Goal: Task Accomplishment & Management: Manage account settings

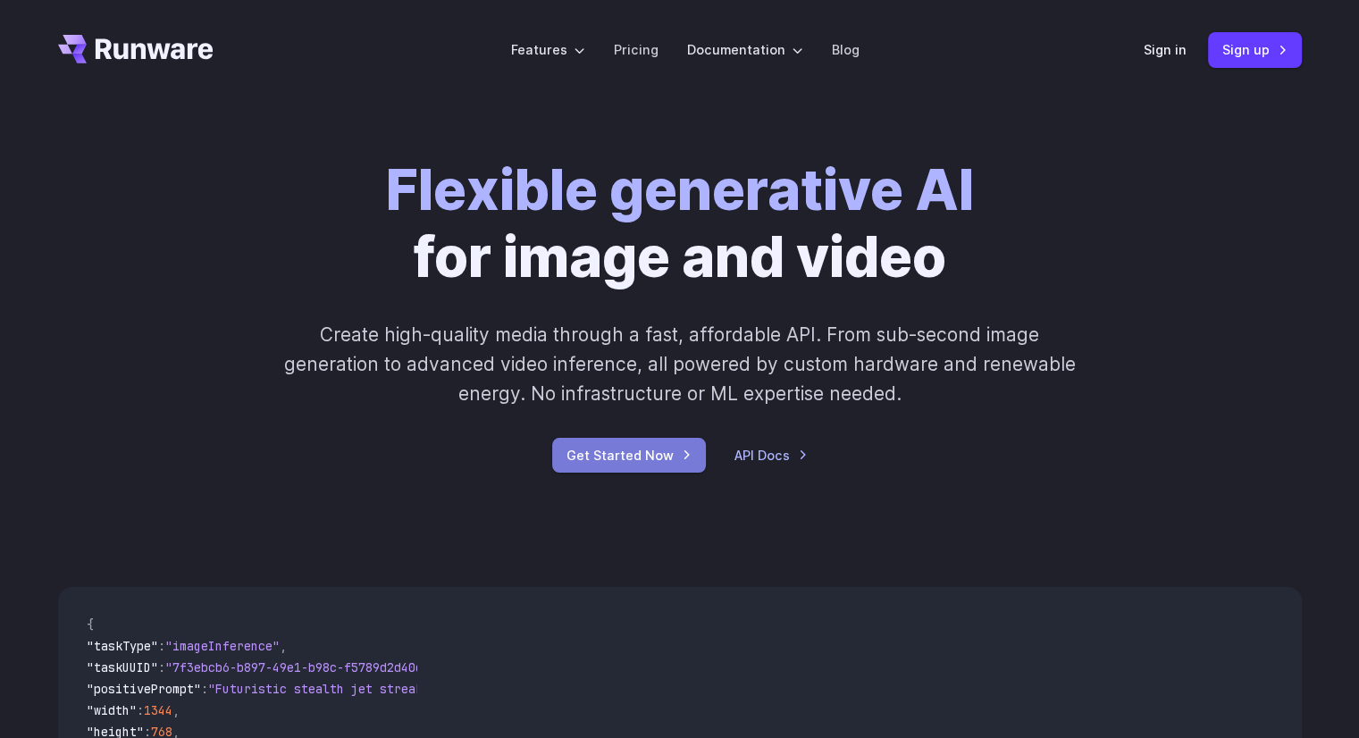
click at [641, 446] on link "Get Started Now" at bounding box center [629, 455] width 154 height 35
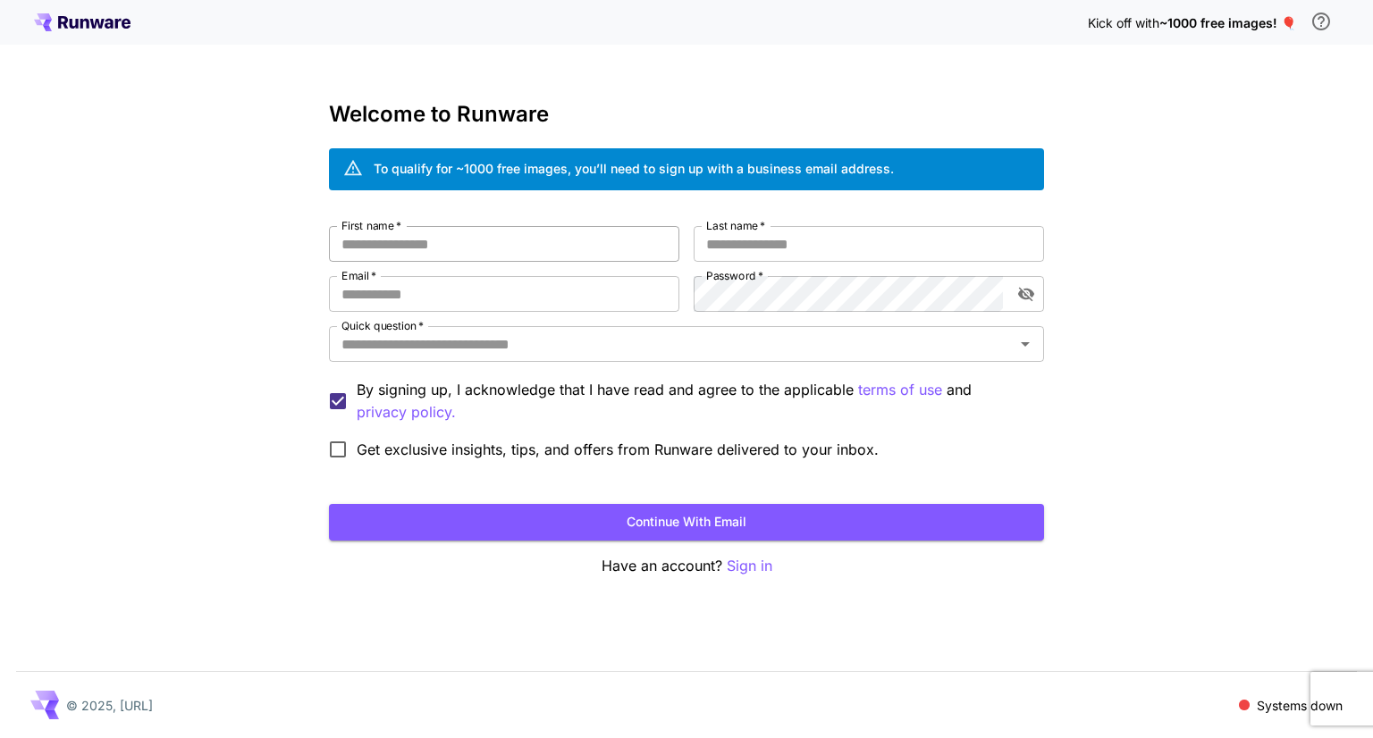
click at [555, 251] on input "First name   *" at bounding box center [504, 244] width 350 height 36
click at [738, 522] on button "Continue with email" at bounding box center [686, 522] width 715 height 37
click at [1187, 22] on span "~1000 free images! 🎈" at bounding box center [1227, 22] width 137 height 15
click at [512, 248] on input "First name   *" at bounding box center [504, 244] width 350 height 36
type input "****"
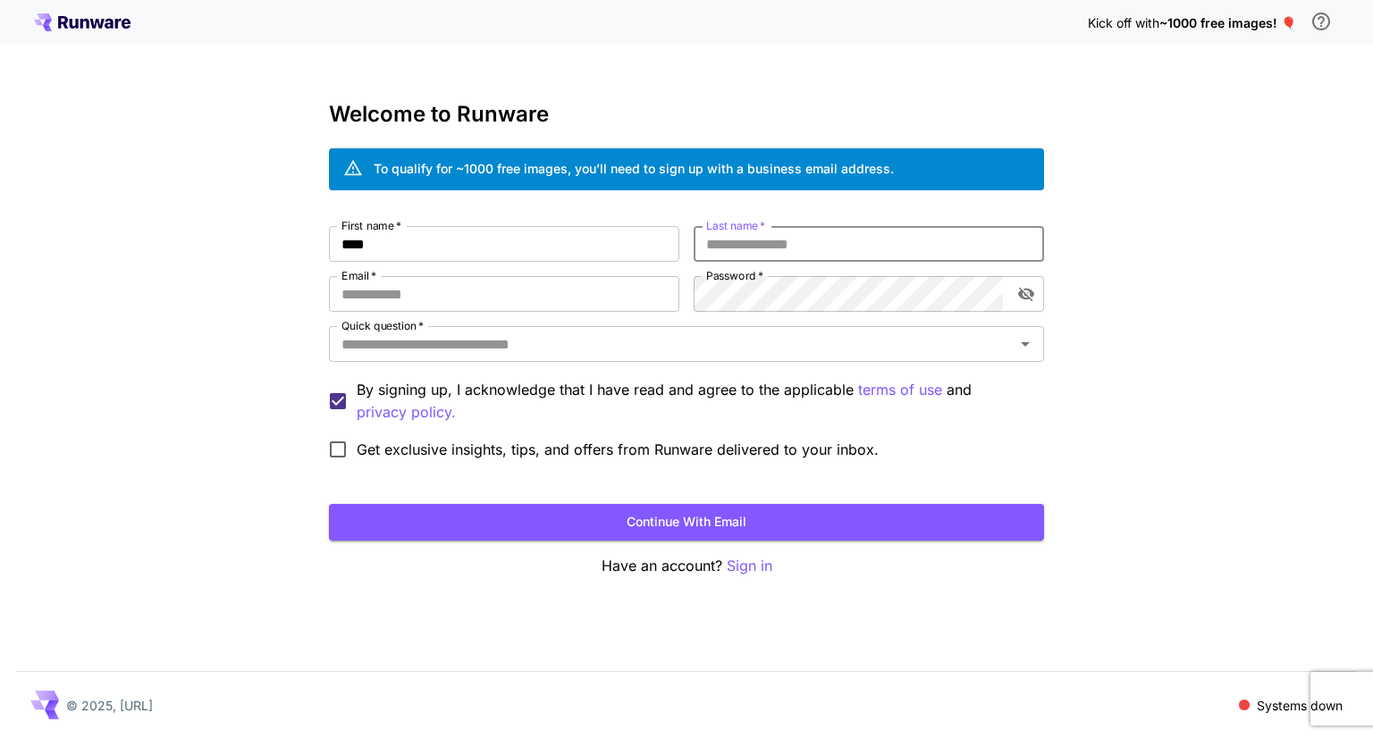
click at [829, 251] on input "Last name   *" at bounding box center [868, 244] width 350 height 36
type input "****"
click at [582, 287] on input "Email   *" at bounding box center [504, 294] width 350 height 36
click at [1026, 288] on icon "toggle password visibility" at bounding box center [1026, 294] width 18 height 18
click at [792, 338] on input "Quick question   *" at bounding box center [671, 344] width 675 height 25
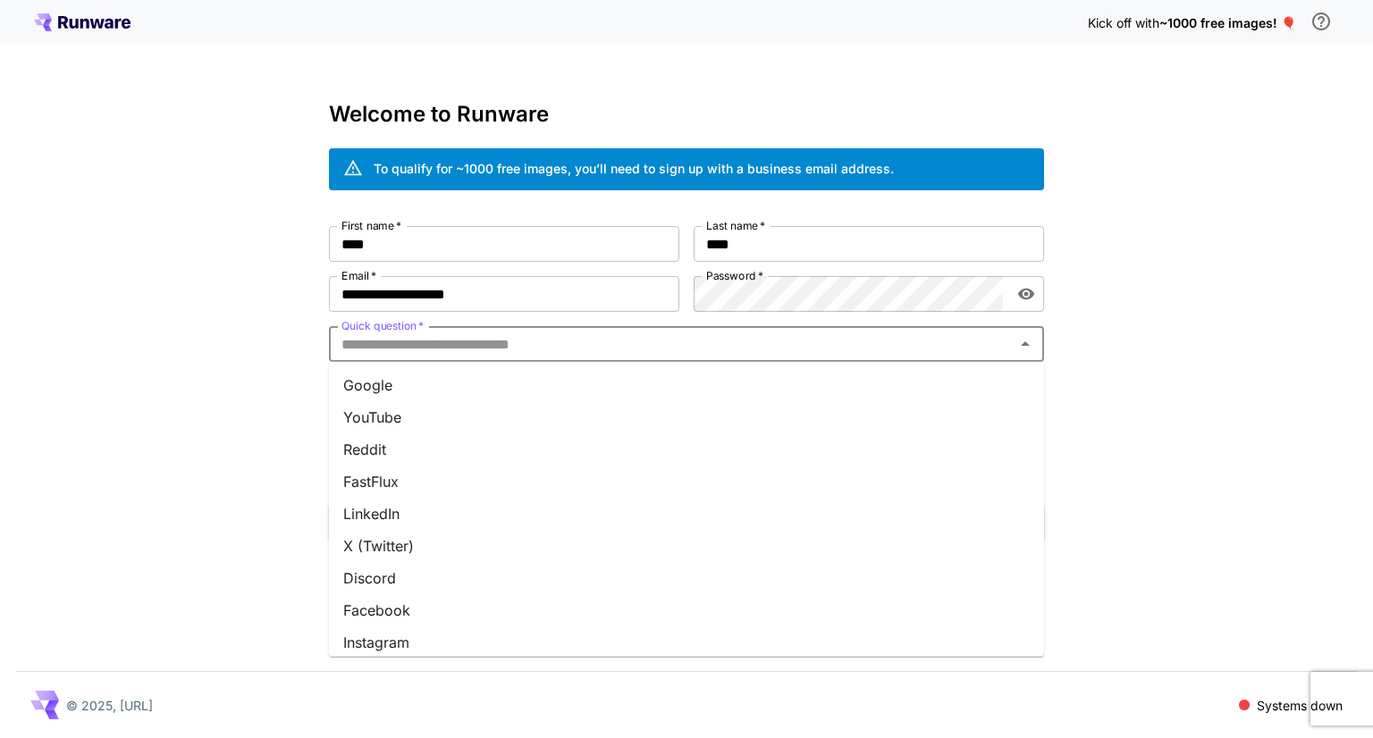
click at [631, 388] on li "Google" at bounding box center [686, 385] width 715 height 32
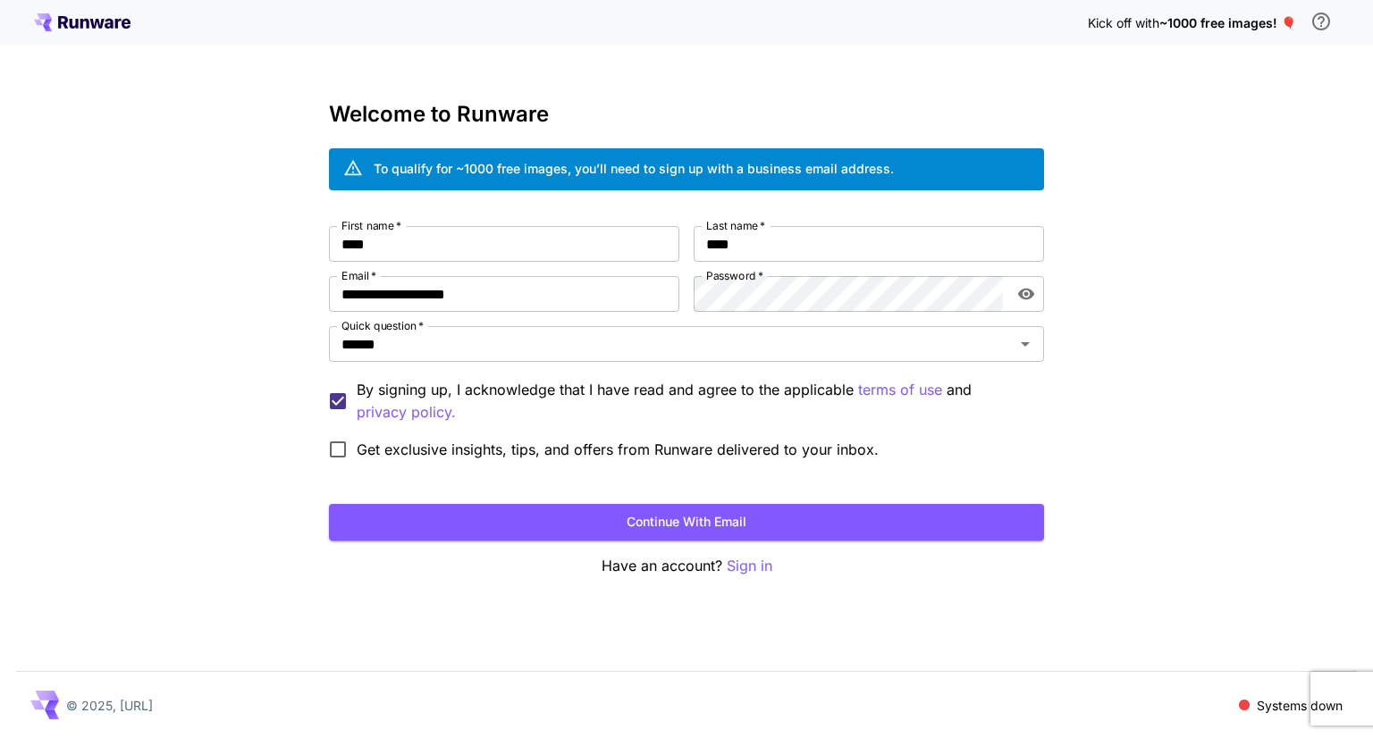
click at [470, 444] on span "Get exclusive insights, tips, and offers from Runware delivered to your inbox." at bounding box center [618, 449] width 522 height 21
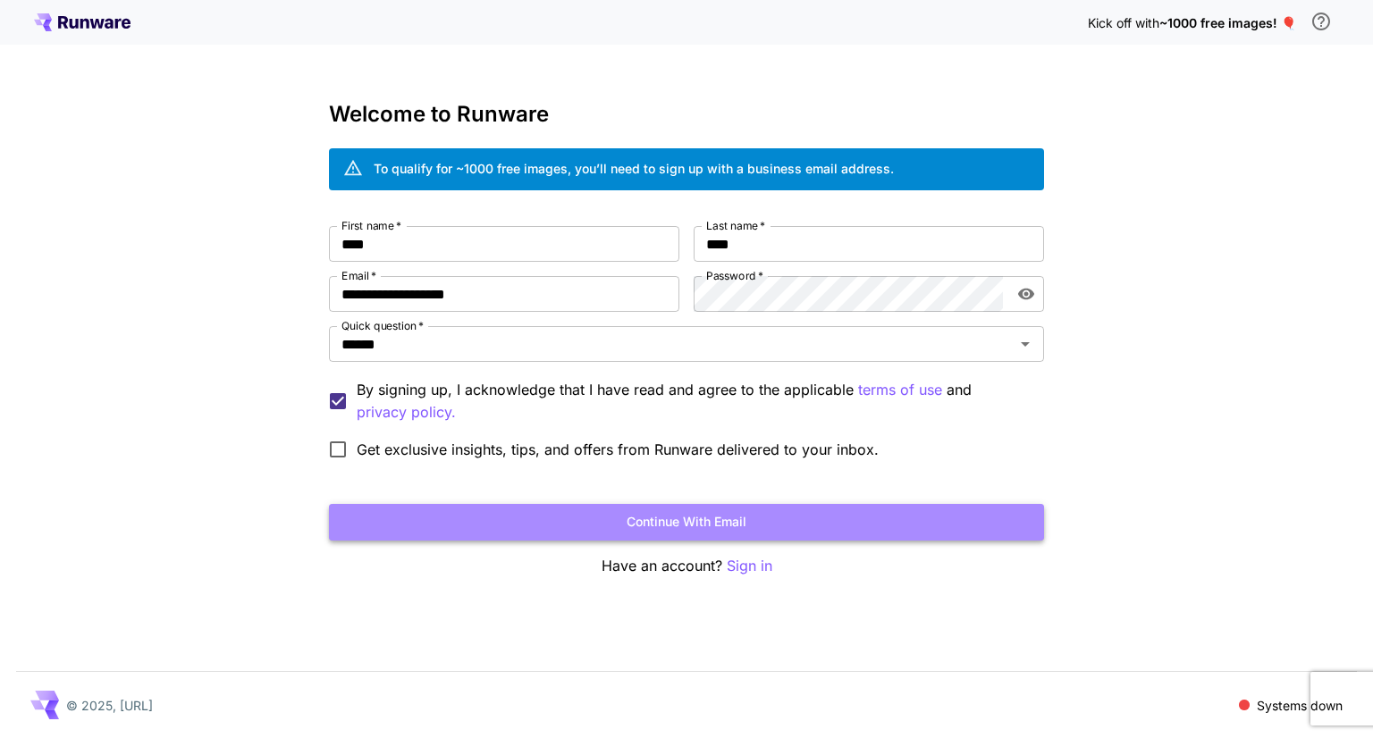
click at [612, 516] on button "Continue with email" at bounding box center [686, 522] width 715 height 37
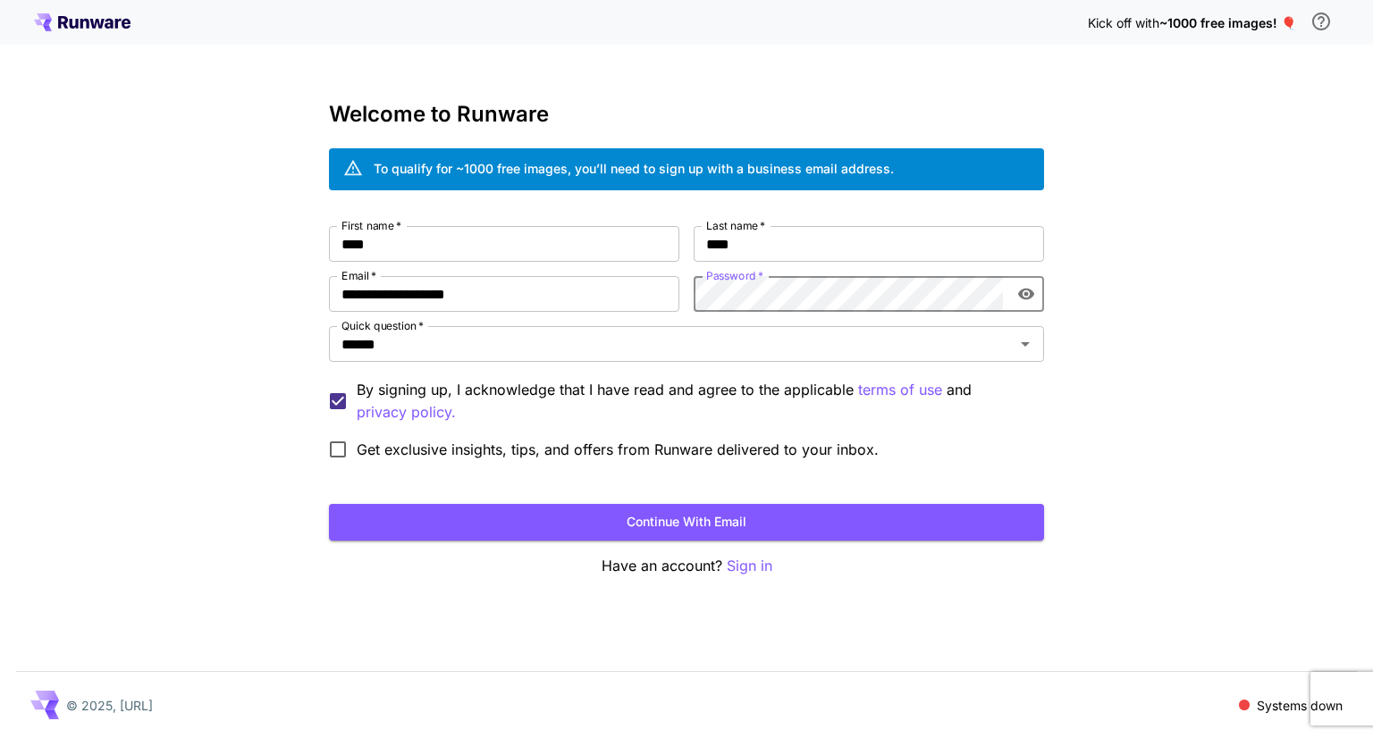
click button "Continue with email" at bounding box center [686, 522] width 715 height 37
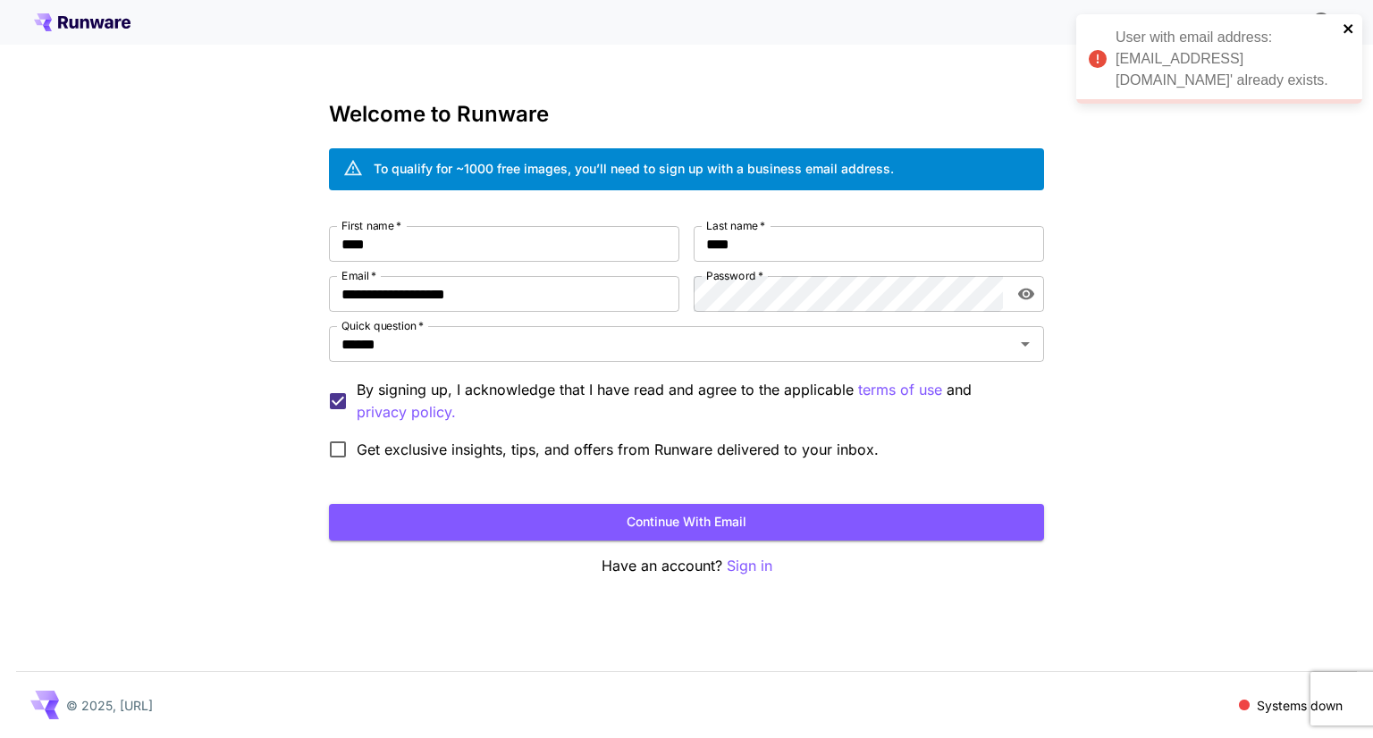
click at [1352, 33] on icon "close" at bounding box center [1348, 28] width 13 height 14
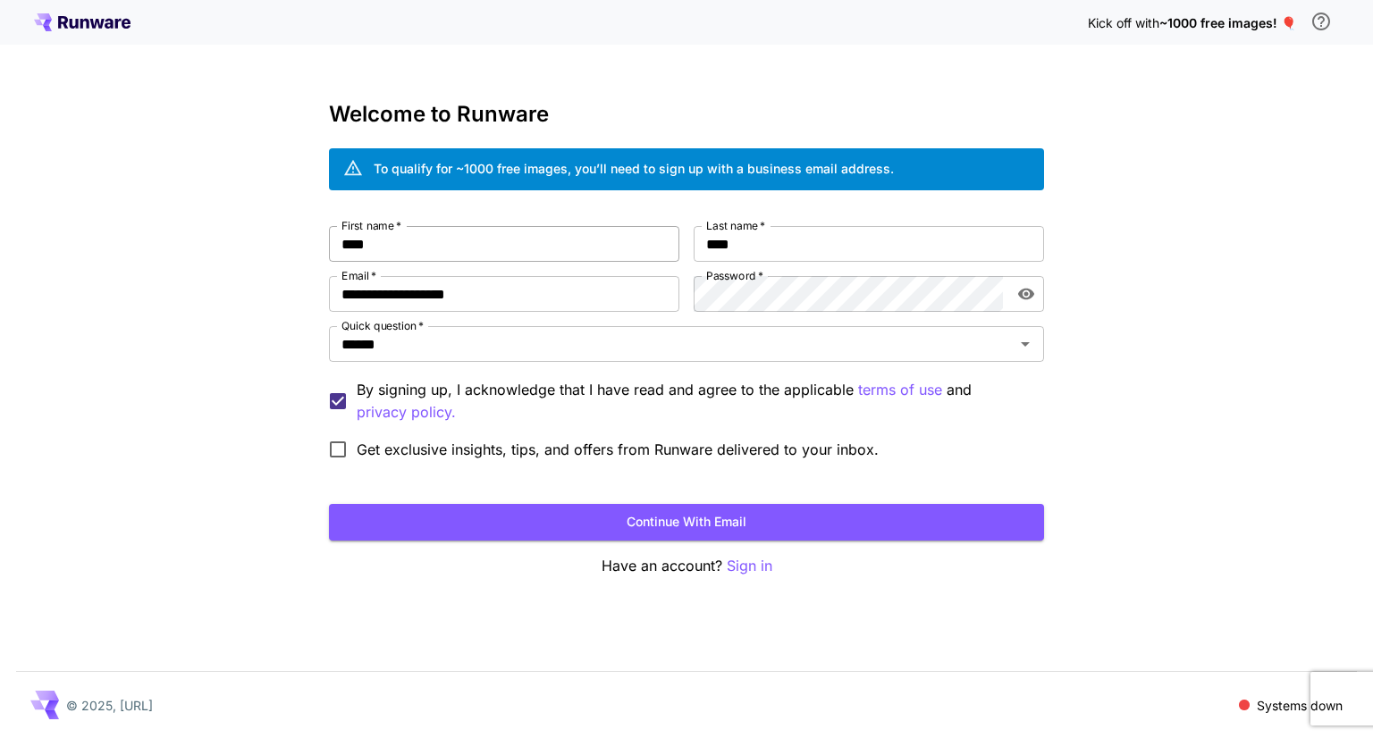
click at [400, 248] on input "****" at bounding box center [504, 244] width 350 height 36
click at [530, 298] on input "**********" at bounding box center [504, 294] width 350 height 36
type input "**********"
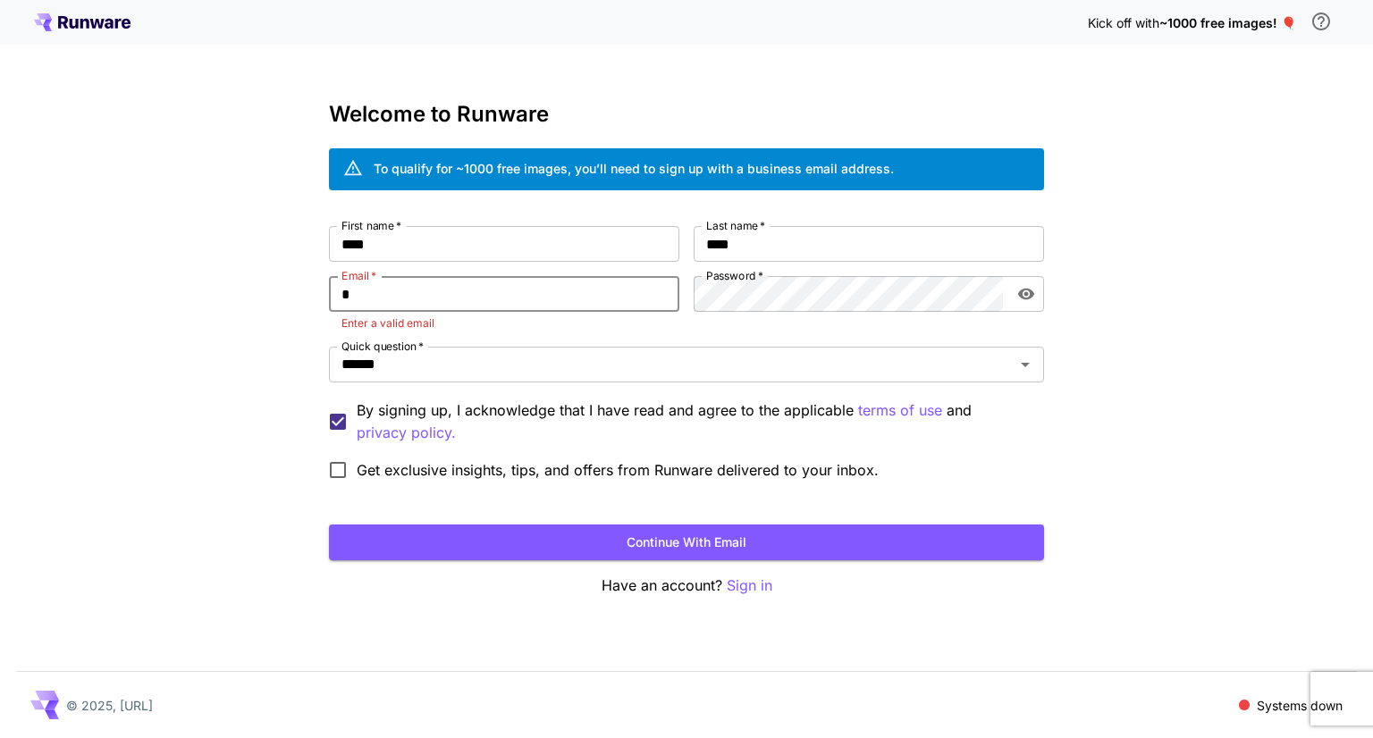
type input "*"
type input "**********"
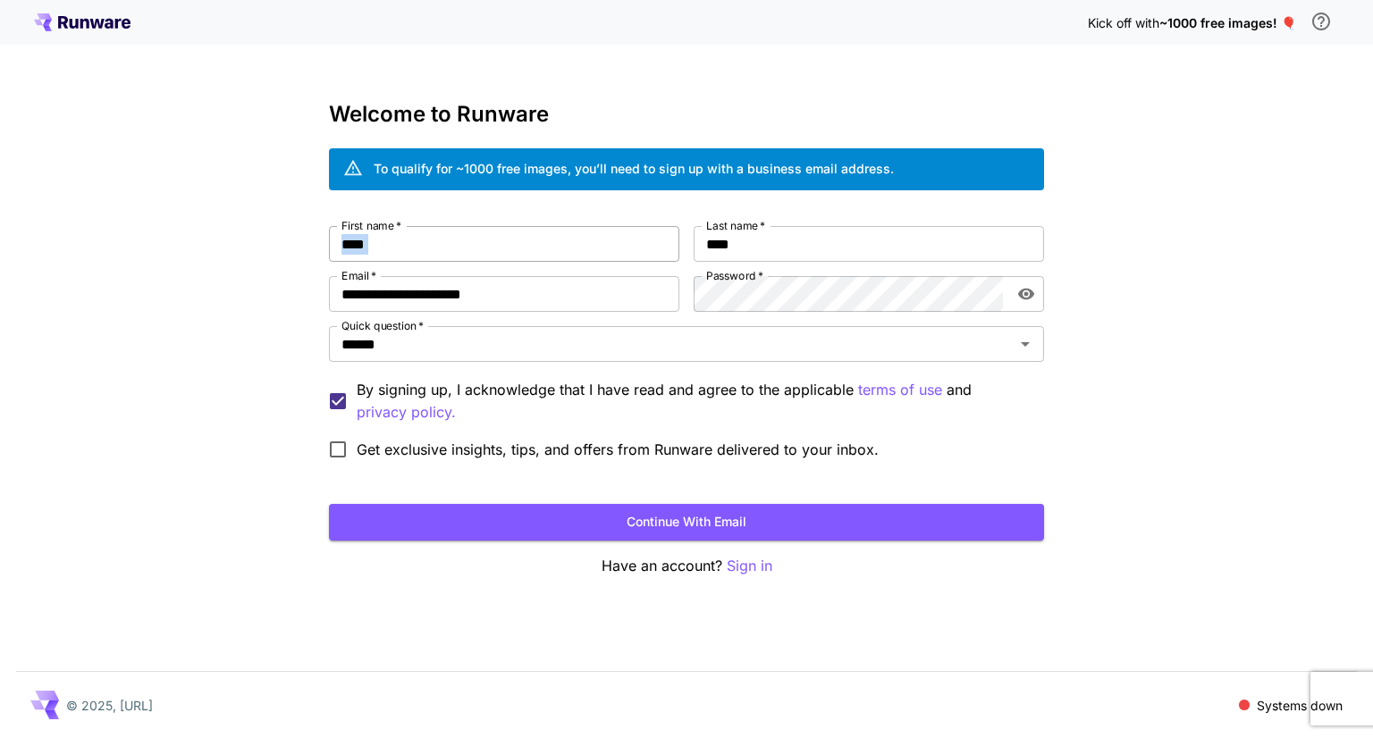
drag, startPoint x: 434, startPoint y: 263, endPoint x: 441, endPoint y: 246, distance: 18.4
click at [441, 246] on div "**********" at bounding box center [686, 347] width 715 height 242
click at [441, 246] on input "****" at bounding box center [504, 244] width 350 height 36
type input "**********"
click at [722, 246] on input "****" at bounding box center [868, 244] width 350 height 36
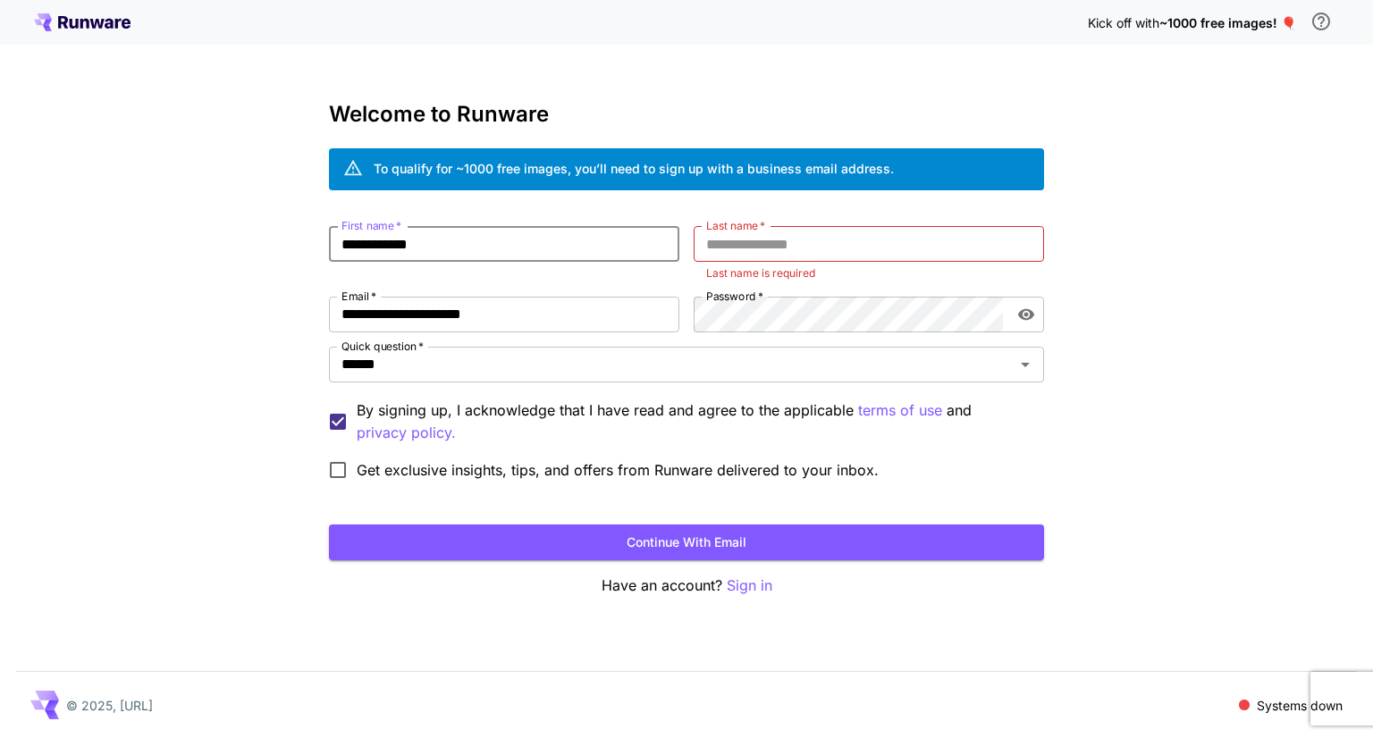
click at [475, 256] on input "**********" at bounding box center [504, 244] width 350 height 36
type input "********"
click at [732, 258] on input "*" at bounding box center [868, 244] width 350 height 36
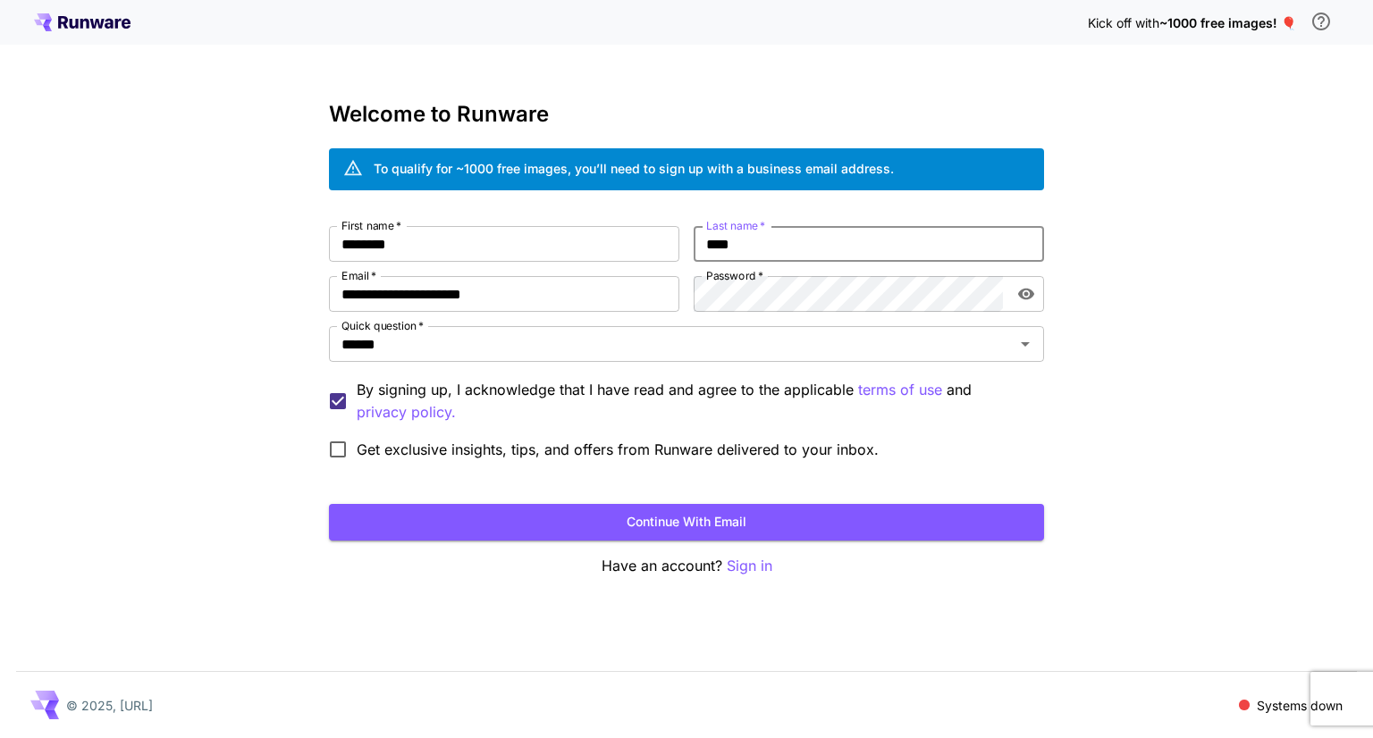
type input "****"
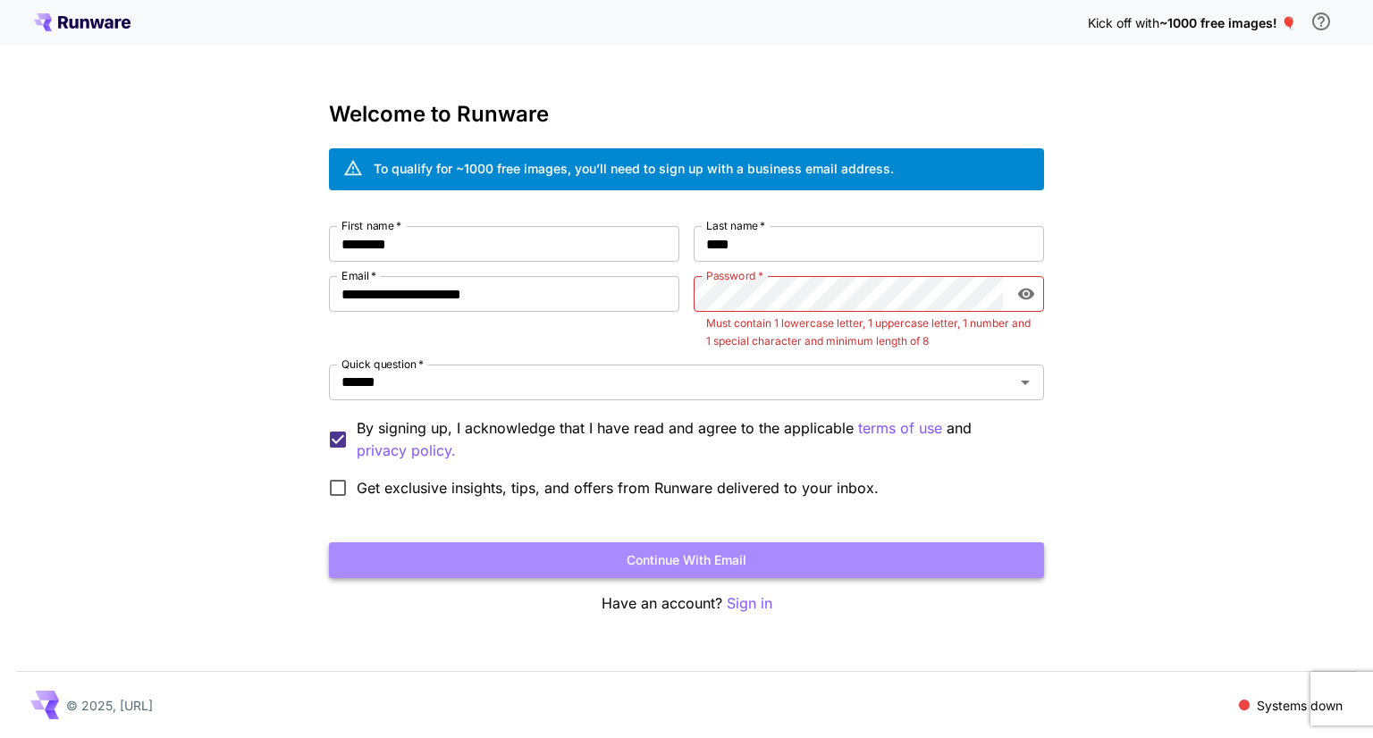
click at [737, 555] on button "Continue with email" at bounding box center [686, 560] width 715 height 37
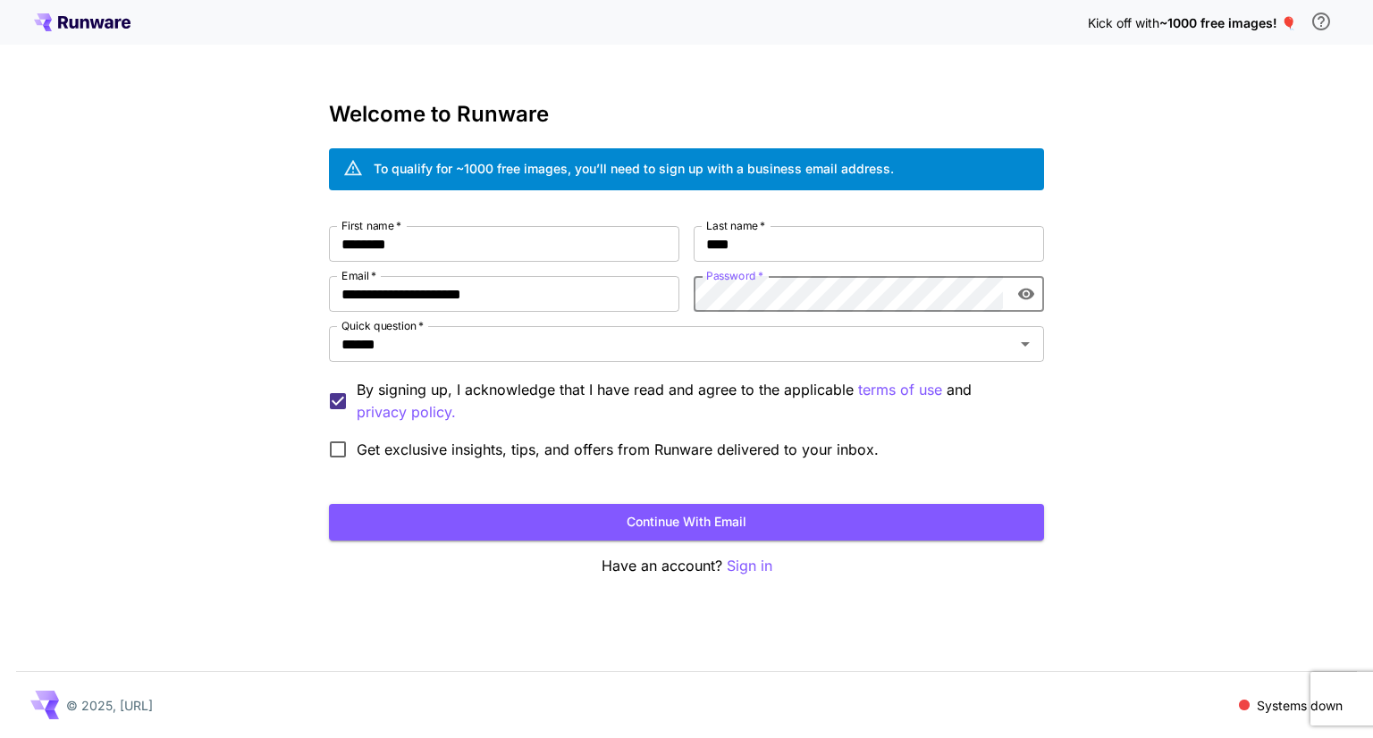
click button "Continue with email" at bounding box center [686, 522] width 715 height 37
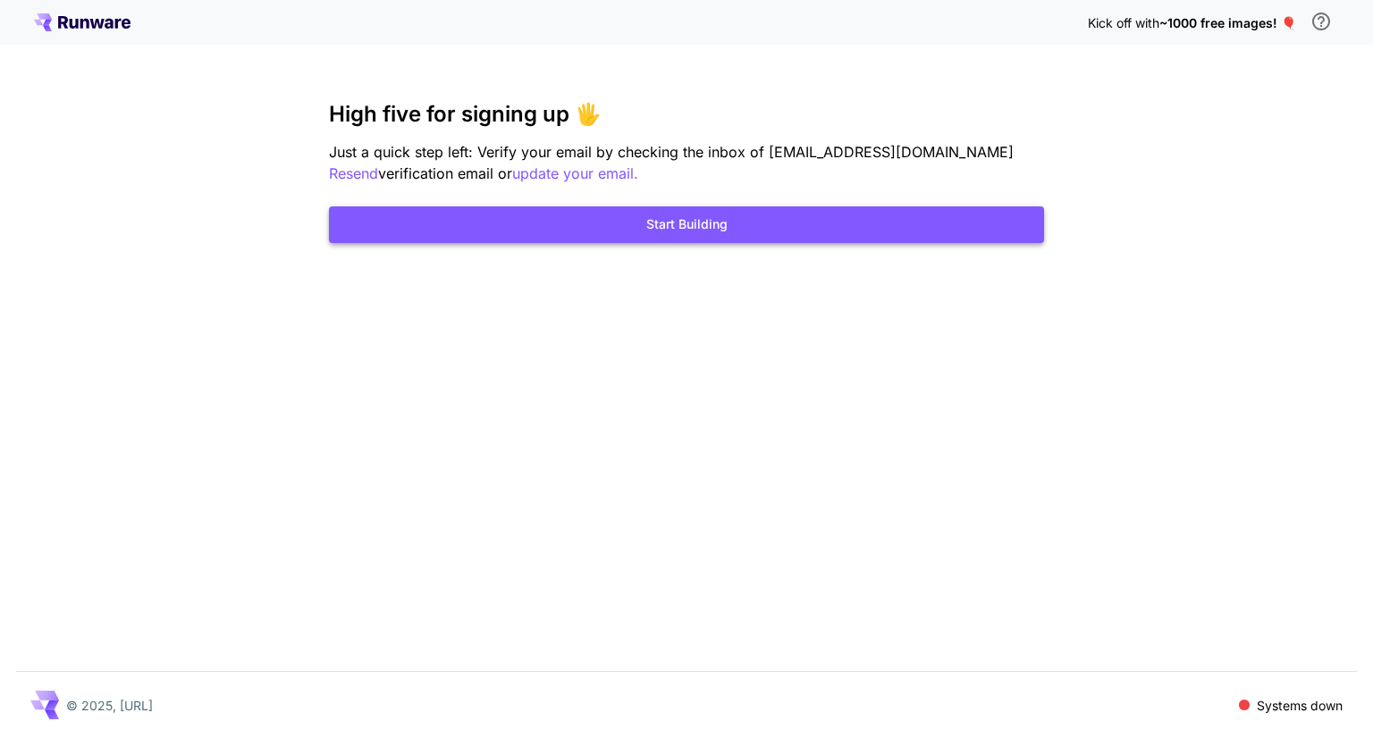
click at [697, 223] on button "Start Building" at bounding box center [686, 224] width 715 height 37
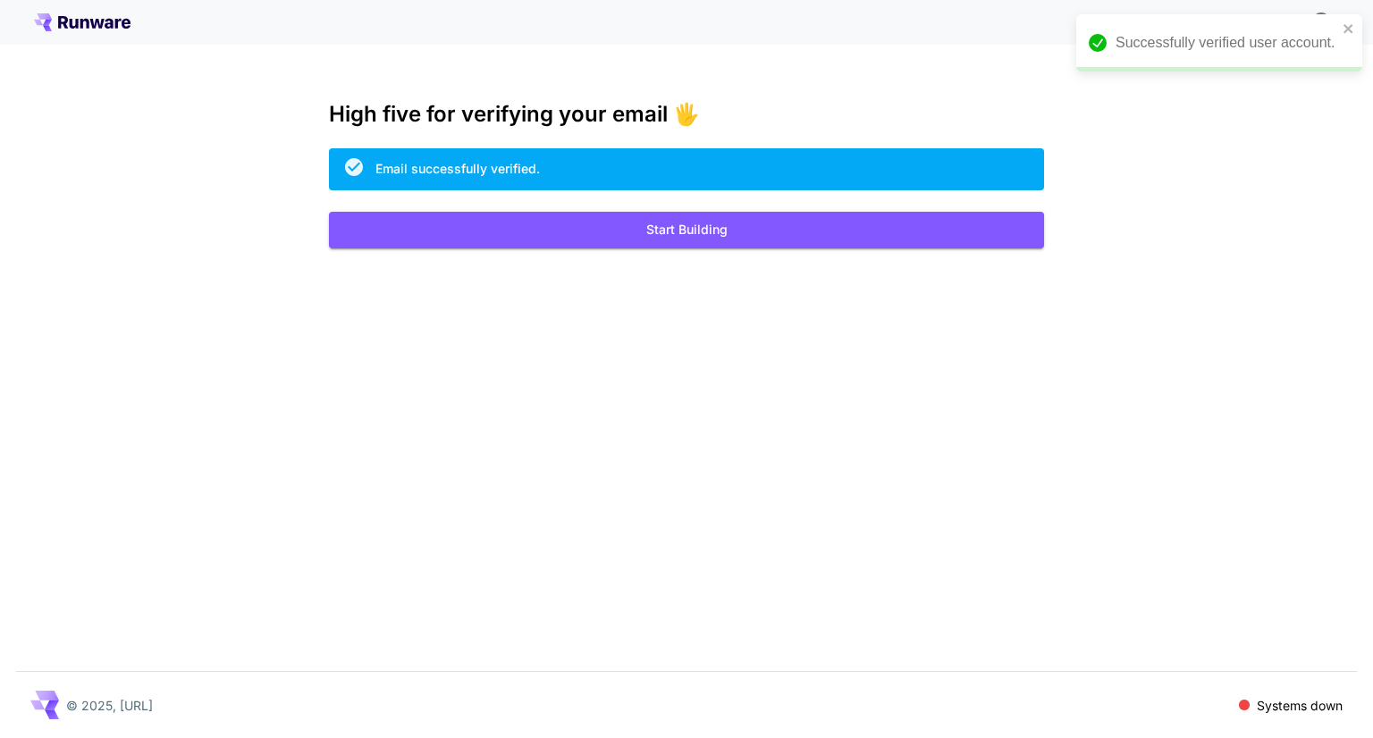
click at [1355, 19] on div "Successfully verified user account." at bounding box center [1219, 42] width 286 height 57
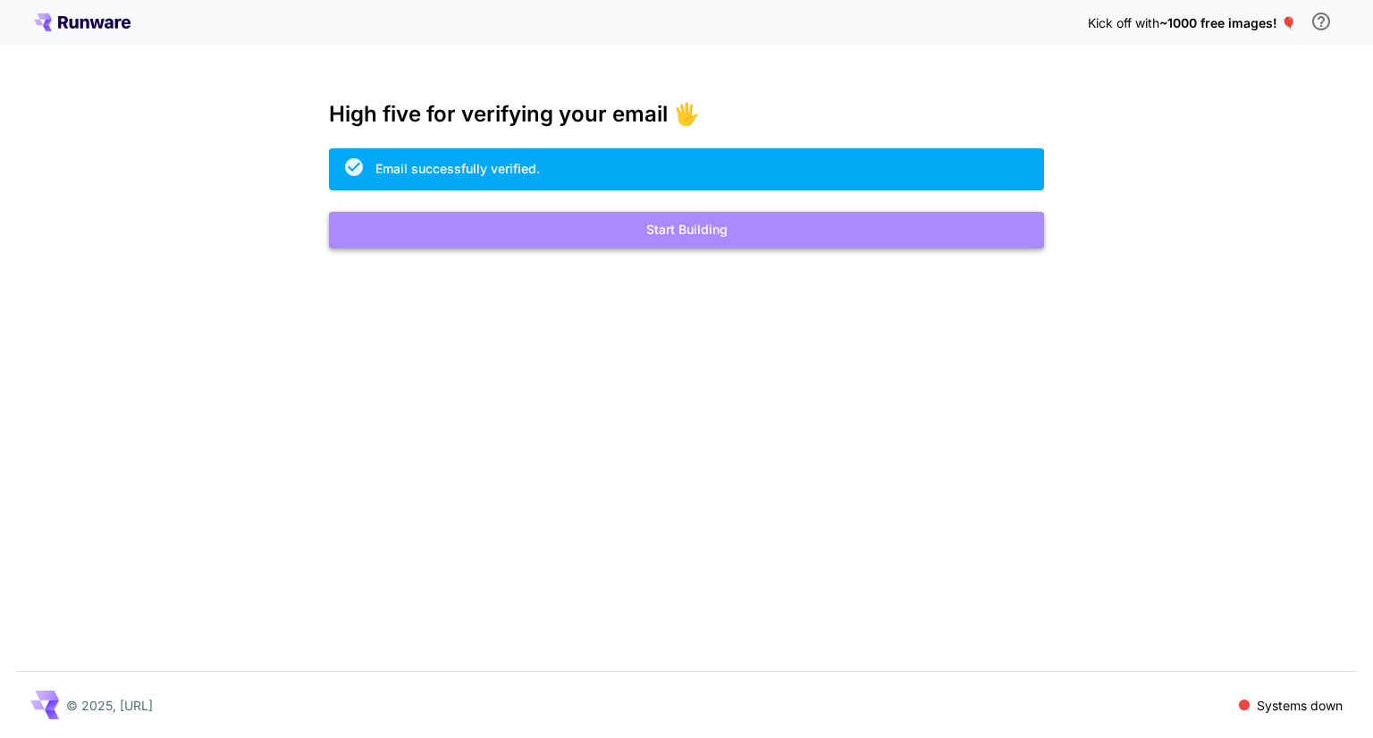
click at [699, 226] on button "Start Building" at bounding box center [686, 230] width 715 height 37
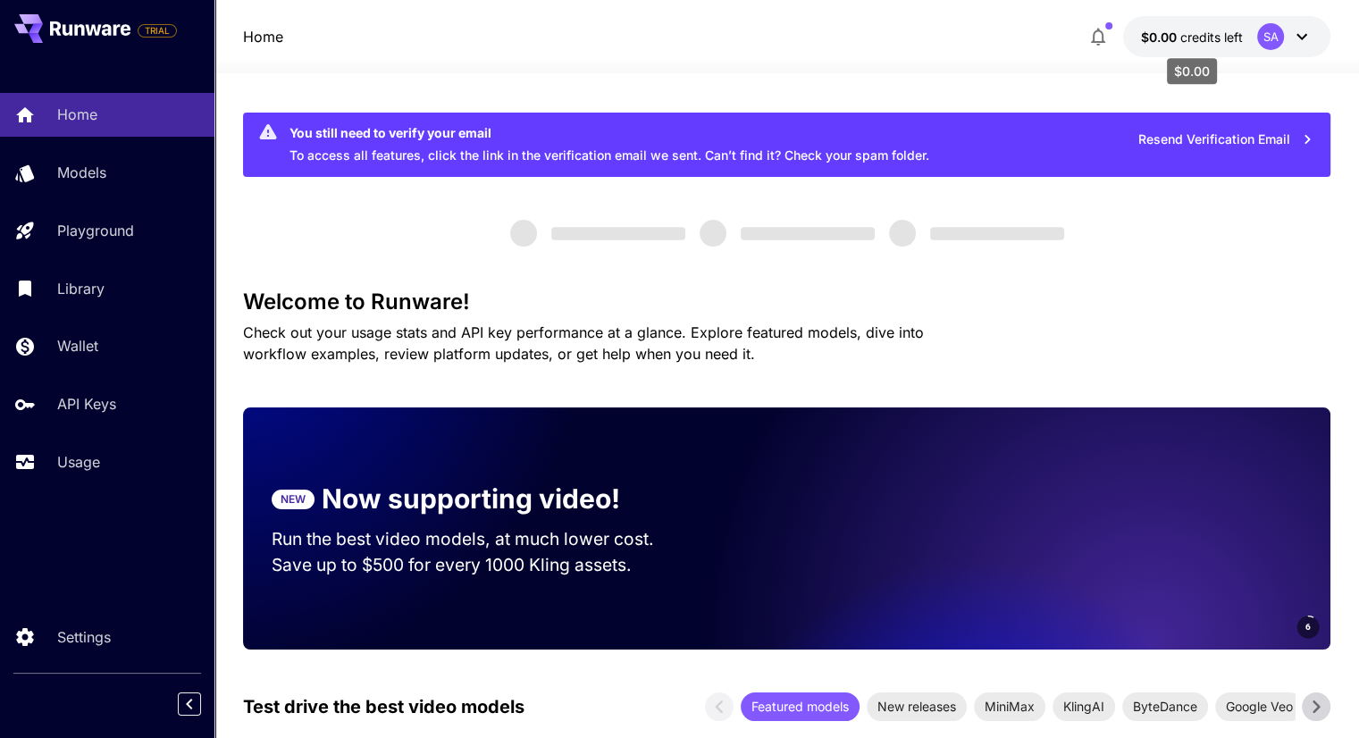
click at [1225, 37] on span "credits left" at bounding box center [1212, 36] width 63 height 15
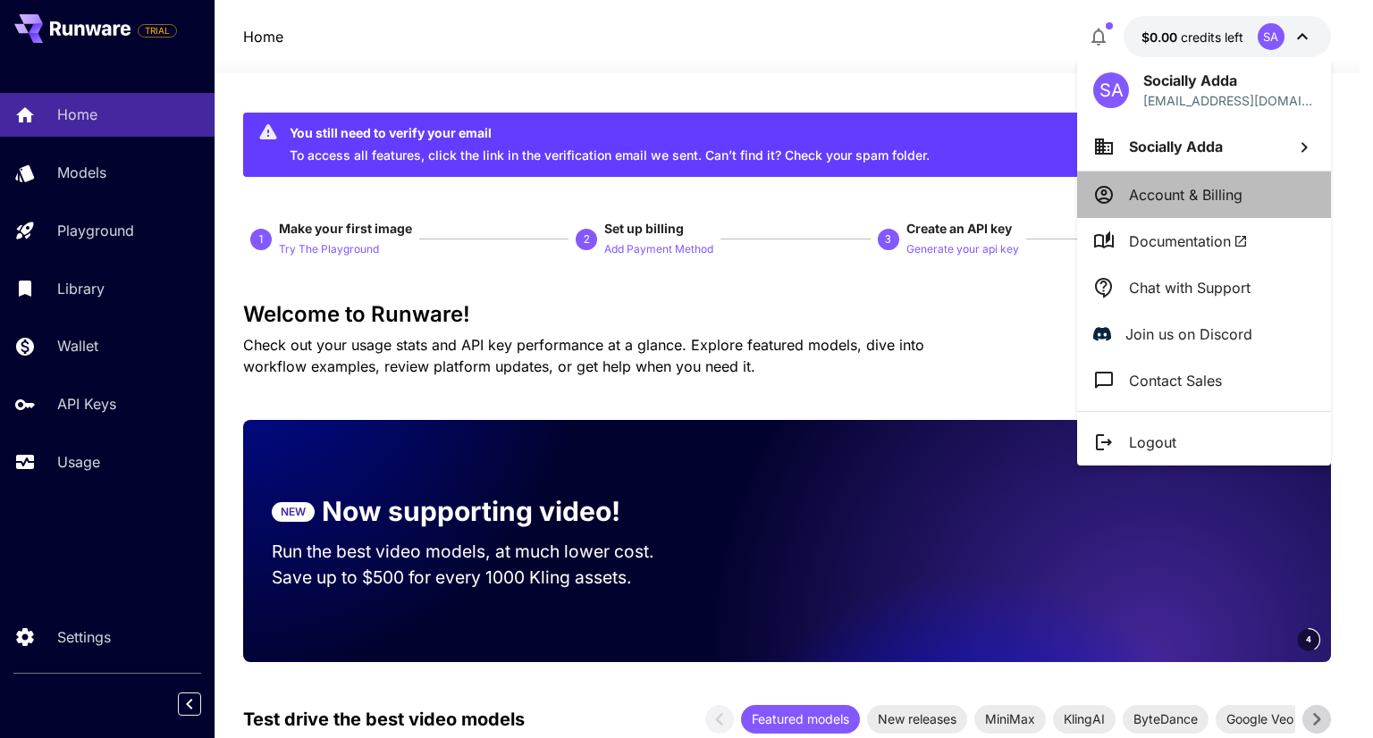
click at [1212, 184] on p "Account & Billing" at bounding box center [1185, 194] width 113 height 21
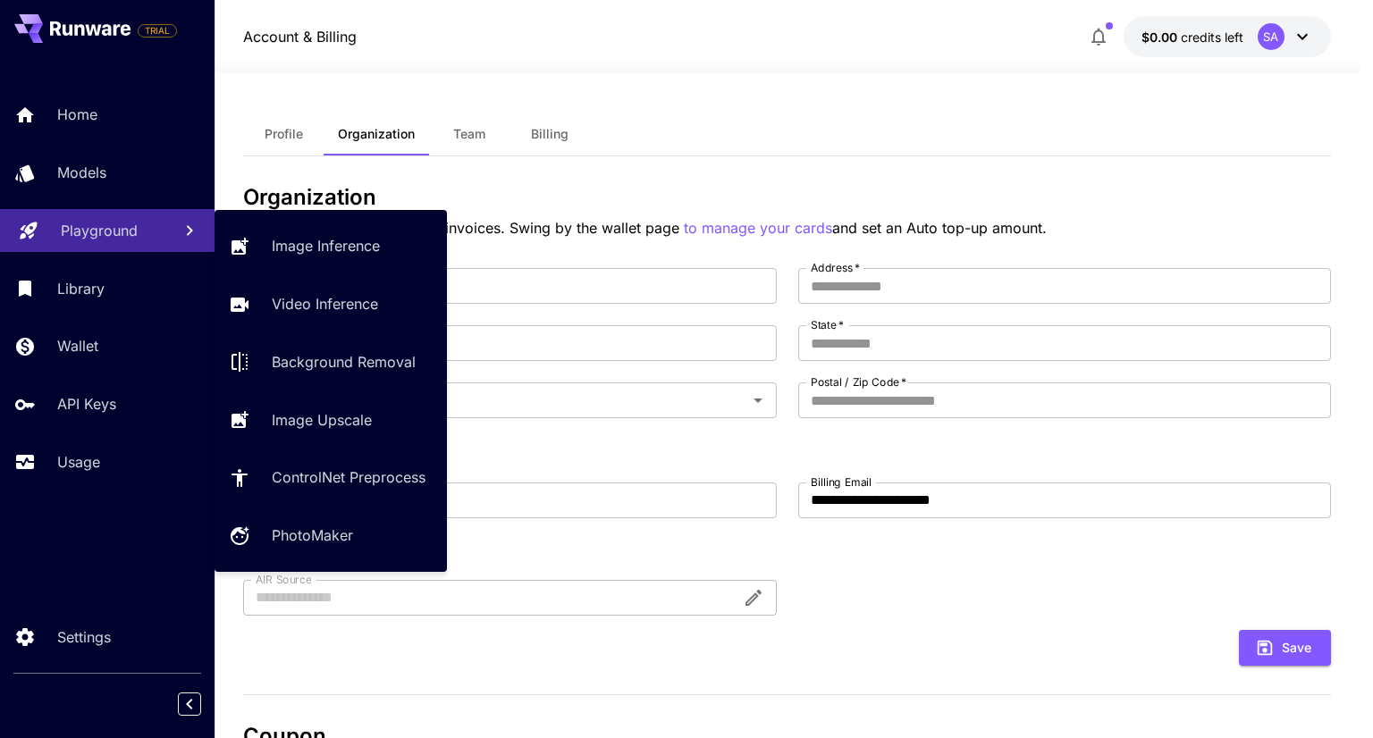
click at [110, 227] on p "Playground" at bounding box center [99, 230] width 77 height 21
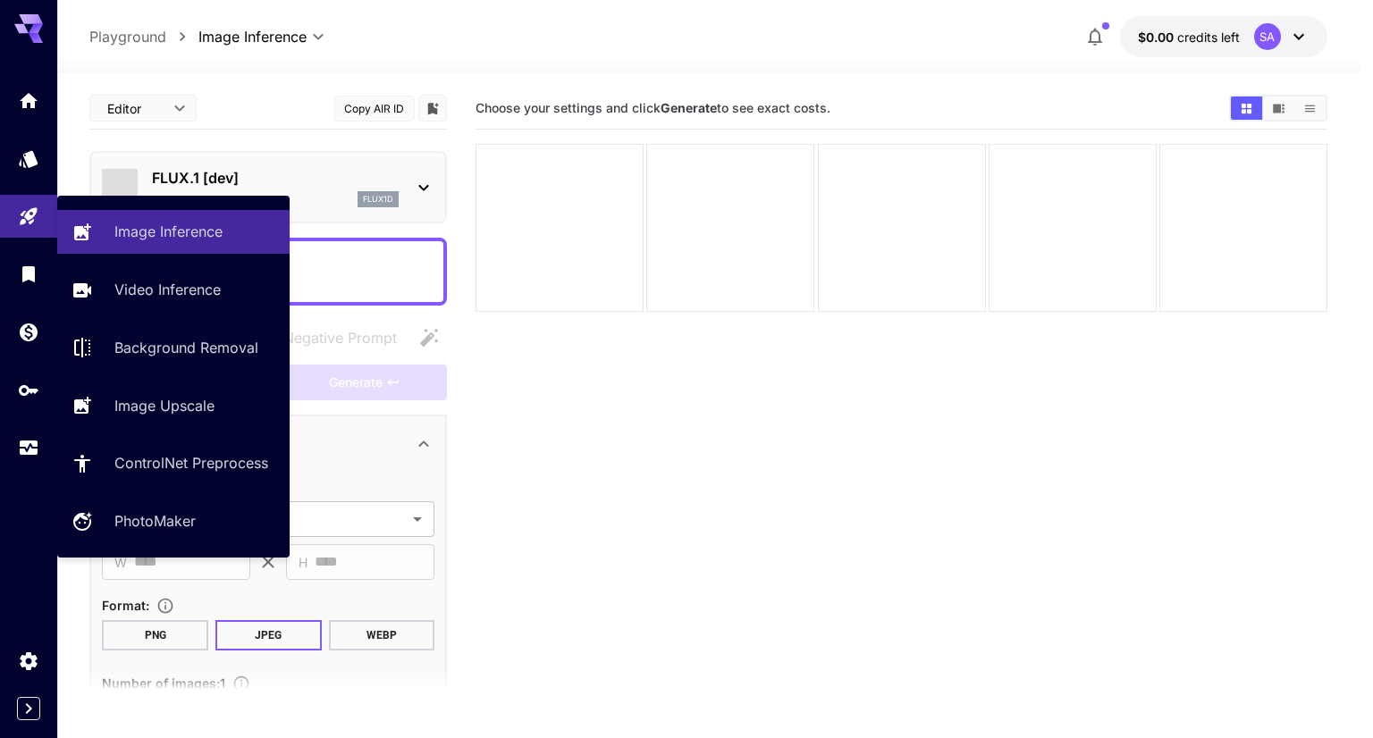
type input "**********"
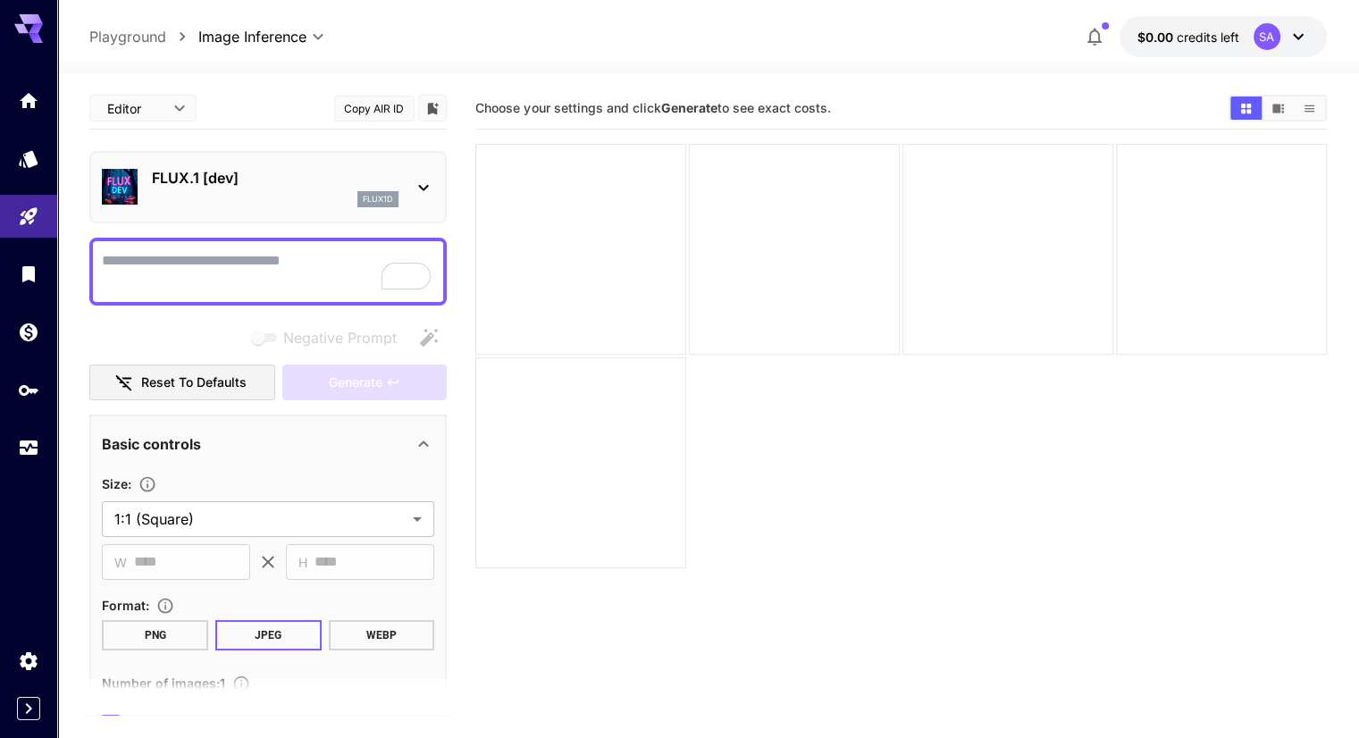
click at [422, 173] on div "FLUX.1 [dev] flux1d" at bounding box center [268, 187] width 332 height 55
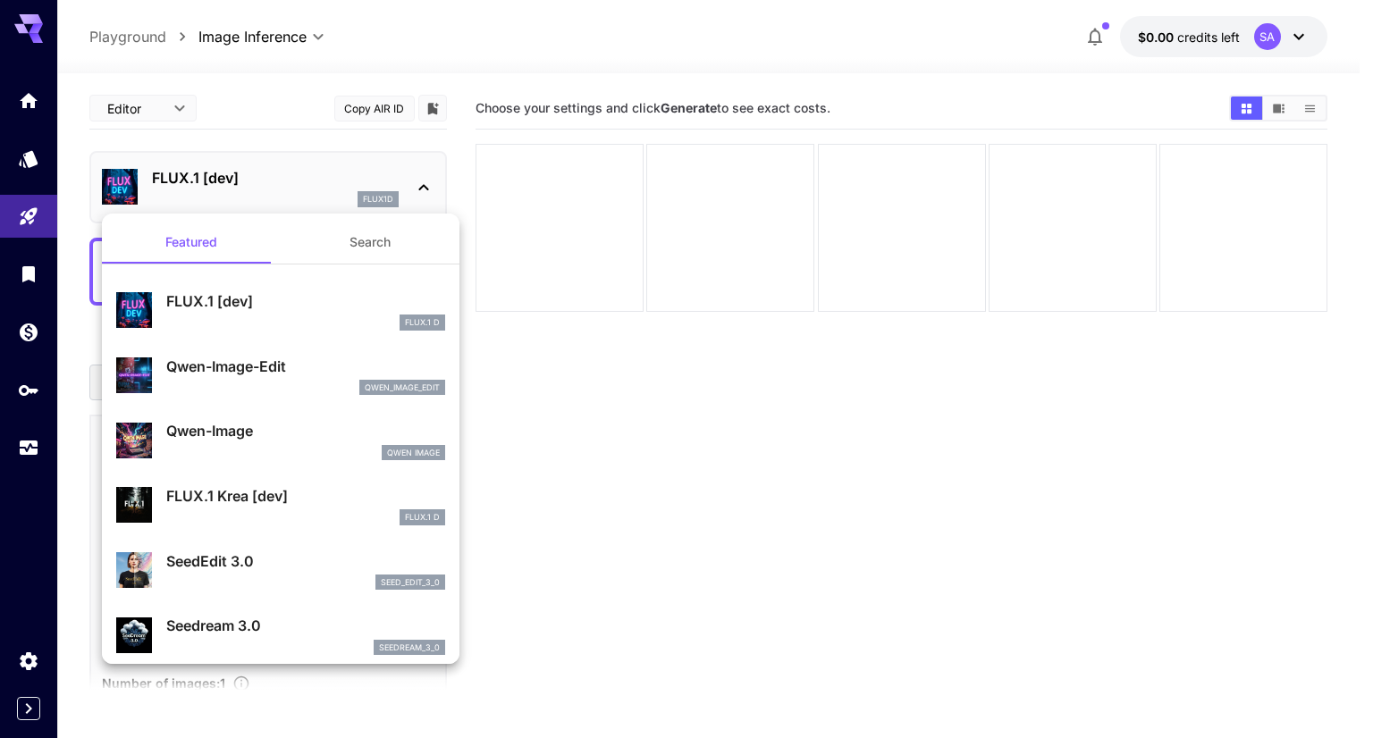
click at [340, 380] on div "qwen_image_edit" at bounding box center [305, 388] width 279 height 16
type input "*"
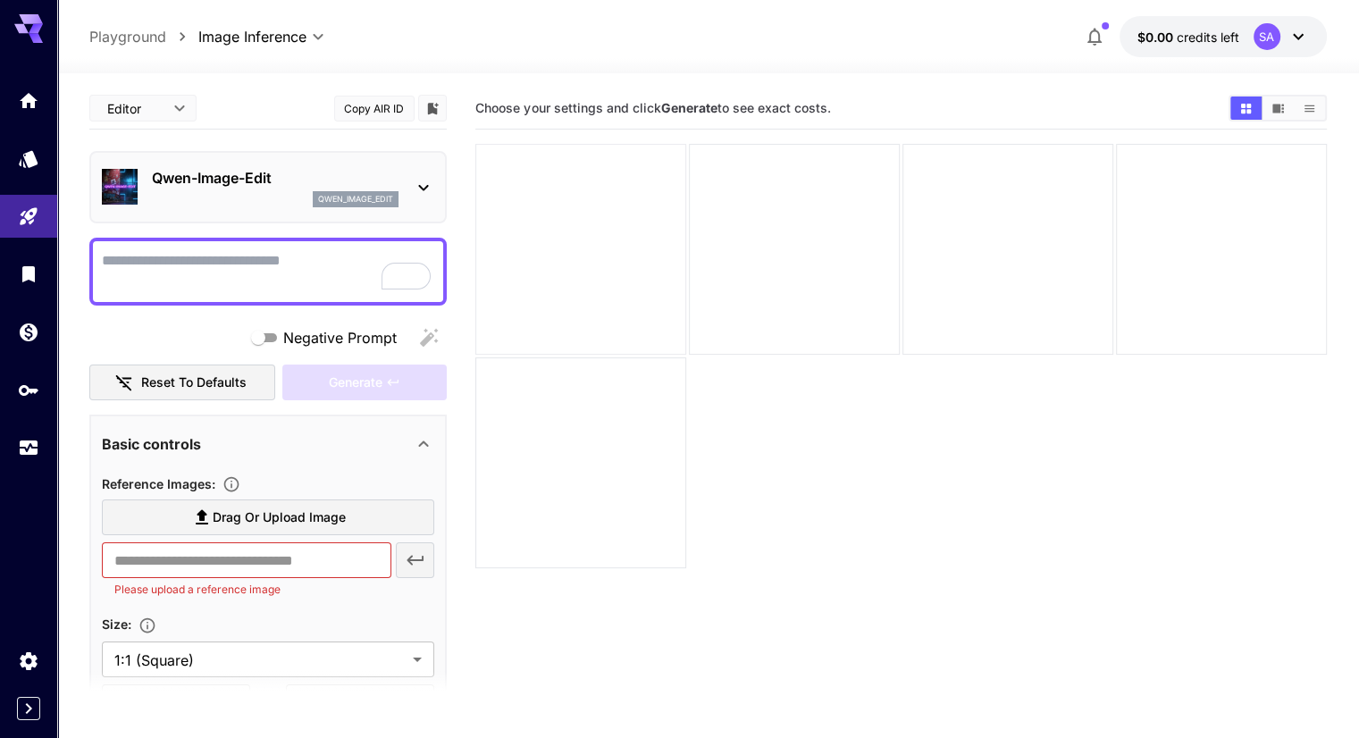
click at [595, 262] on div at bounding box center [580, 249] width 211 height 211
click at [424, 191] on icon at bounding box center [423, 187] width 21 height 21
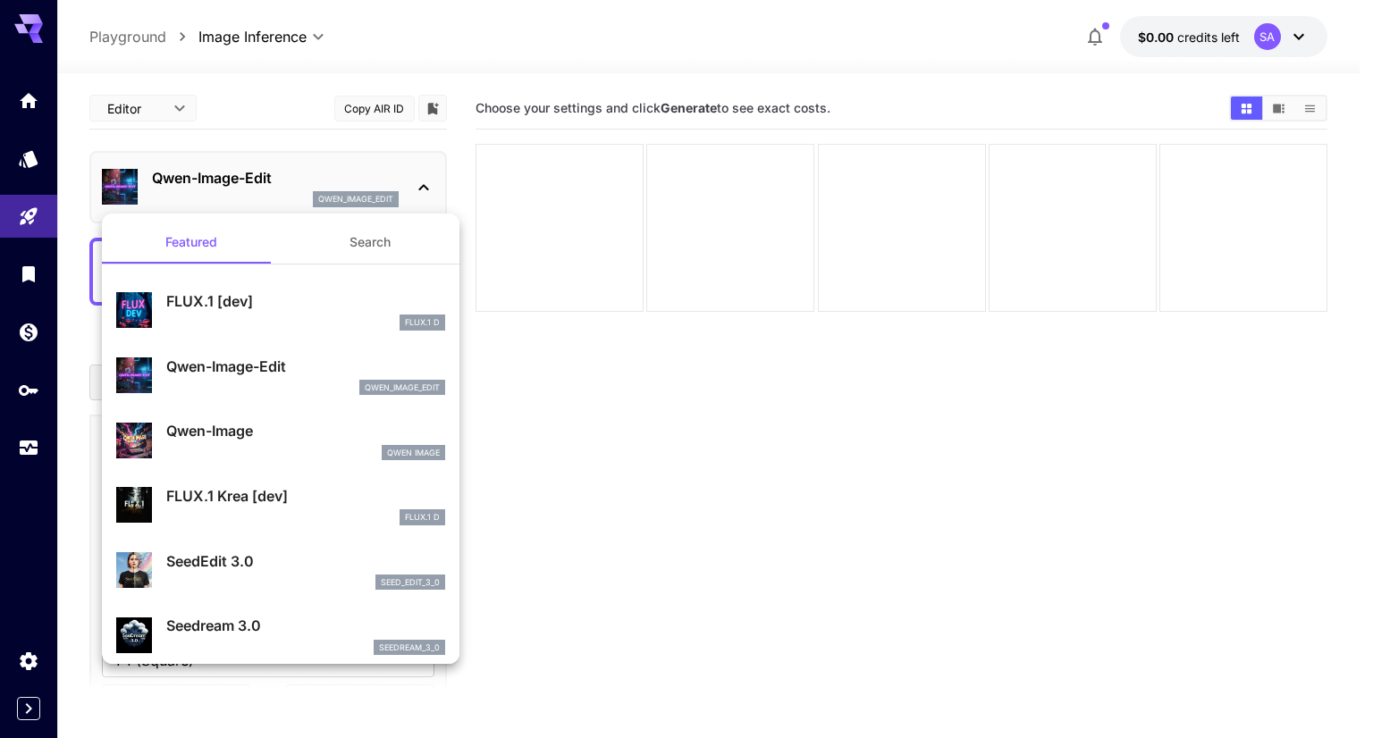
click at [276, 309] on p "FLUX.1 [dev]" at bounding box center [305, 300] width 279 height 21
type input "**"
type input "***"
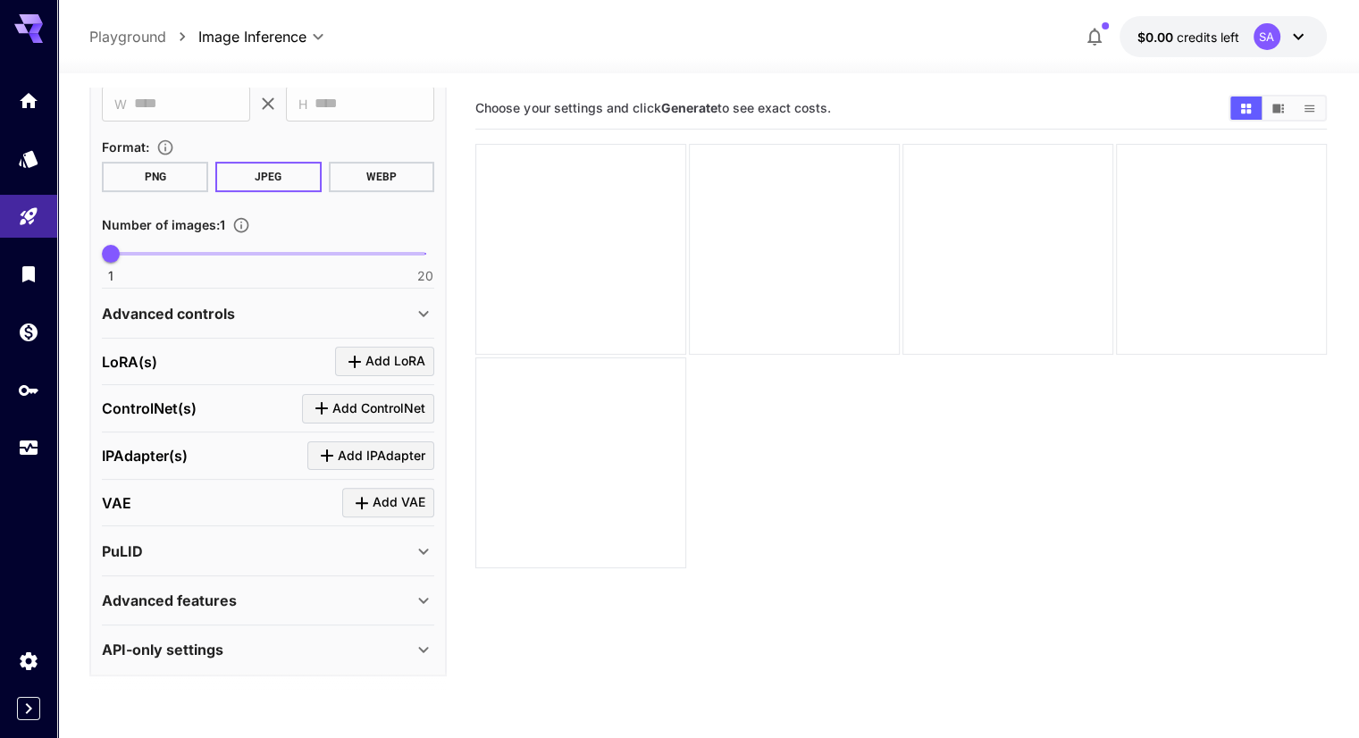
scroll to position [12, 0]
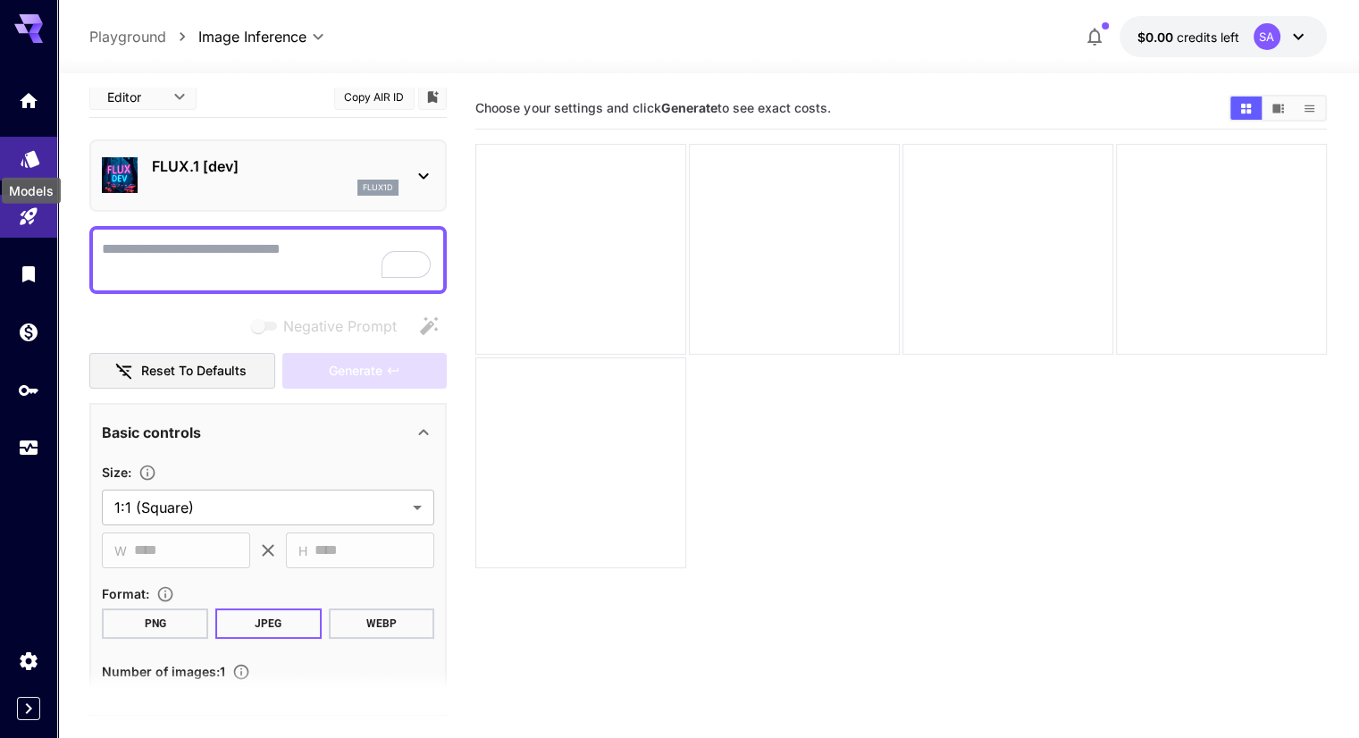
click at [38, 155] on icon "Models" at bounding box center [30, 153] width 21 height 21
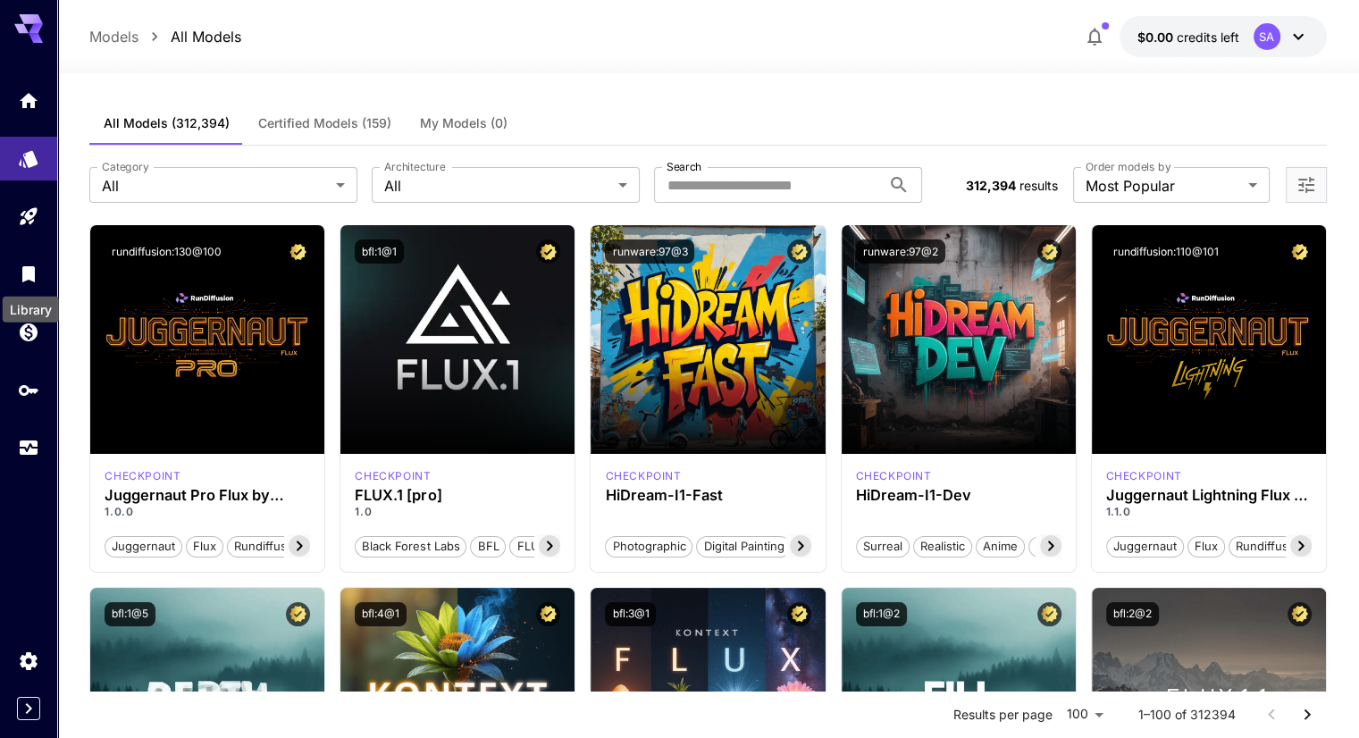
click at [21, 302] on div "Library" at bounding box center [31, 310] width 56 height 26
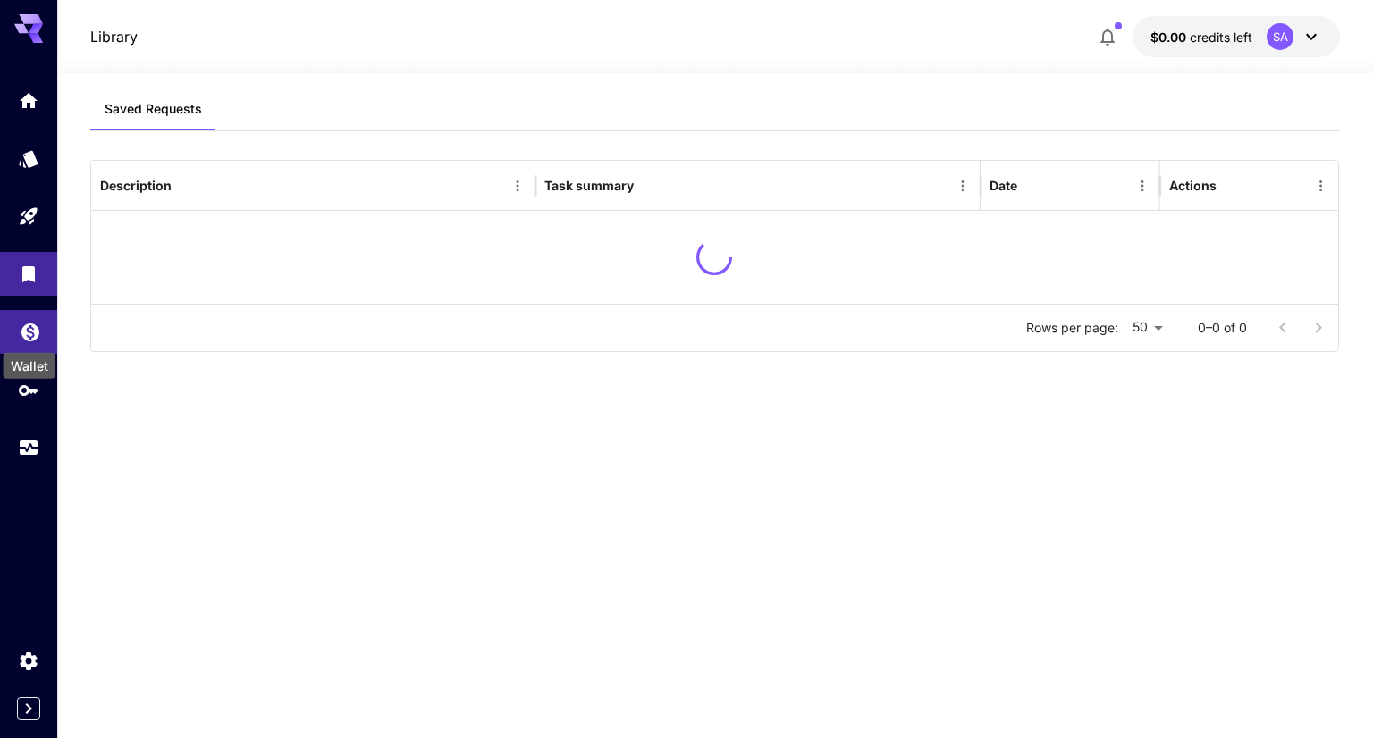
click at [39, 330] on icon "Wallet" at bounding box center [30, 326] width 21 height 21
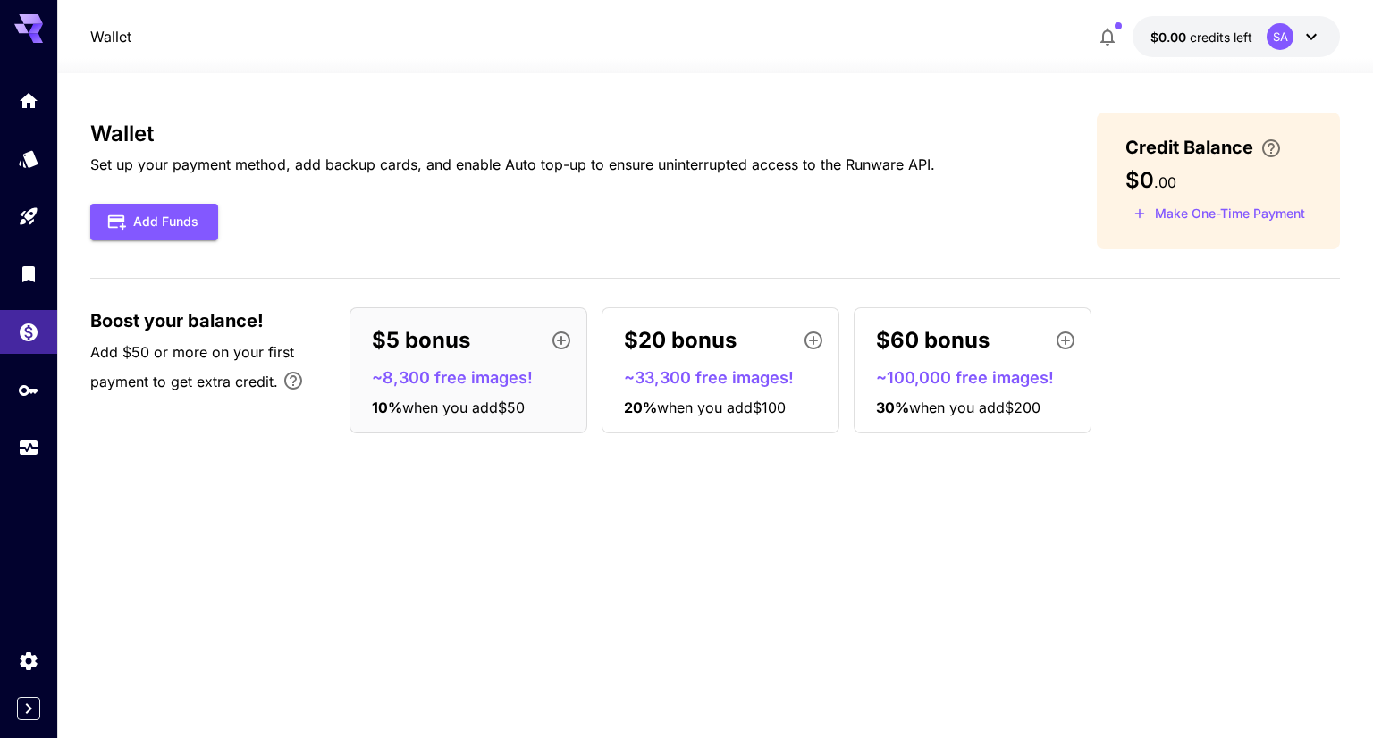
click at [1147, 164] on div "Credit Balance $0 . 00 Make One-Time Payment" at bounding box center [1218, 181] width 243 height 137
click at [35, 395] on icon "API Keys" at bounding box center [30, 386] width 21 height 21
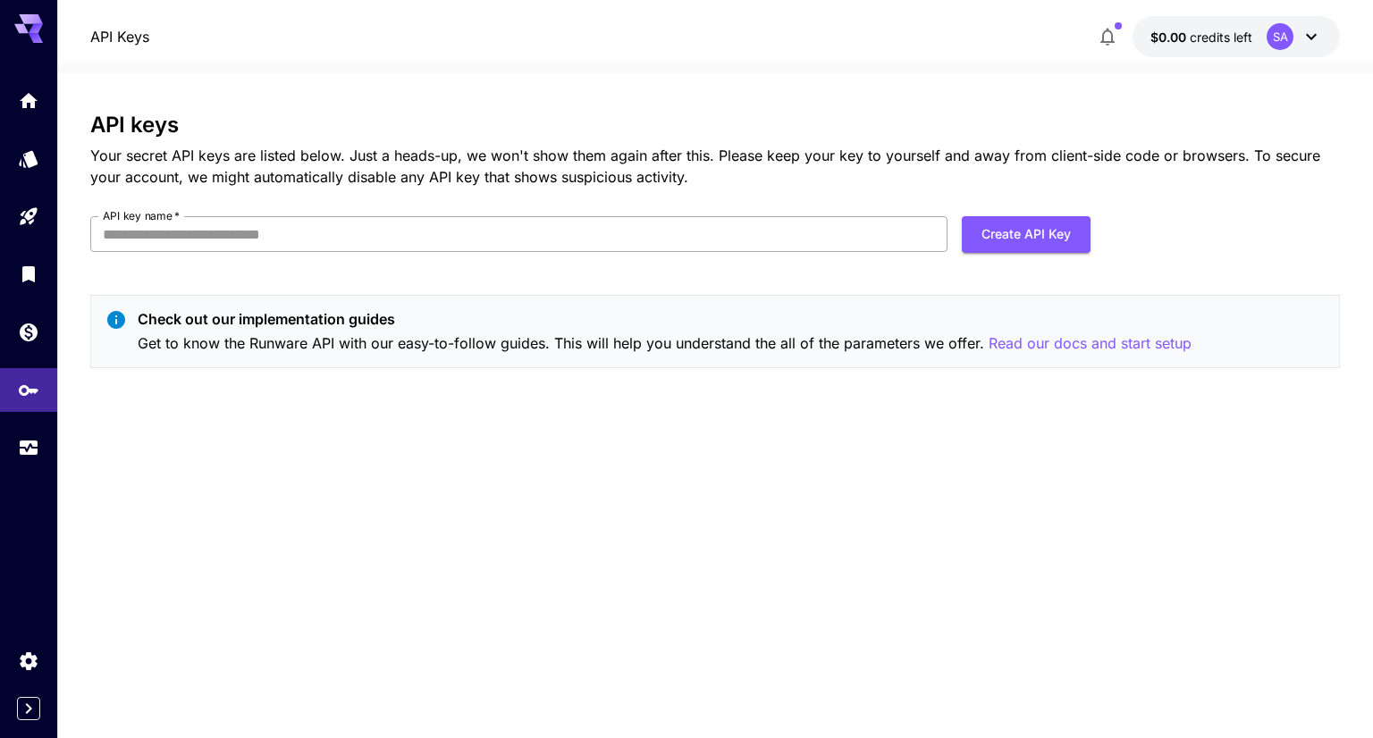
click at [668, 248] on input "API key name   *" at bounding box center [518, 234] width 857 height 36
click at [968, 233] on button "Create API Key" at bounding box center [1026, 234] width 129 height 37
click at [591, 229] on input "API key name   *" at bounding box center [518, 234] width 857 height 36
type input "******"
click at [1030, 243] on button "Create API Key" at bounding box center [1026, 234] width 129 height 37
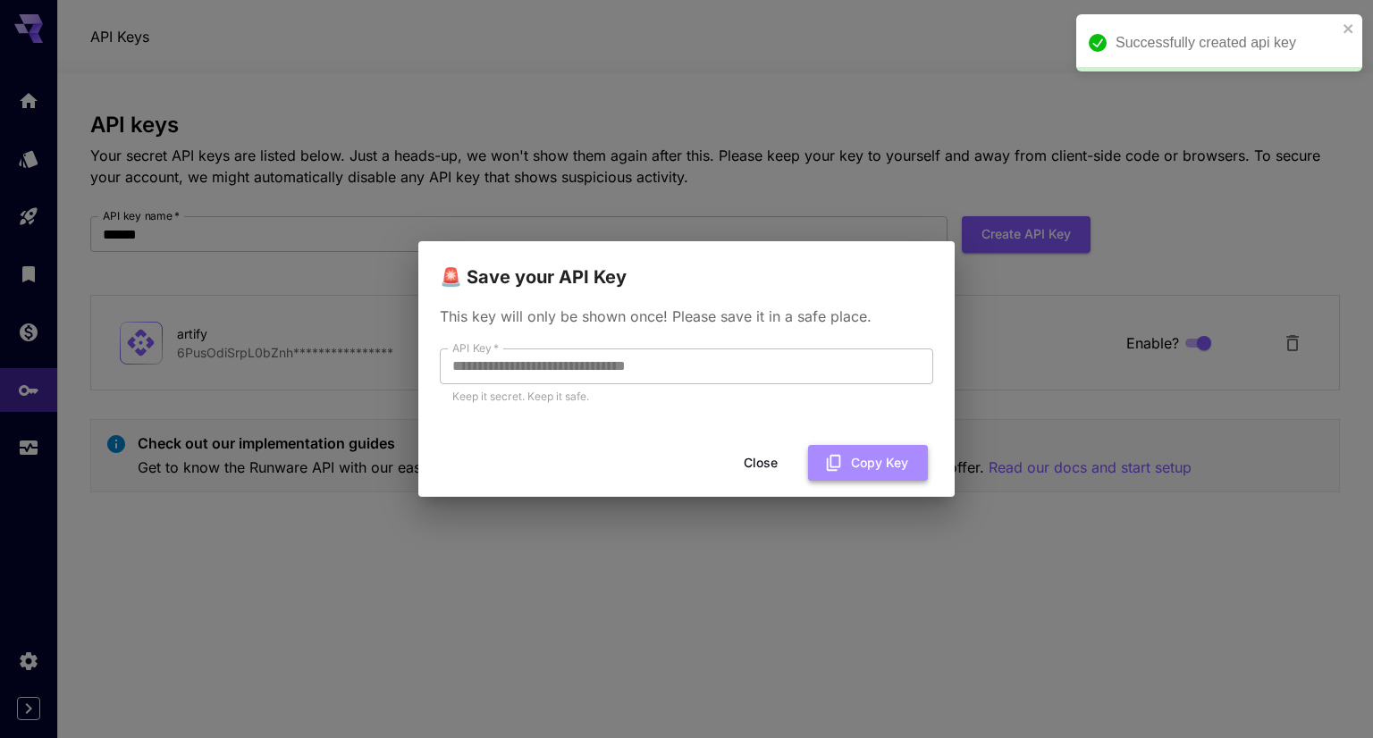
click at [880, 478] on button "Copy Key" at bounding box center [868, 463] width 120 height 37
click at [1340, 30] on div "Successfully created api key" at bounding box center [1212, 43] width 259 height 32
click at [774, 463] on button "Close" at bounding box center [760, 463] width 80 height 37
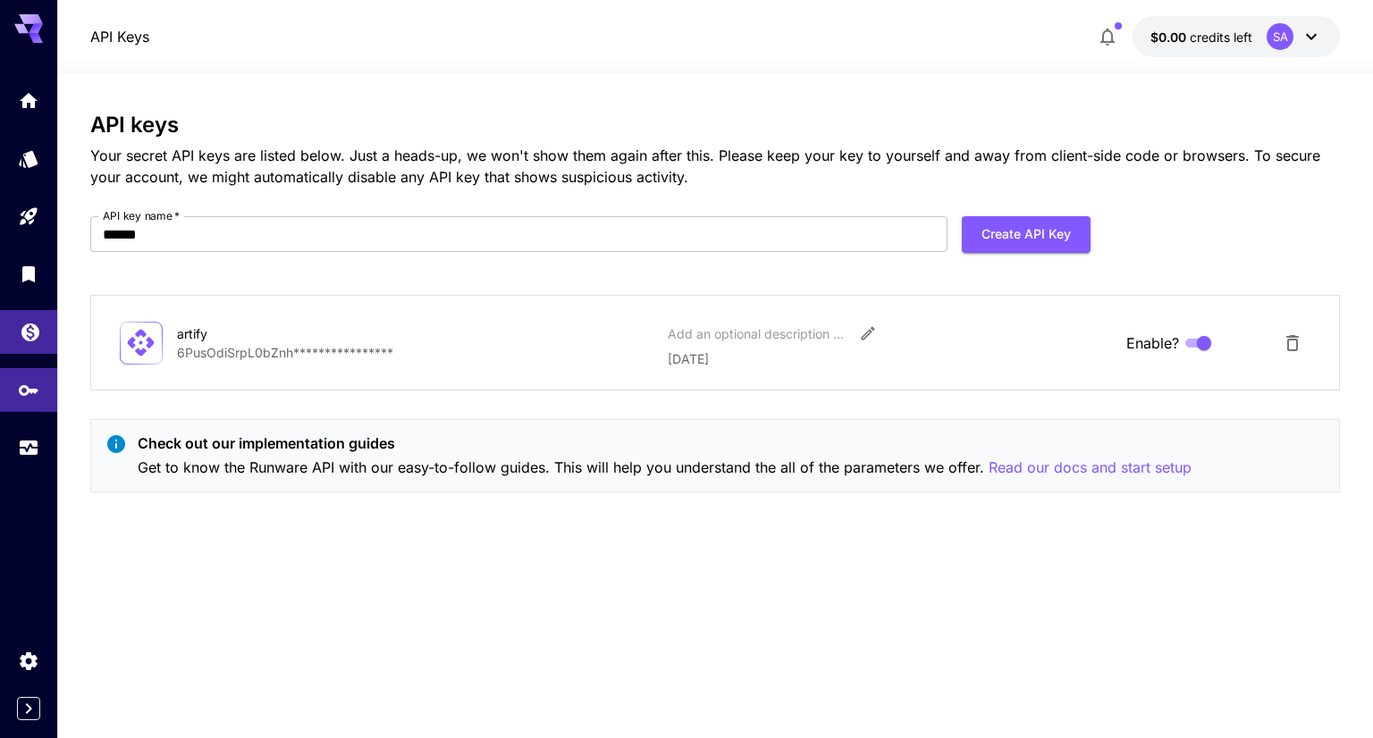
click at [17, 326] on link at bounding box center [28, 332] width 57 height 44
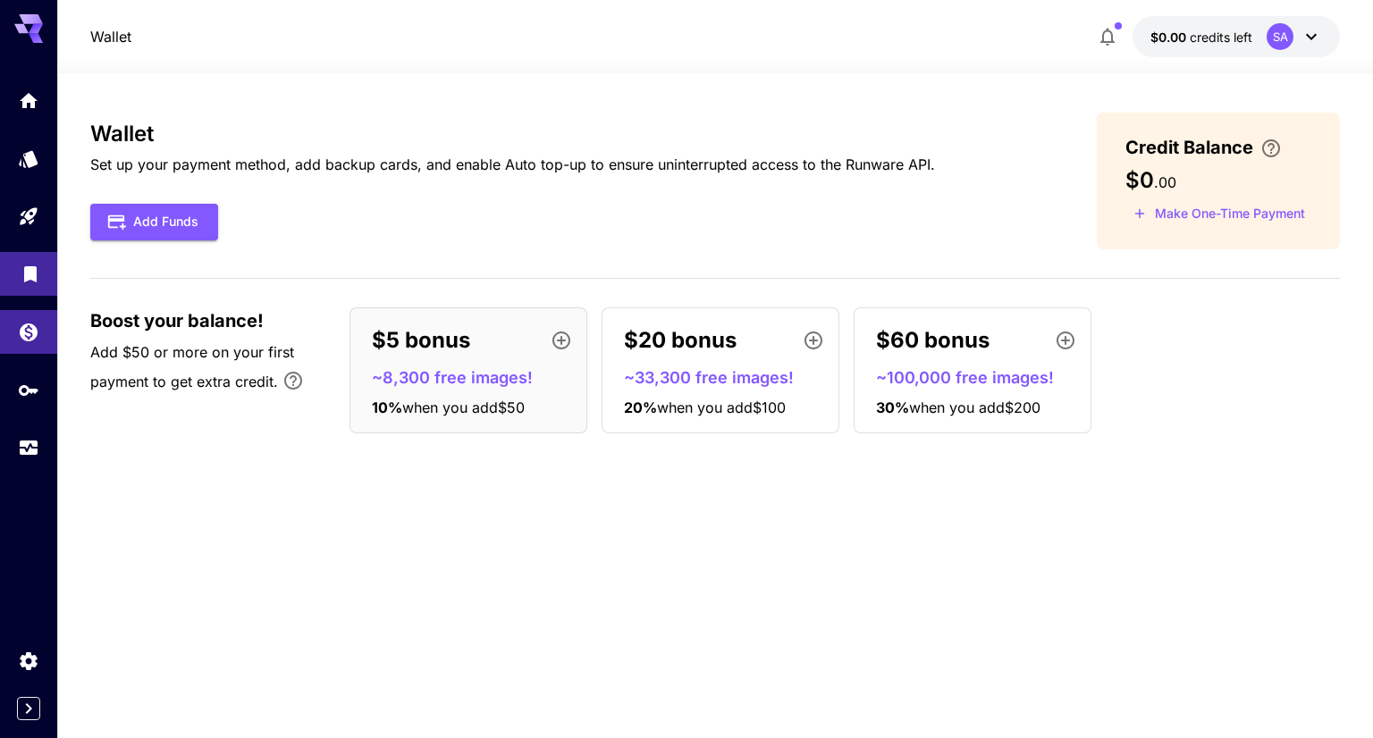
click at [32, 254] on link at bounding box center [28, 274] width 57 height 44
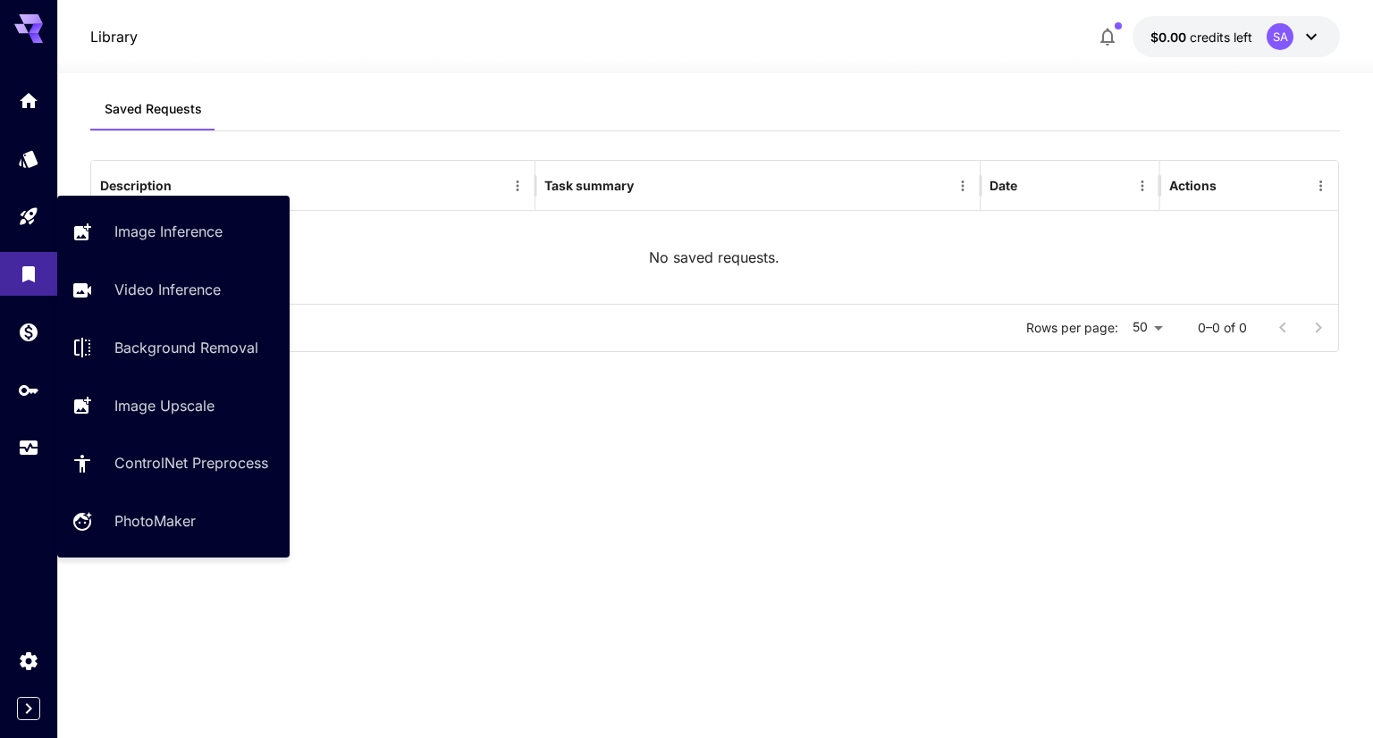
click at [29, 213] on icon "Playground" at bounding box center [28, 216] width 17 height 17
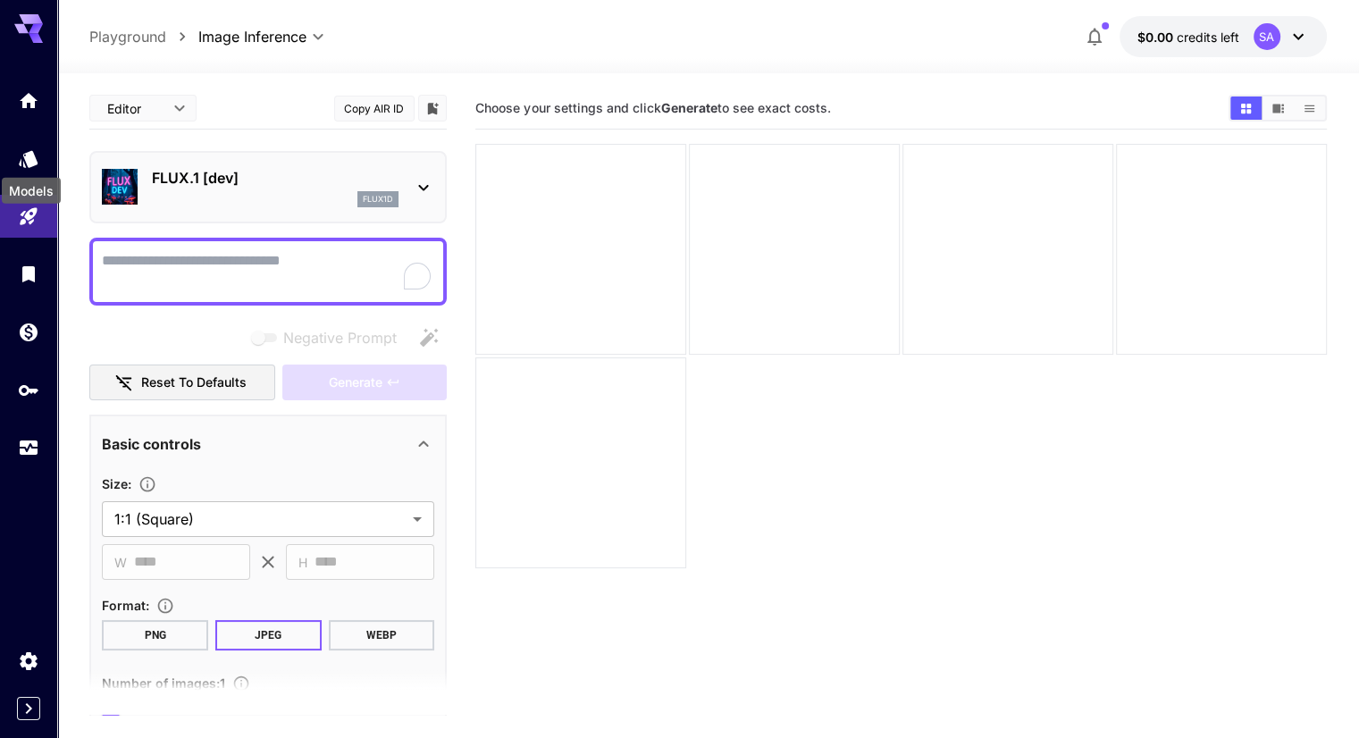
click at [39, 168] on div "Models" at bounding box center [31, 185] width 63 height 40
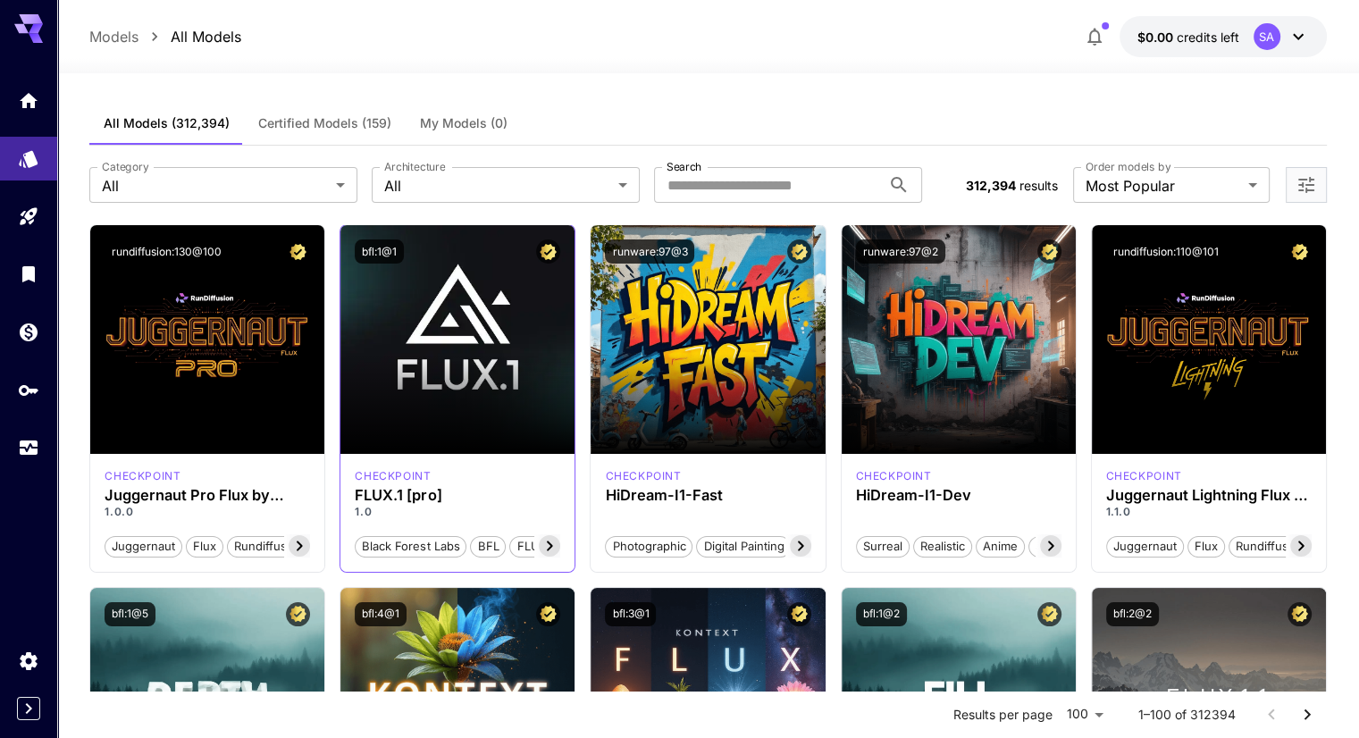
drag, startPoint x: 504, startPoint y: 511, endPoint x: 494, endPoint y: 511, distance: 9.8
click at [501, 511] on p "1.0" at bounding box center [458, 512] width 206 height 16
click at [376, 490] on h3 "FLUX.1 [pro]" at bounding box center [458, 495] width 206 height 17
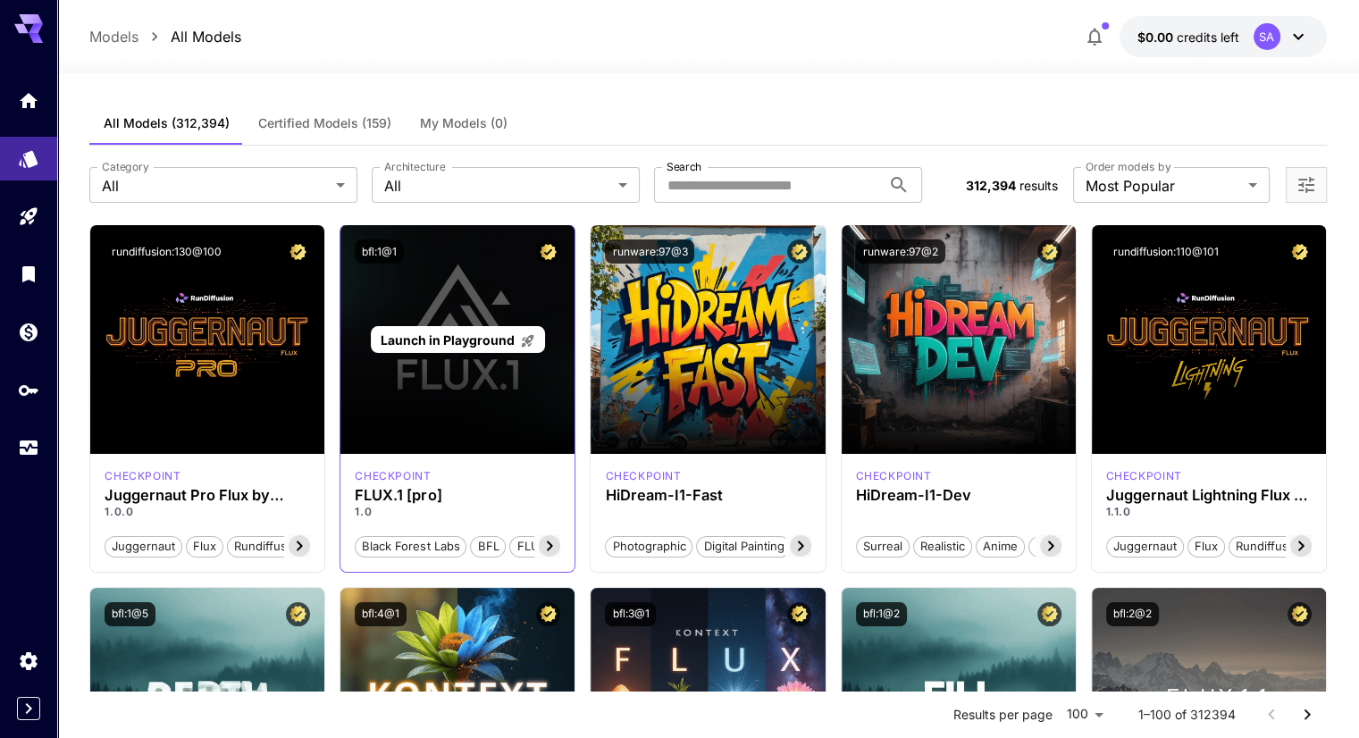
click at [446, 335] on span "Launch in Playground" at bounding box center [448, 339] width 134 height 15
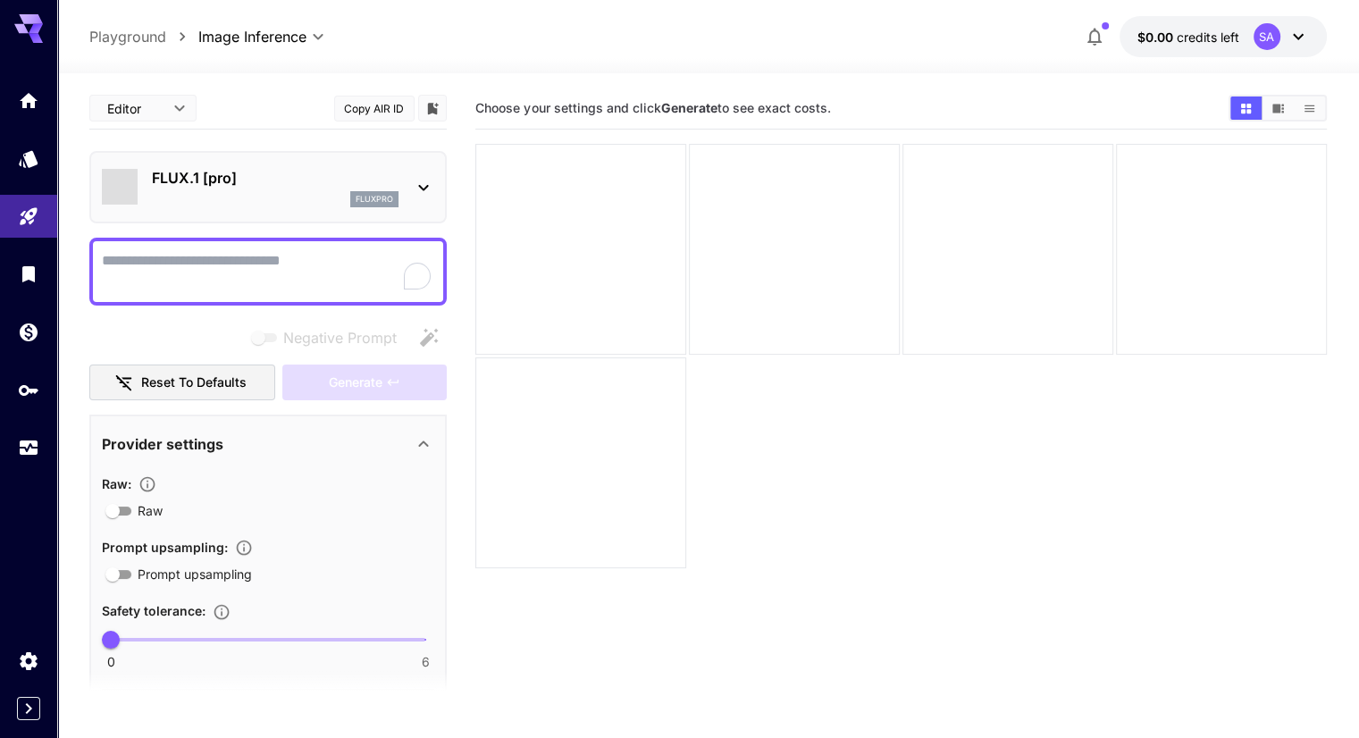
type input "**"
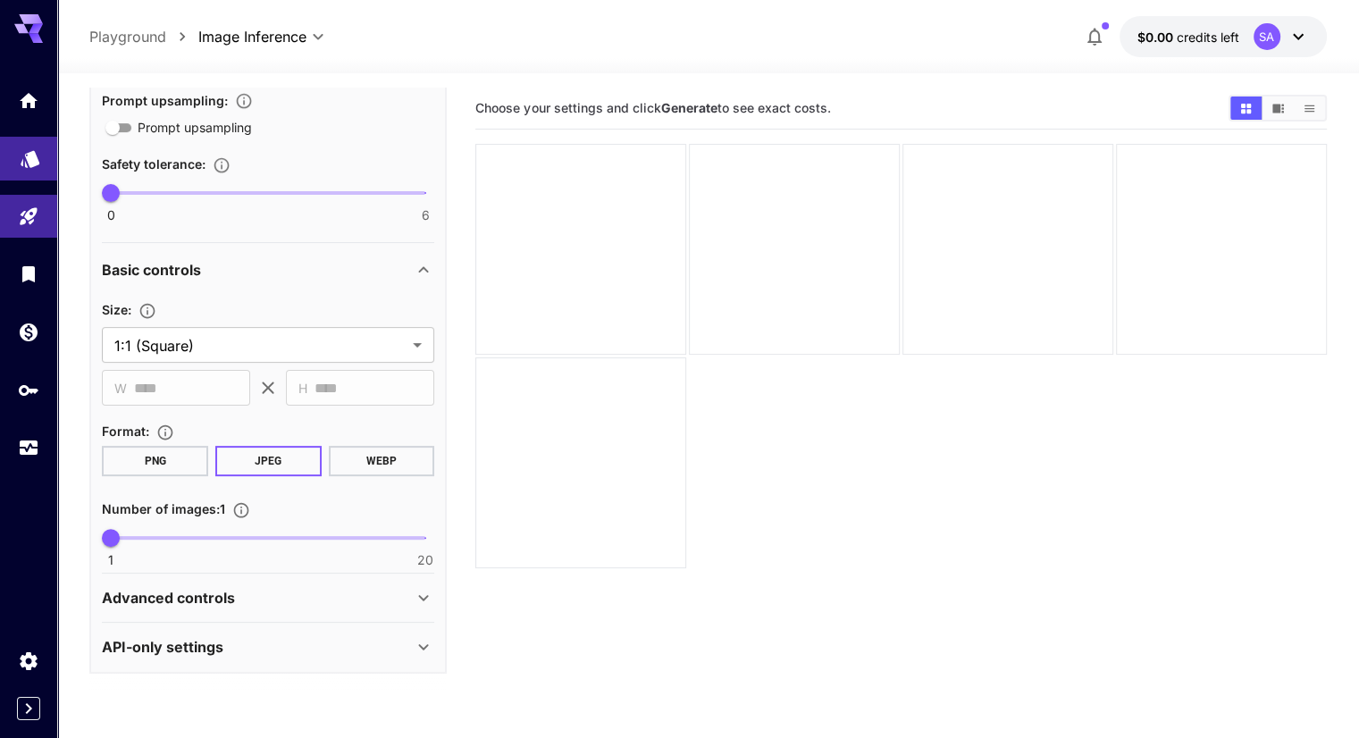
click at [21, 157] on icon "Models" at bounding box center [30, 153] width 19 height 17
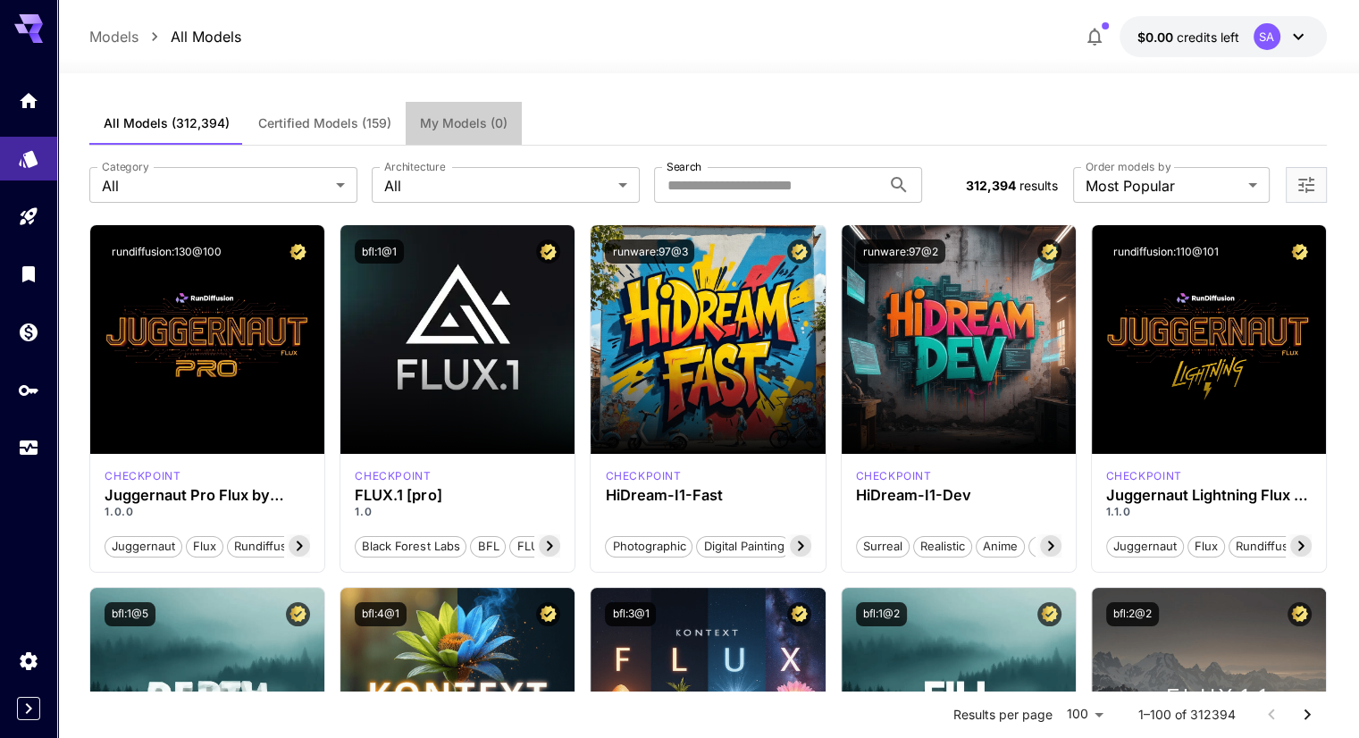
click at [489, 131] on button "My Models (0)" at bounding box center [464, 123] width 116 height 43
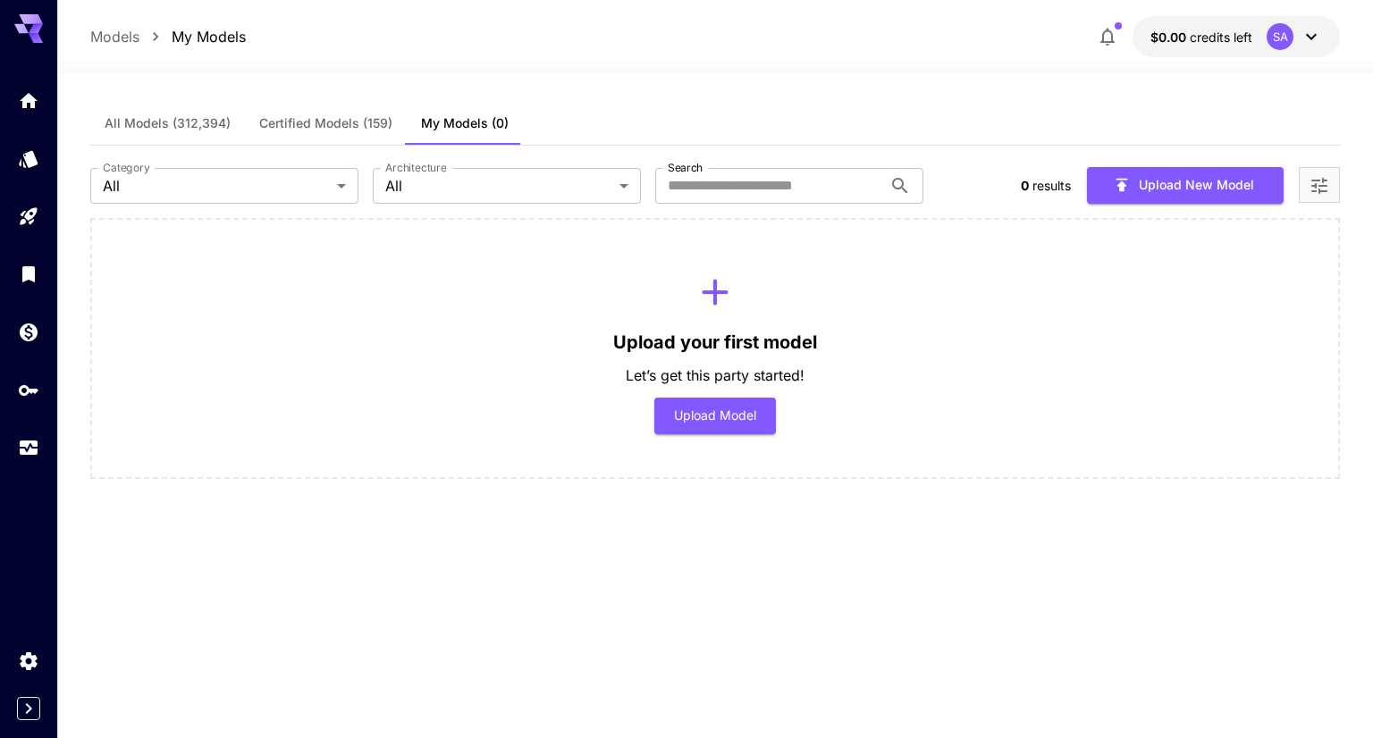
click at [375, 123] on span "Certified Models (159)" at bounding box center [325, 123] width 133 height 16
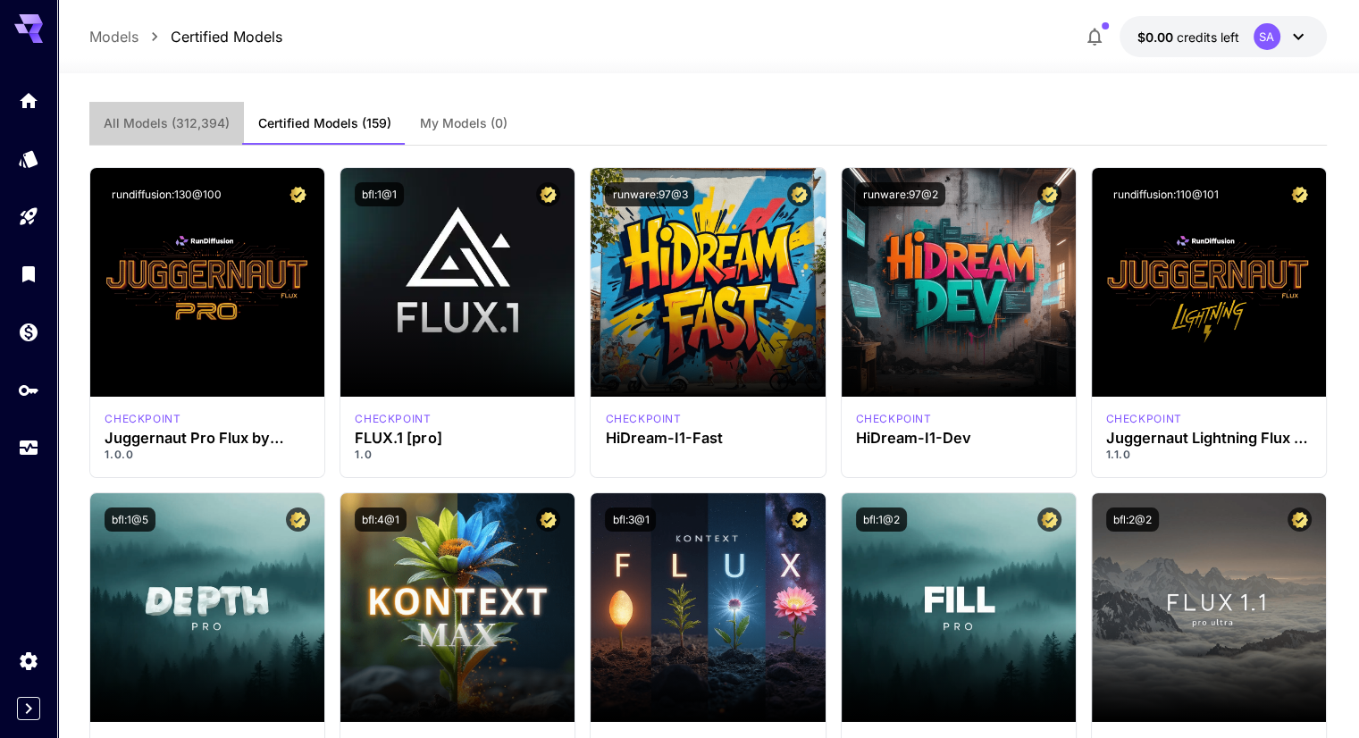
click at [183, 126] on span "All Models (312,394)" at bounding box center [167, 123] width 126 height 16
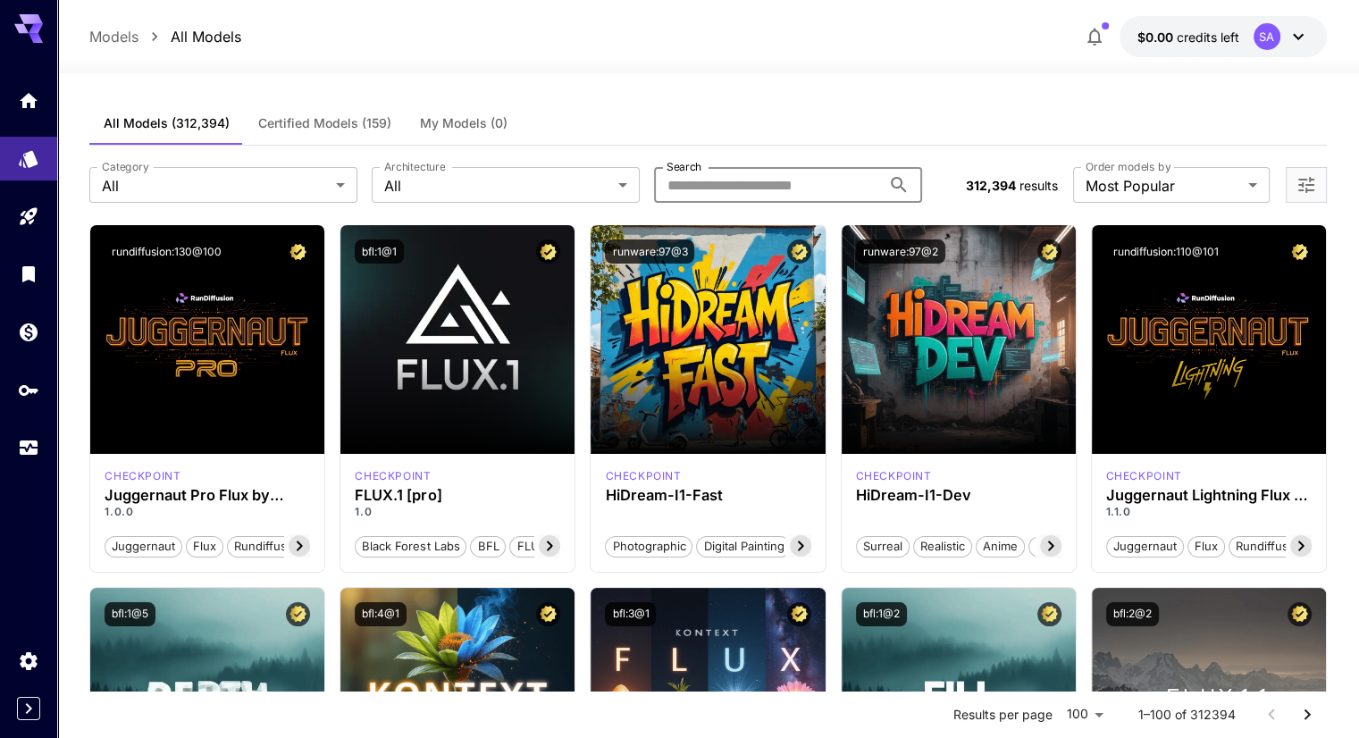
click at [769, 187] on input "Search" at bounding box center [767, 185] width 227 height 36
type input "*******"
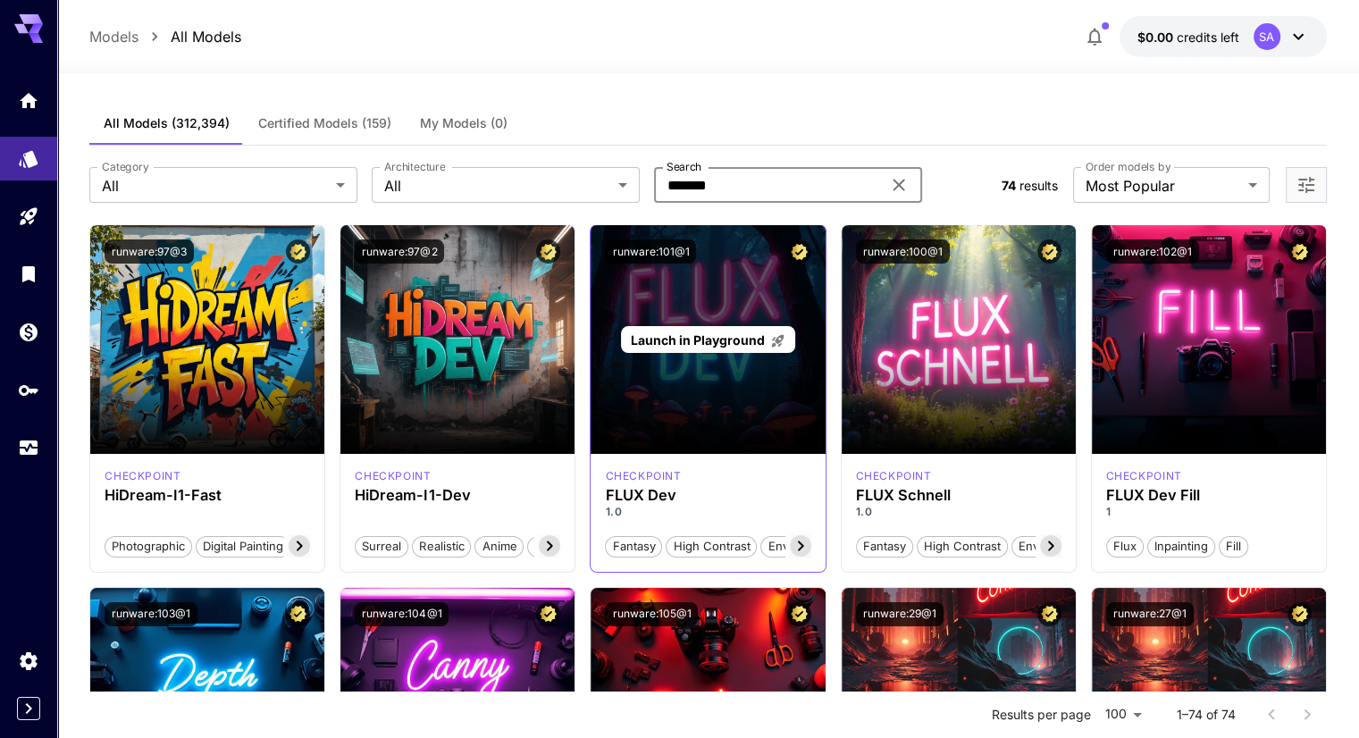
click at [741, 374] on div "Launch in Playground" at bounding box center [708, 339] width 234 height 229
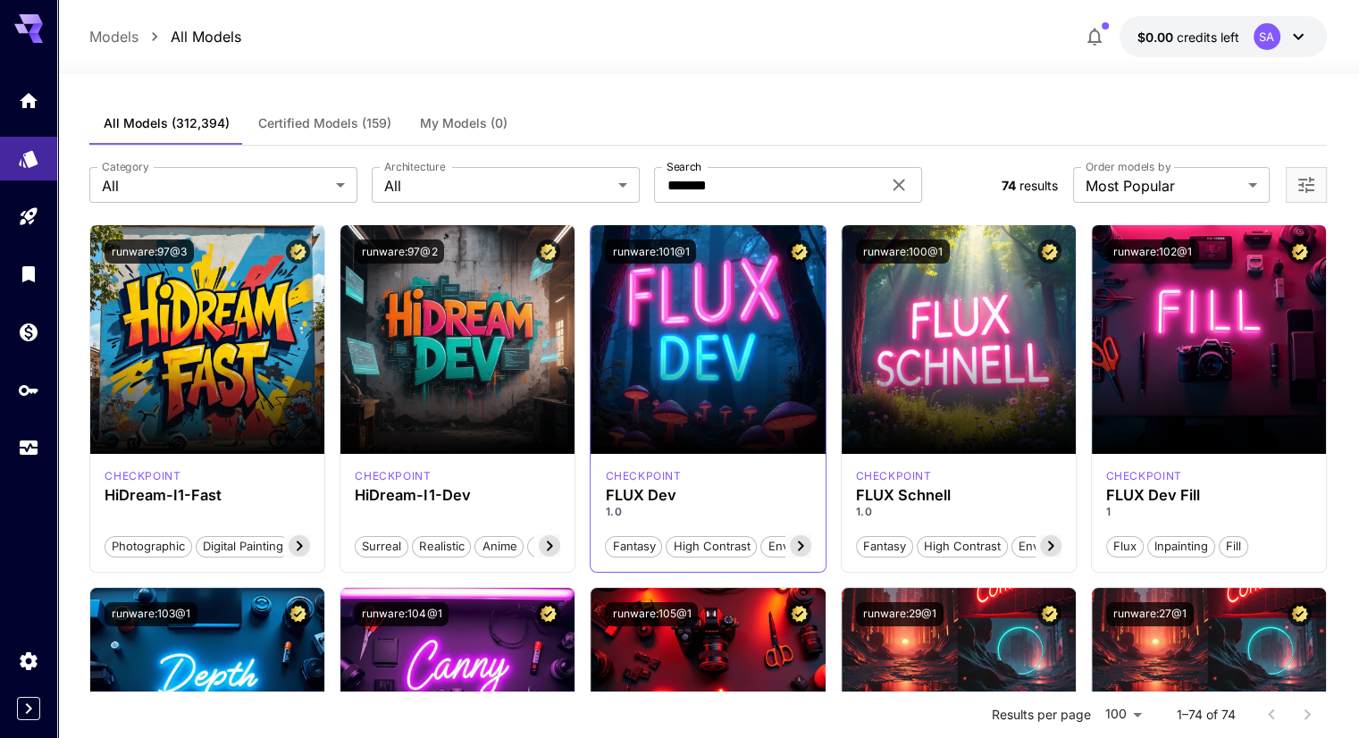
click at [794, 240] on div "runware:101@1" at bounding box center [708, 252] width 206 height 24
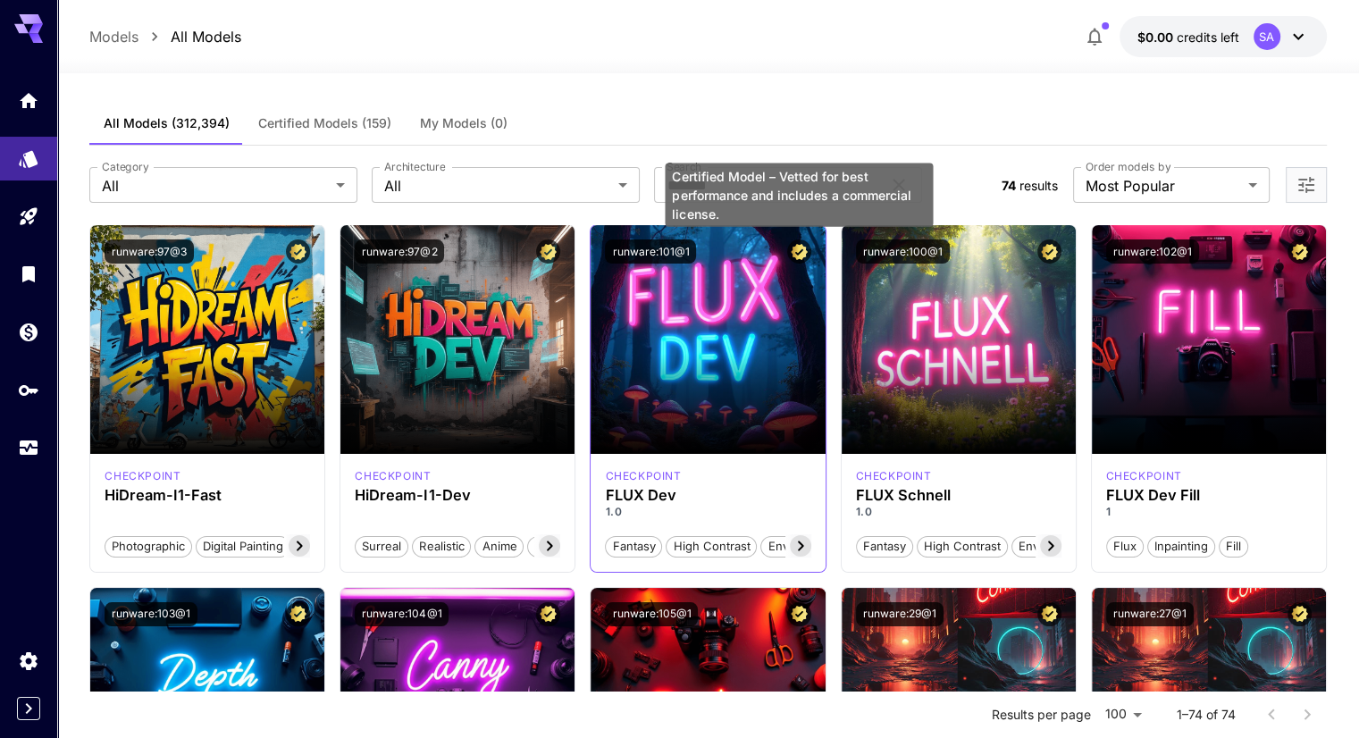
click at [794, 240] on button "Certified Model – Vetted for best performance and includes a commercial license." at bounding box center [799, 252] width 24 height 24
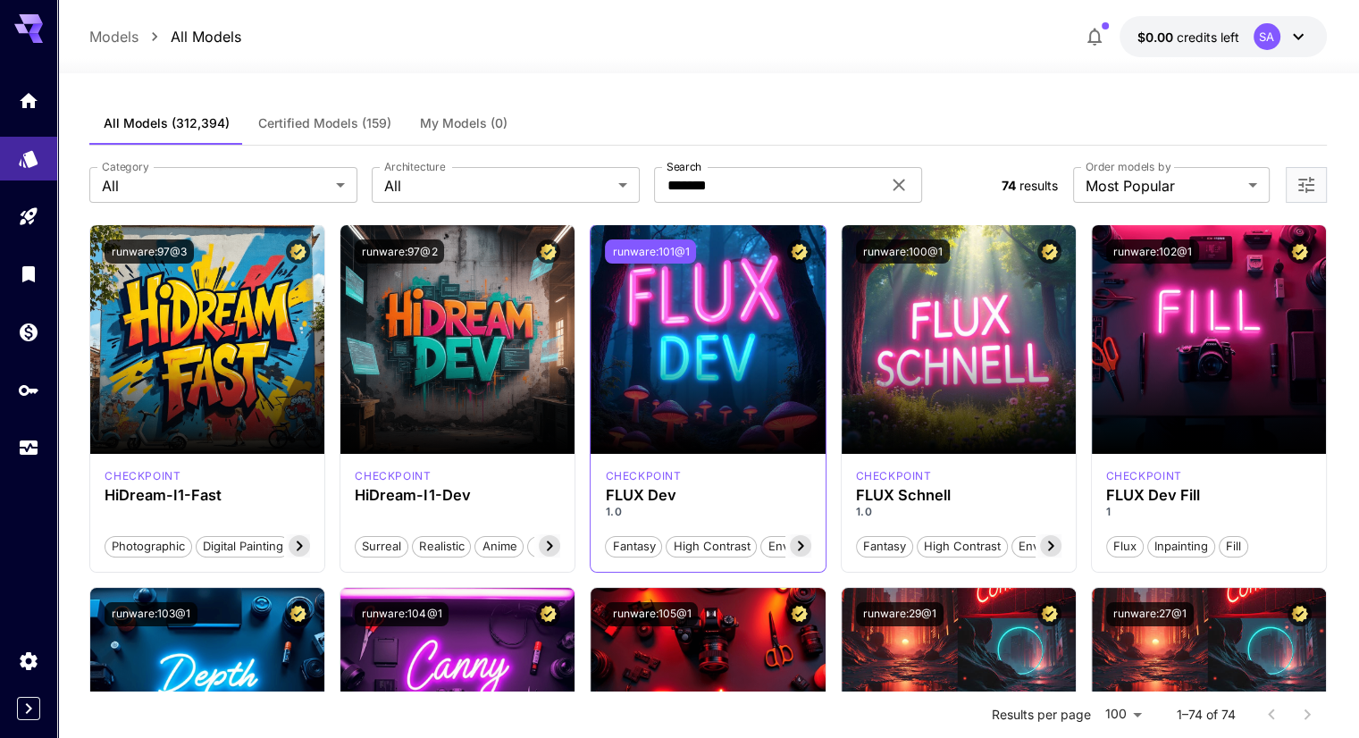
click at [680, 251] on button "runware:101@1" at bounding box center [650, 252] width 91 height 24
click at [651, 268] on div "Copied!" at bounding box center [708, 251] width 234 height 53
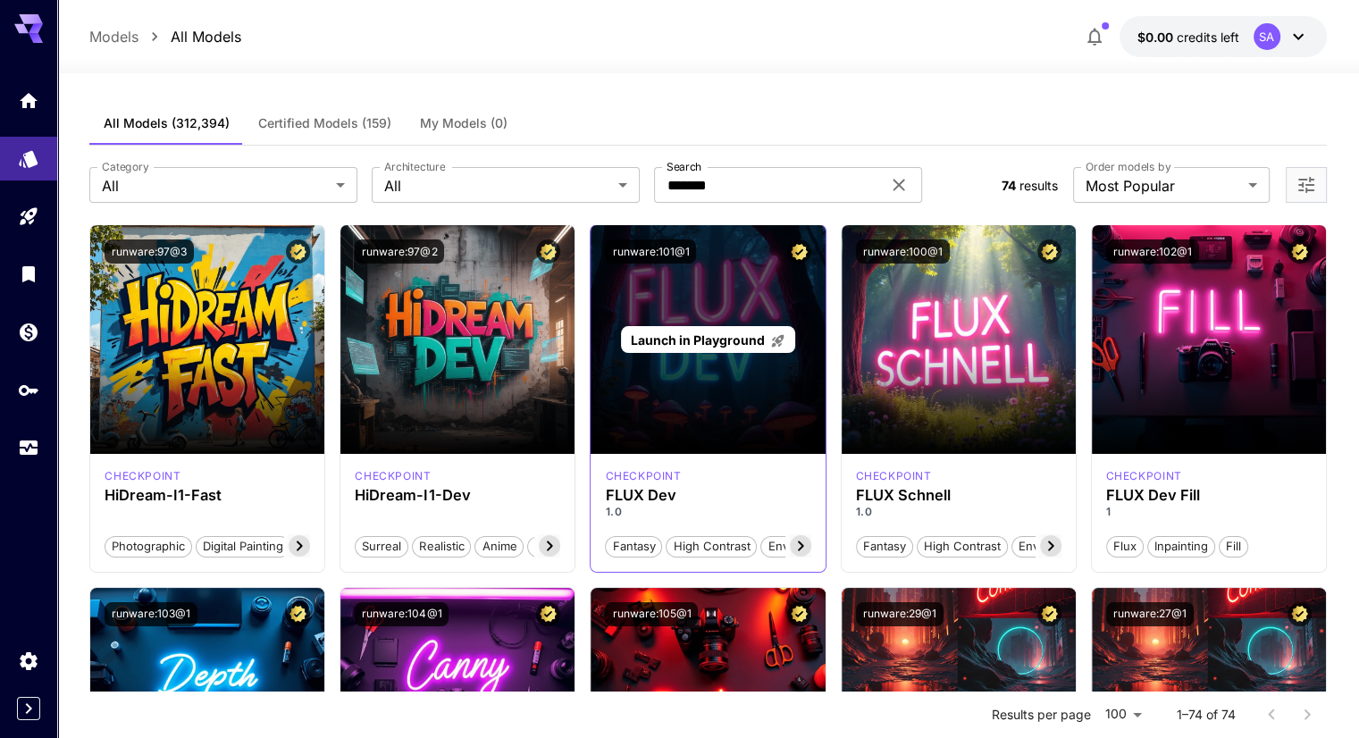
click at [655, 324] on div "Launch in Playground" at bounding box center [708, 339] width 234 height 229
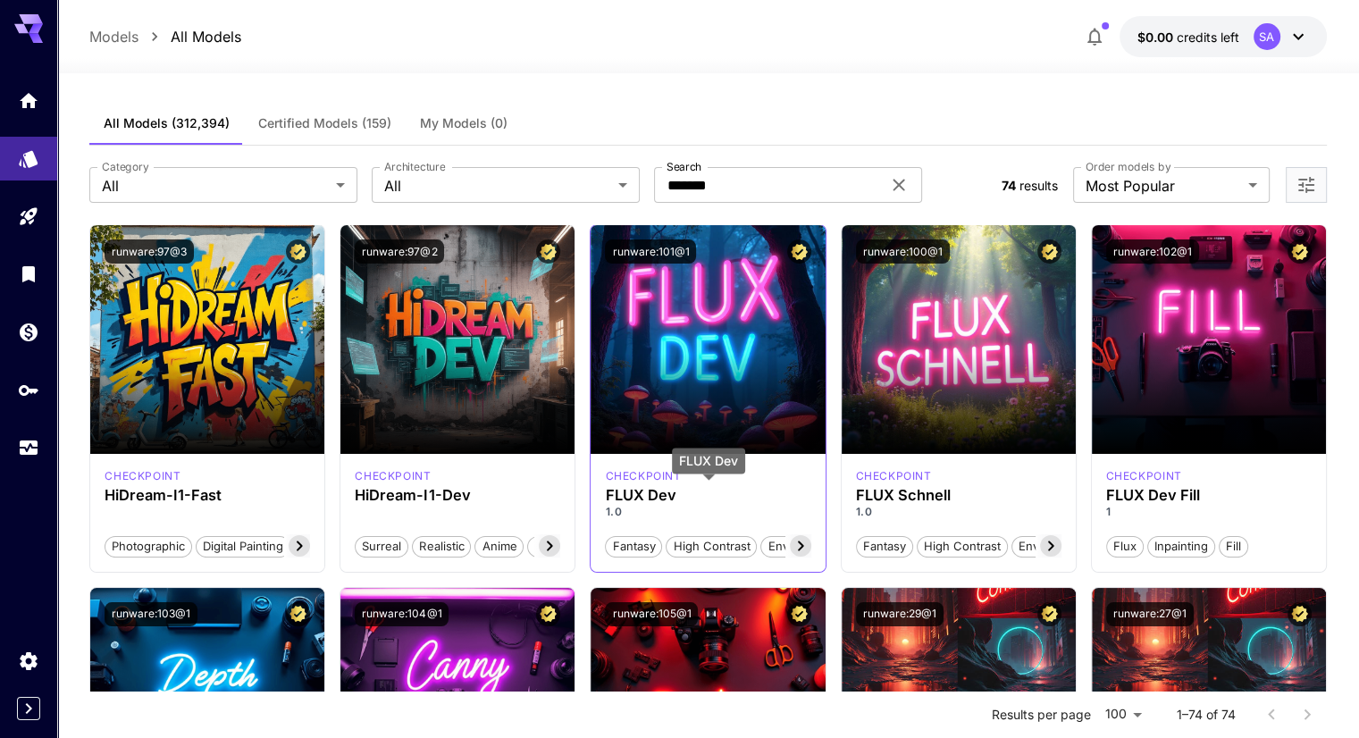
click at [715, 493] on h3 "FLUX Dev" at bounding box center [708, 495] width 206 height 17
drag, startPoint x: 636, startPoint y: 548, endPoint x: 637, endPoint y: 525, distance: 22.4
click at [626, 551] on span "Fantasy" at bounding box center [633, 547] width 55 height 18
click at [636, 488] on h3 "FLUX Dev" at bounding box center [708, 495] width 206 height 17
click at [636, 476] on p "checkpoint" at bounding box center [643, 476] width 76 height 16
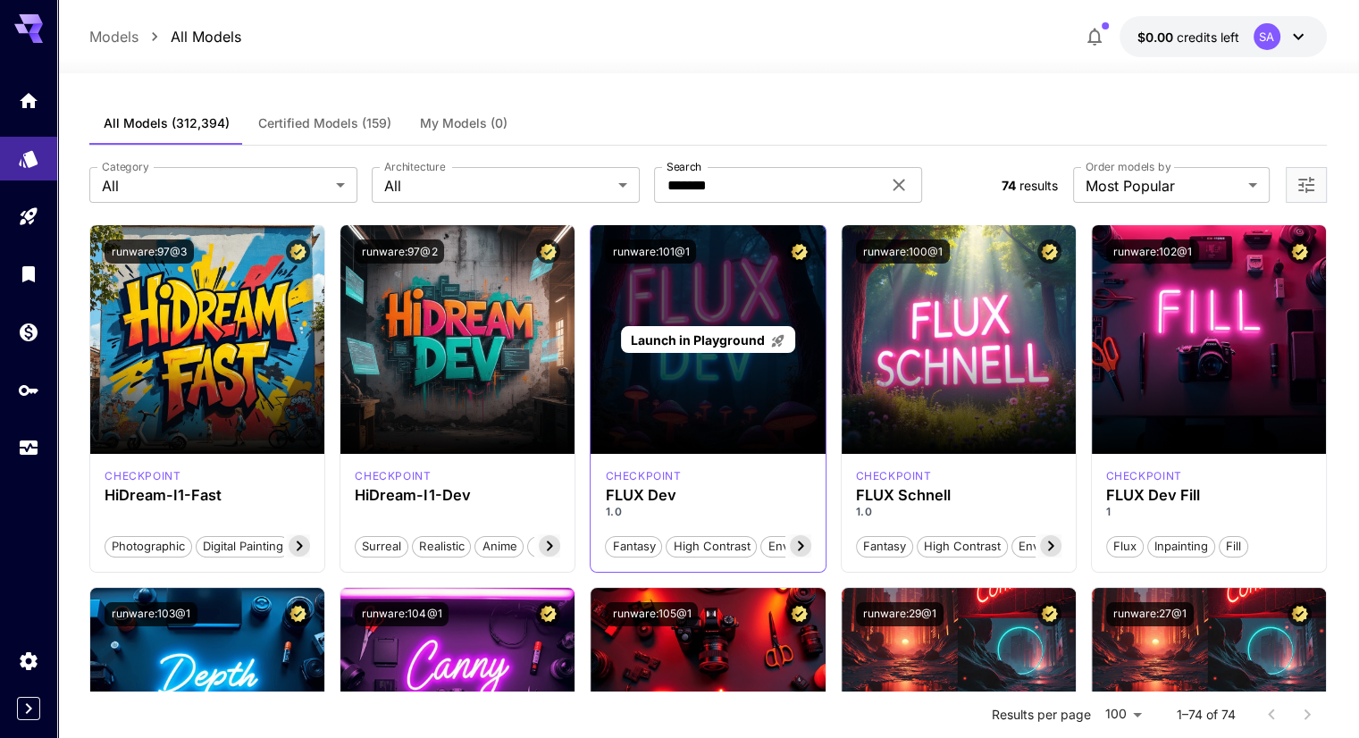
click at [694, 323] on div "Launch in Playground" at bounding box center [708, 339] width 234 height 229
click at [697, 336] on span "Launch in Playground" at bounding box center [698, 339] width 134 height 15
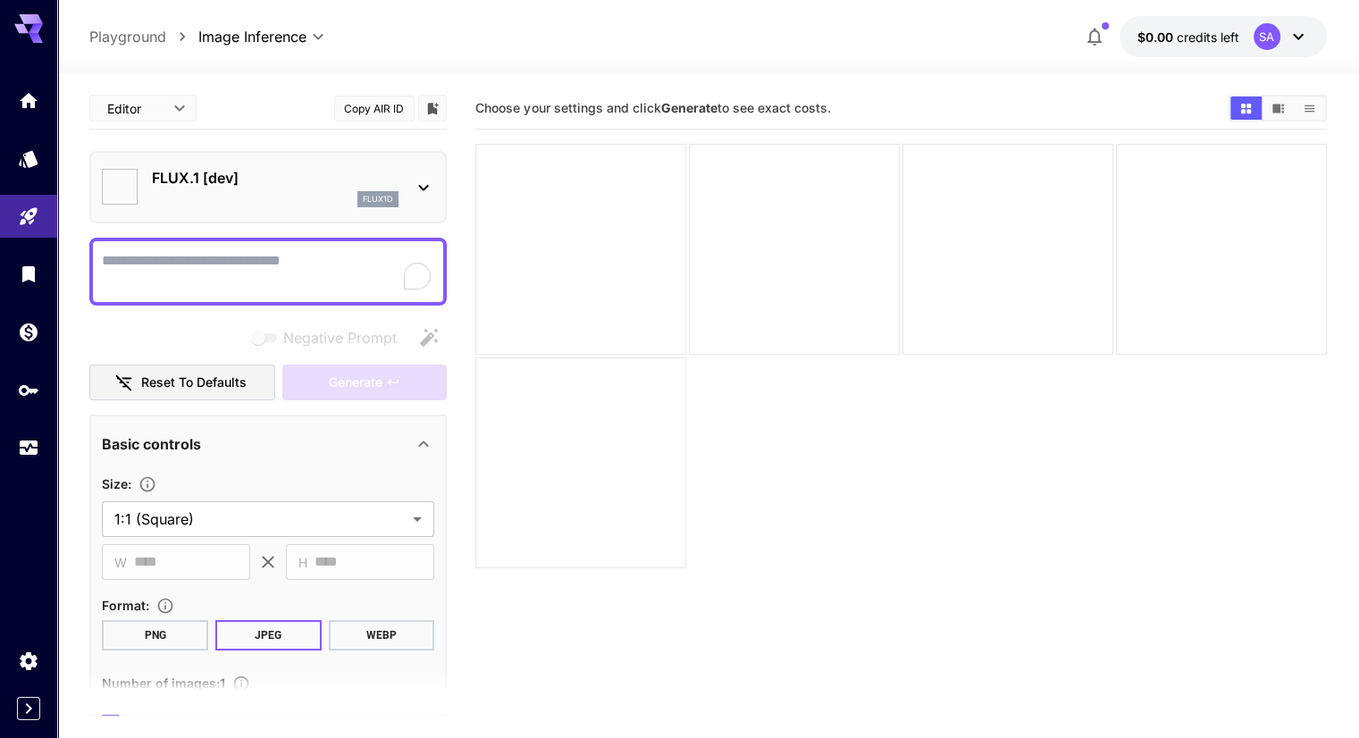
type input "**********"
click at [211, 376] on button "Reset to defaults" at bounding box center [182, 383] width 186 height 37
click at [358, 373] on div "Generate" at bounding box center [364, 383] width 164 height 37
click at [369, 102] on button "Copy AIR ID" at bounding box center [374, 109] width 80 height 26
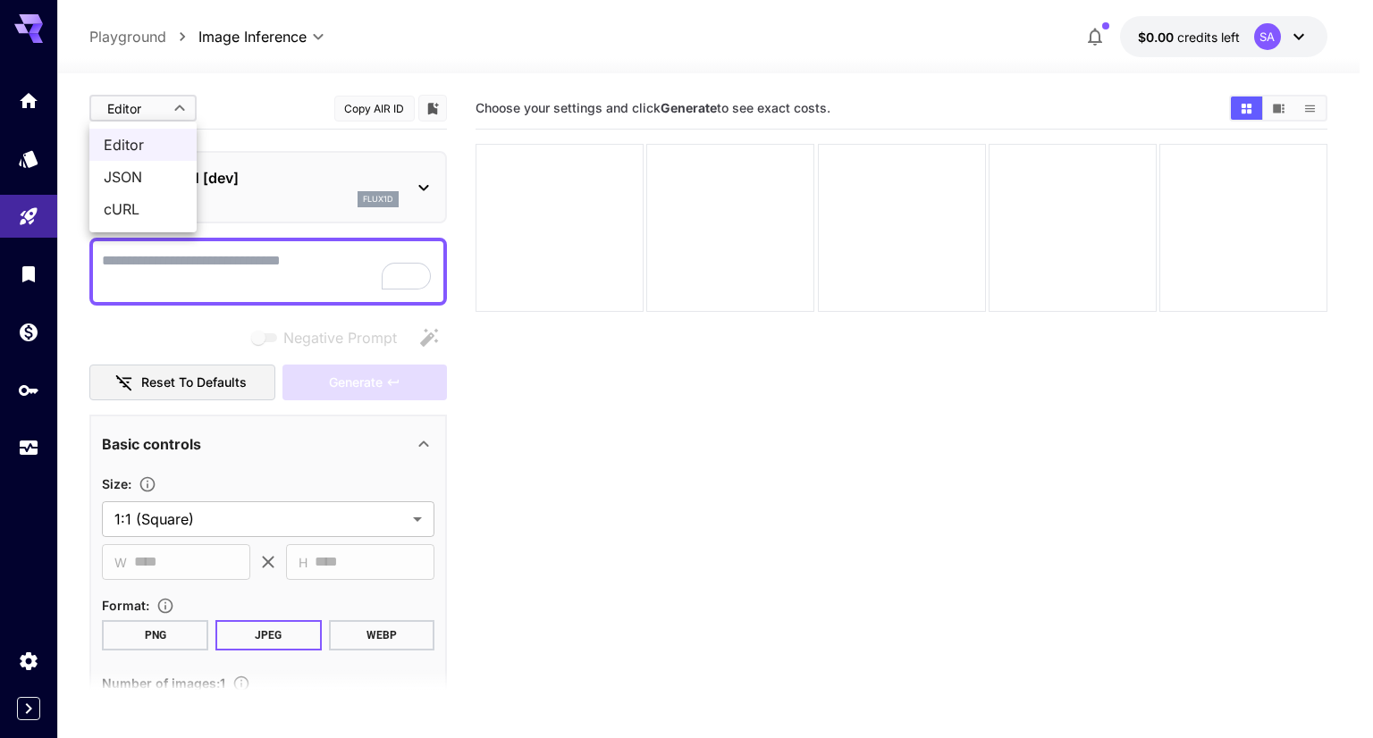
click at [156, 101] on body "**********" at bounding box center [686, 506] width 1373 height 1013
click at [304, 122] on div at bounding box center [686, 369] width 1373 height 738
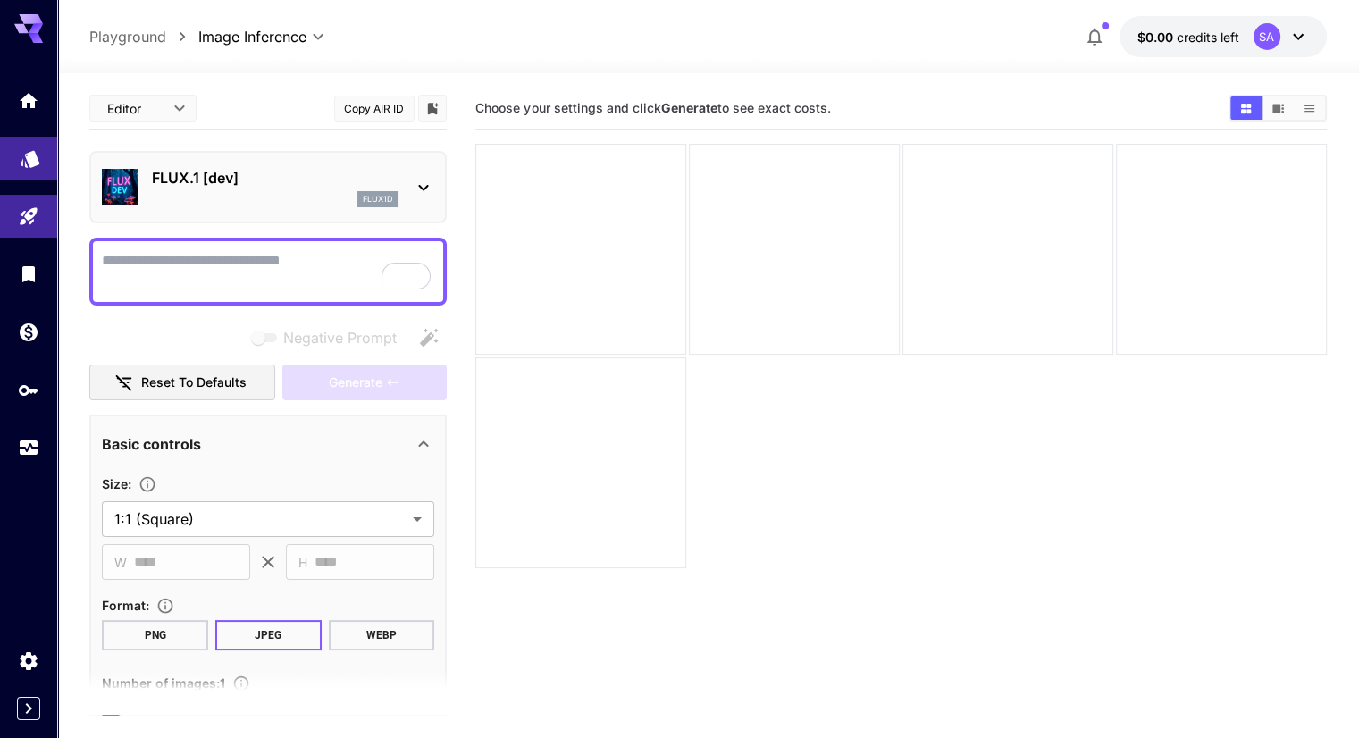
click at [16, 158] on link at bounding box center [28, 159] width 57 height 44
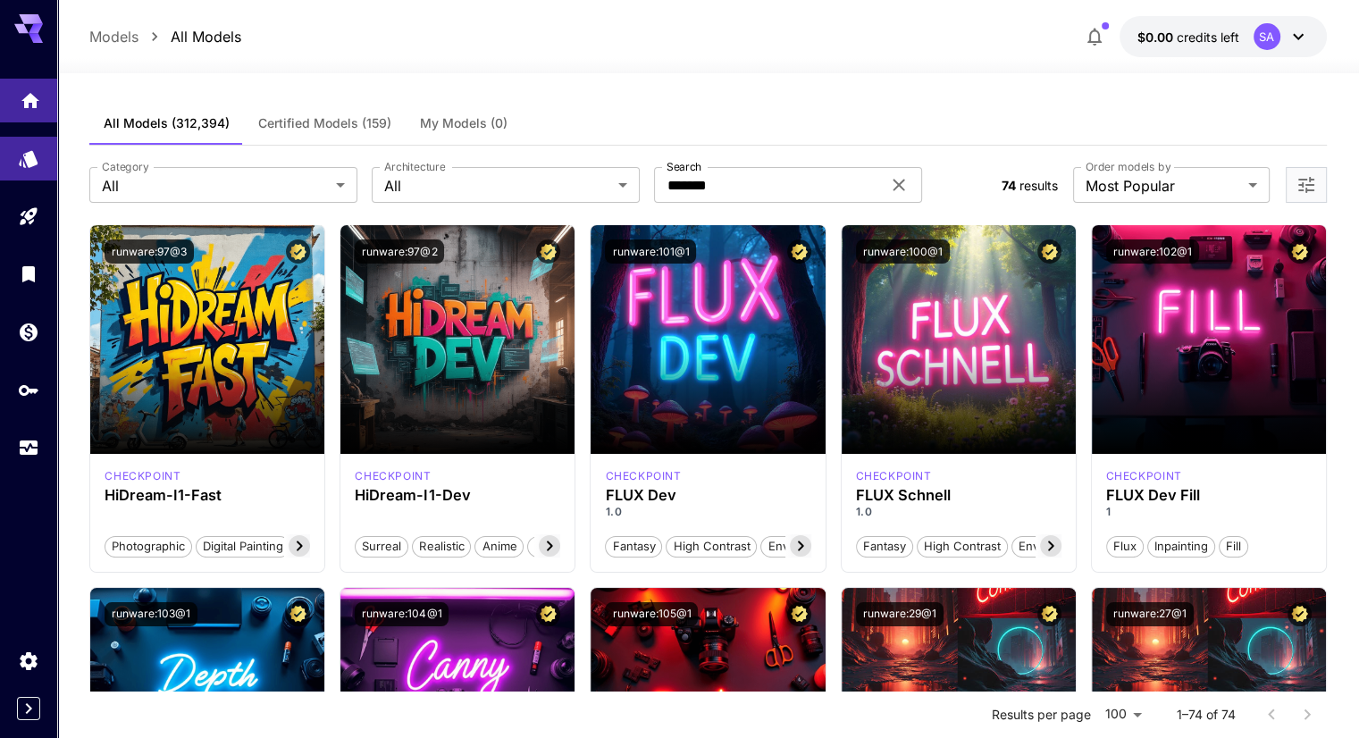
click at [18, 112] on link at bounding box center [28, 101] width 57 height 44
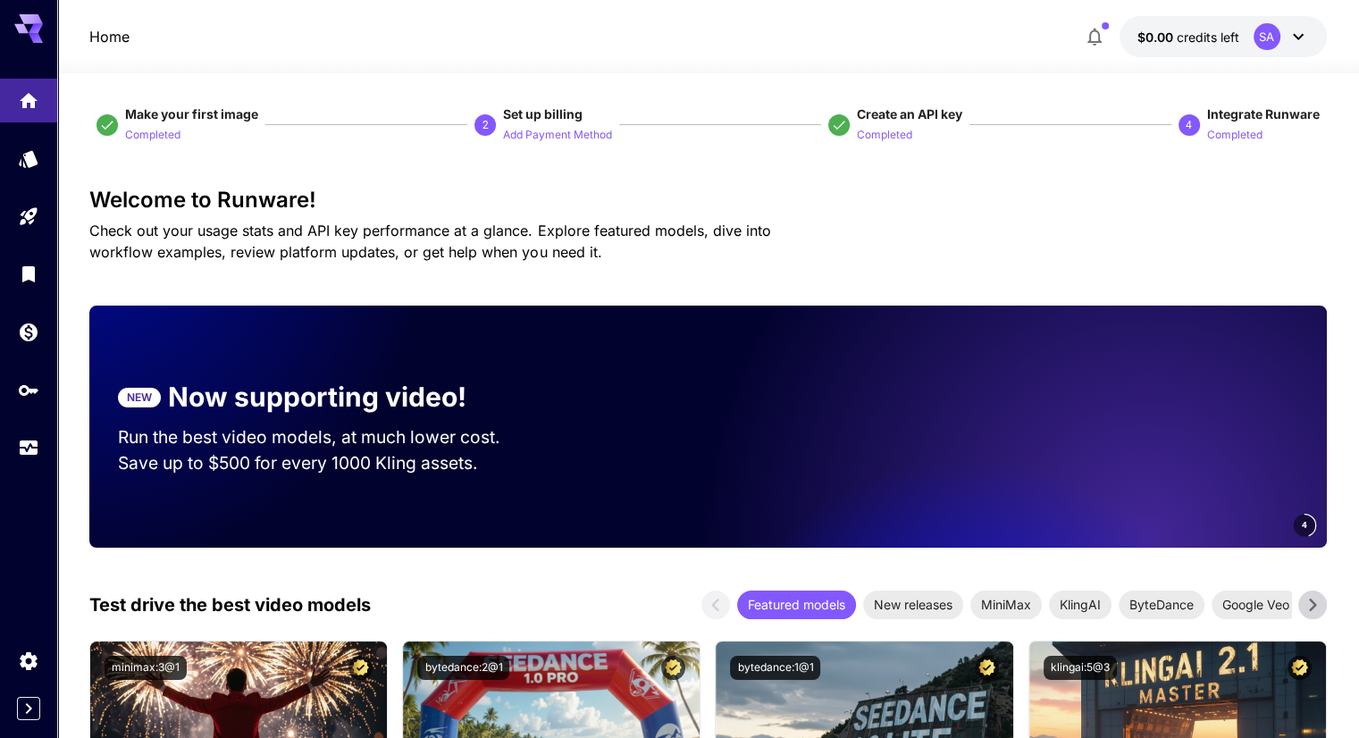
scroll to position [148, 0]
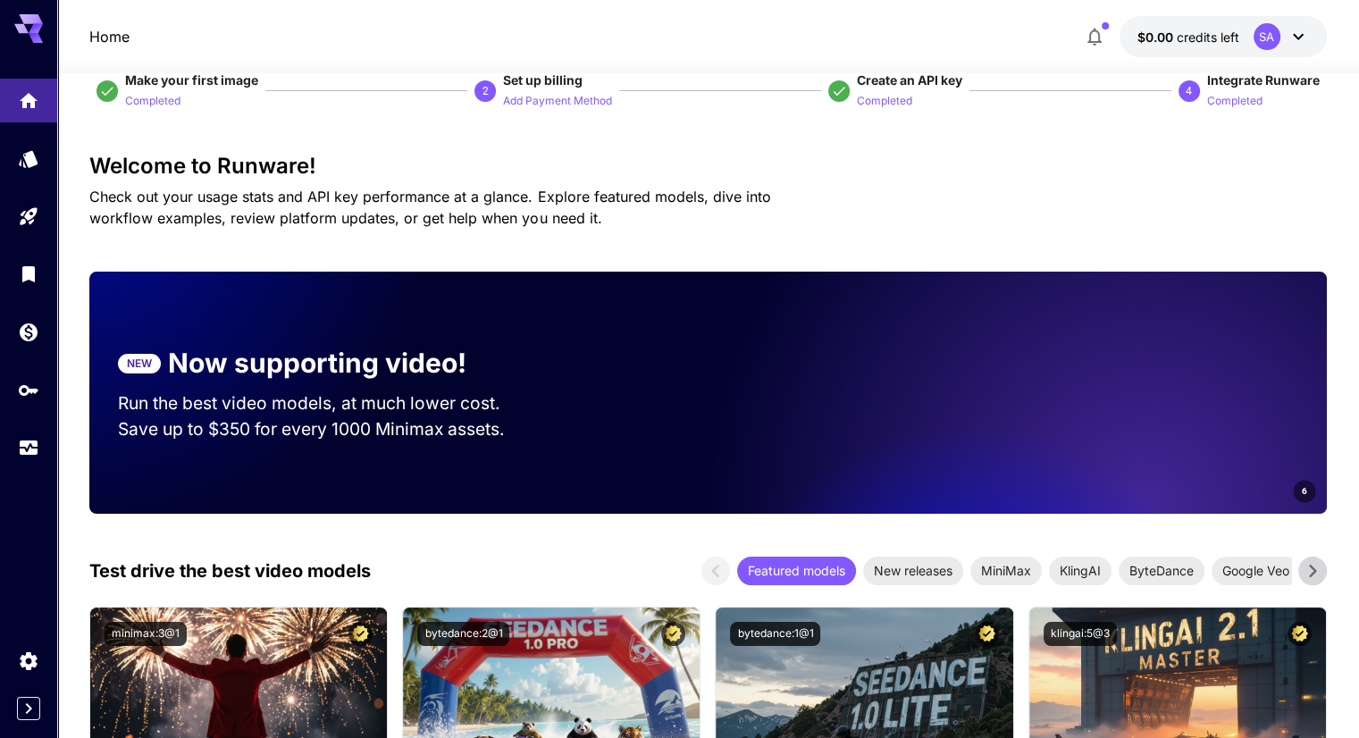
click at [800, 478] on div at bounding box center [549, 393] width 500 height 242
click at [1163, 474] on video at bounding box center [1077, 393] width 500 height 242
drag, startPoint x: 1042, startPoint y: 466, endPoint x: 1248, endPoint y: 444, distance: 206.7
click at [1213, 447] on video at bounding box center [1233, 393] width 500 height 242
click at [987, 473] on video at bounding box center [1077, 393] width 500 height 242
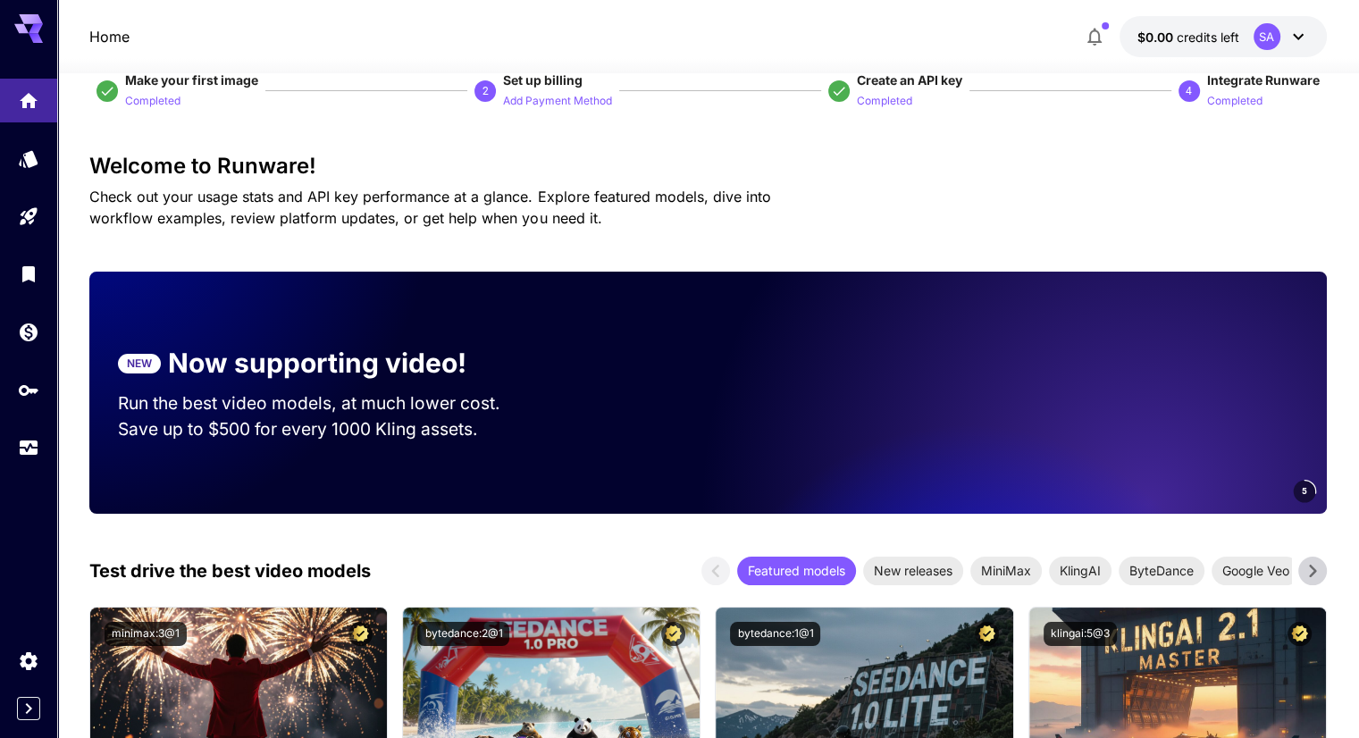
click at [356, 394] on p "Run the best video models, at much lower cost." at bounding box center [326, 404] width 416 height 26
click at [345, 374] on p "Now supporting video!" at bounding box center [317, 363] width 298 height 40
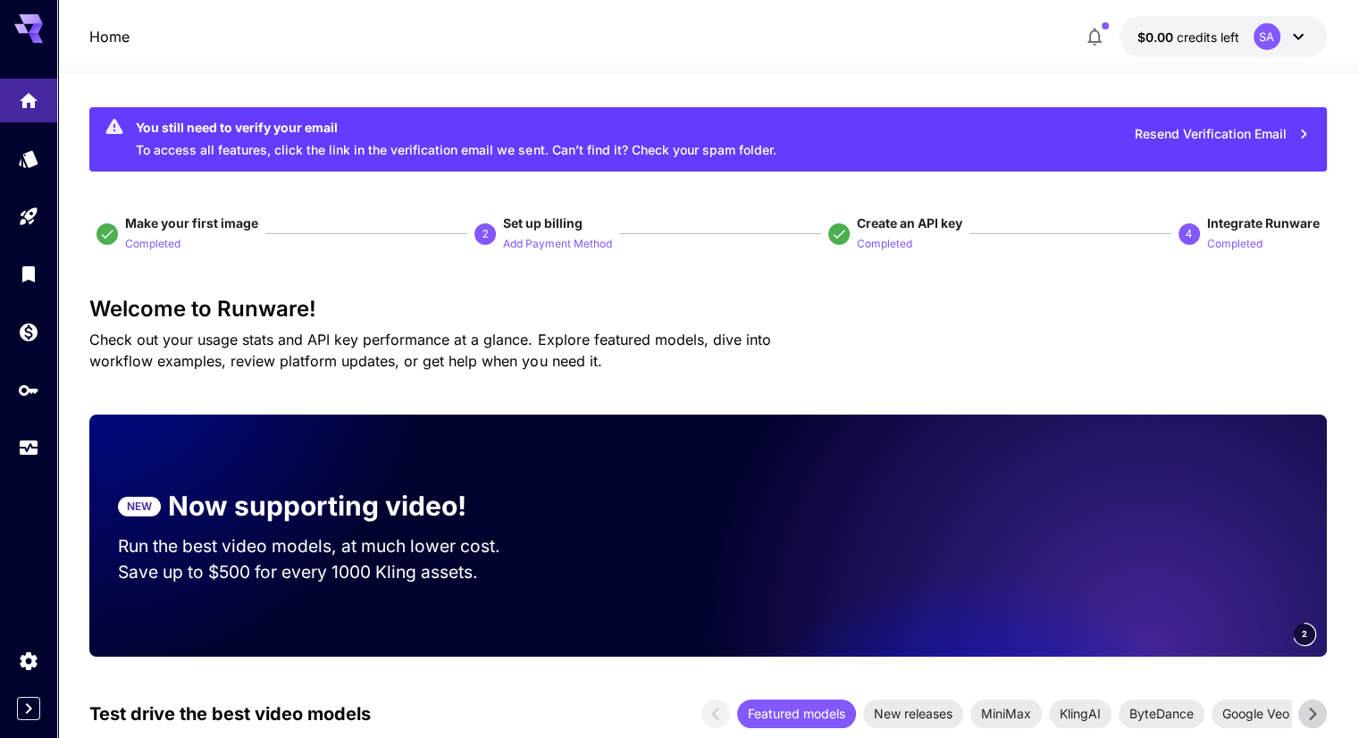
scroll to position [0, 0]
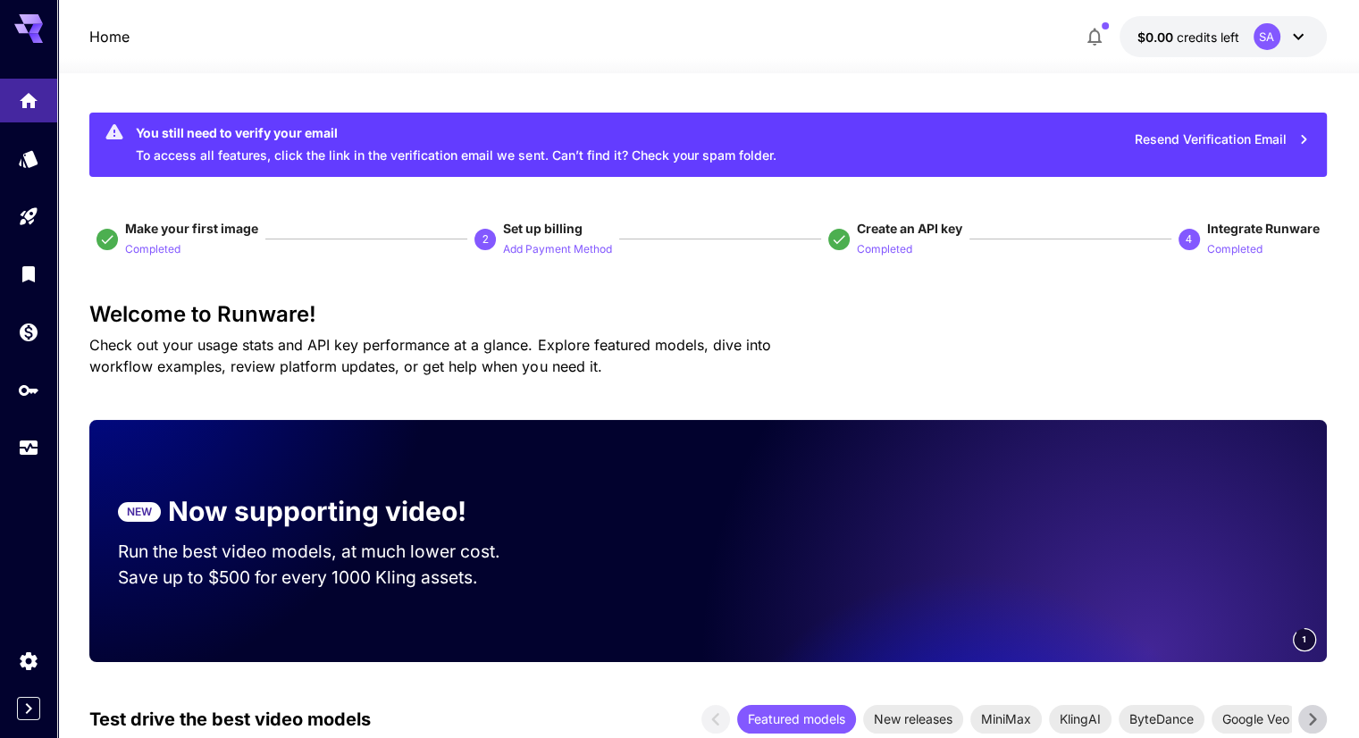
click at [129, 240] on button "Completed" at bounding box center [152, 248] width 55 height 21
drag, startPoint x: 1169, startPoint y: 570, endPoint x: 1012, endPoint y: 573, distance: 157.3
click at [1037, 572] on video at bounding box center [1018, 541] width 500 height 242
drag, startPoint x: 1196, startPoint y: 578, endPoint x: 999, endPoint y: 562, distance: 197.3
click at [1015, 559] on video at bounding box center [1038, 541] width 500 height 242
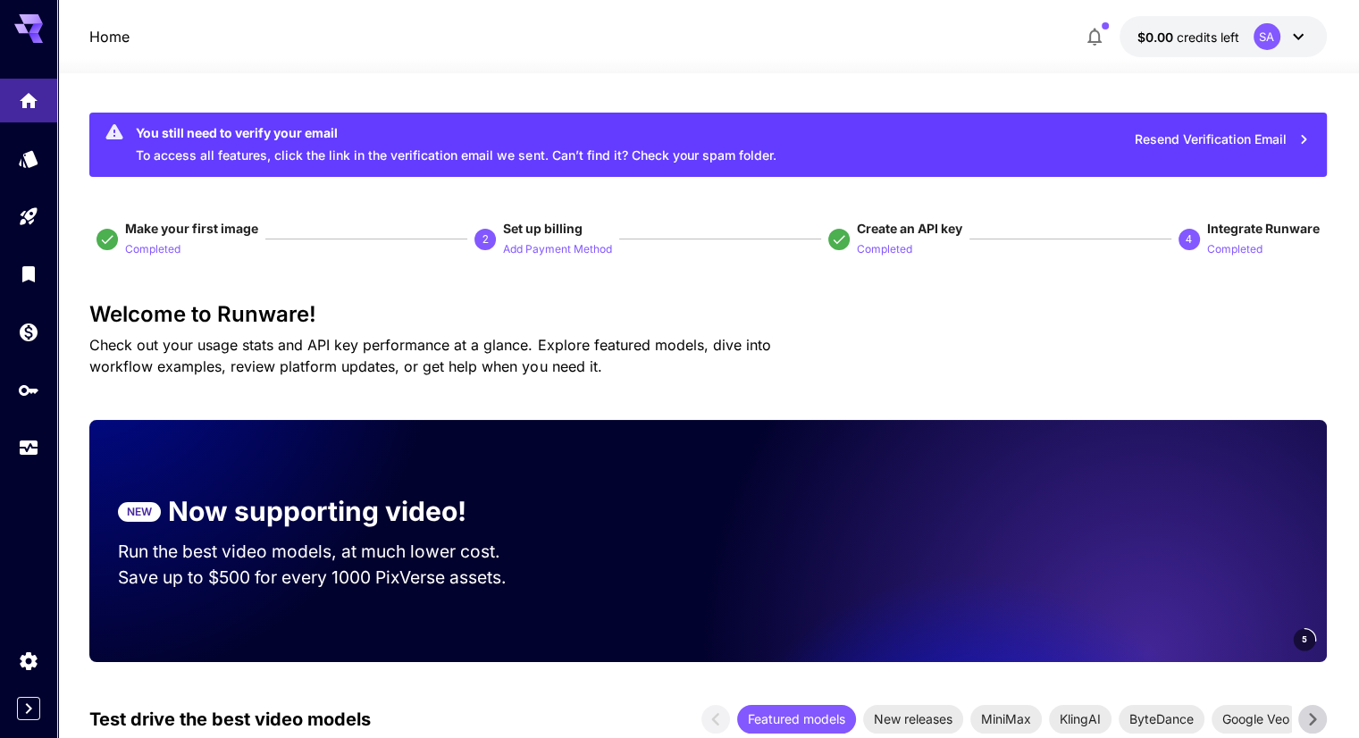
drag, startPoint x: 1112, startPoint y: 590, endPoint x: 957, endPoint y: 572, distance: 155.6
click at [1067, 585] on video at bounding box center [1077, 541] width 500 height 242
drag, startPoint x: 1255, startPoint y: 512, endPoint x: 907, endPoint y: 526, distance: 347.9
click at [919, 525] on video at bounding box center [1014, 541] width 500 height 242
drag, startPoint x: 1183, startPoint y: 551, endPoint x: 836, endPoint y: 518, distance: 349.2
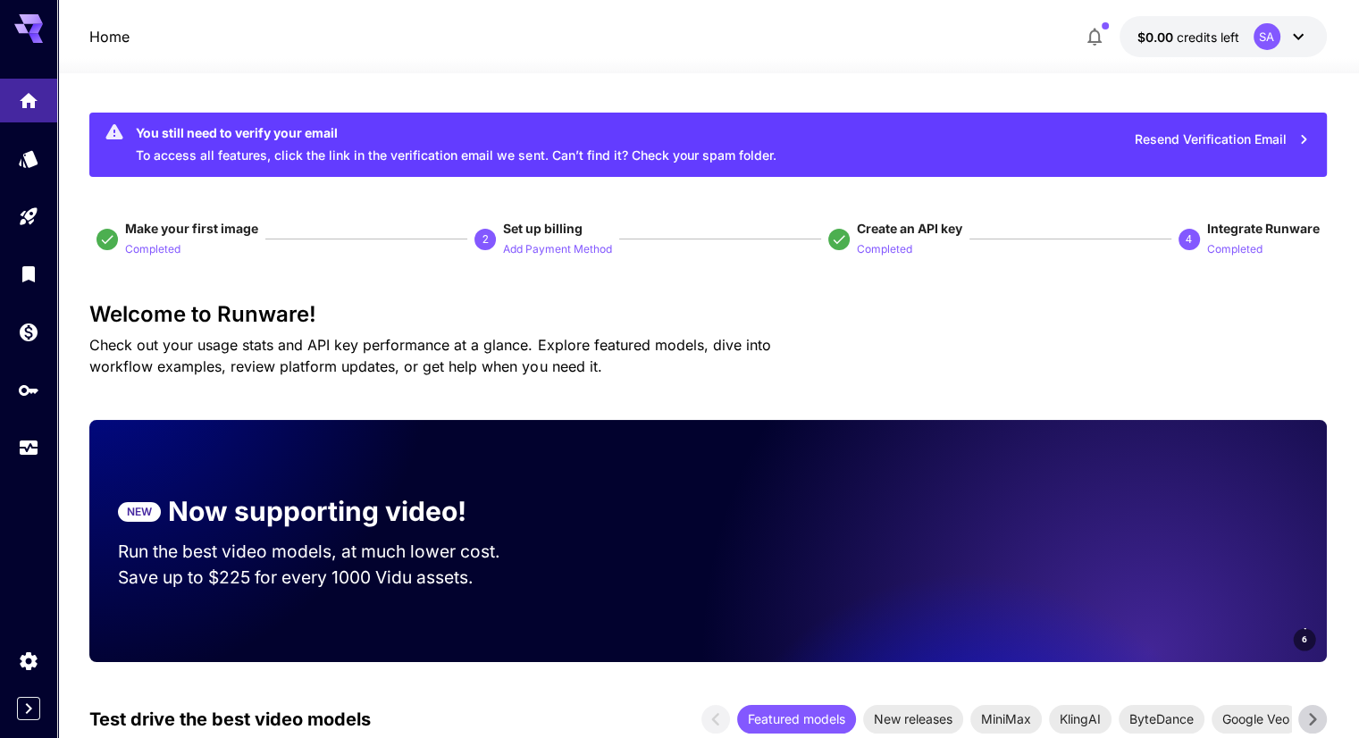
click at [883, 519] on video at bounding box center [1077, 541] width 500 height 242
drag, startPoint x: 1010, startPoint y: 548, endPoint x: 1172, endPoint y: 554, distance: 162.8
click at [1163, 554] on video at bounding box center [1077, 541] width 500 height 242
drag, startPoint x: 1064, startPoint y: 584, endPoint x: 1160, endPoint y: 589, distance: 95.8
click at [1173, 585] on video at bounding box center [1118, 541] width 500 height 242
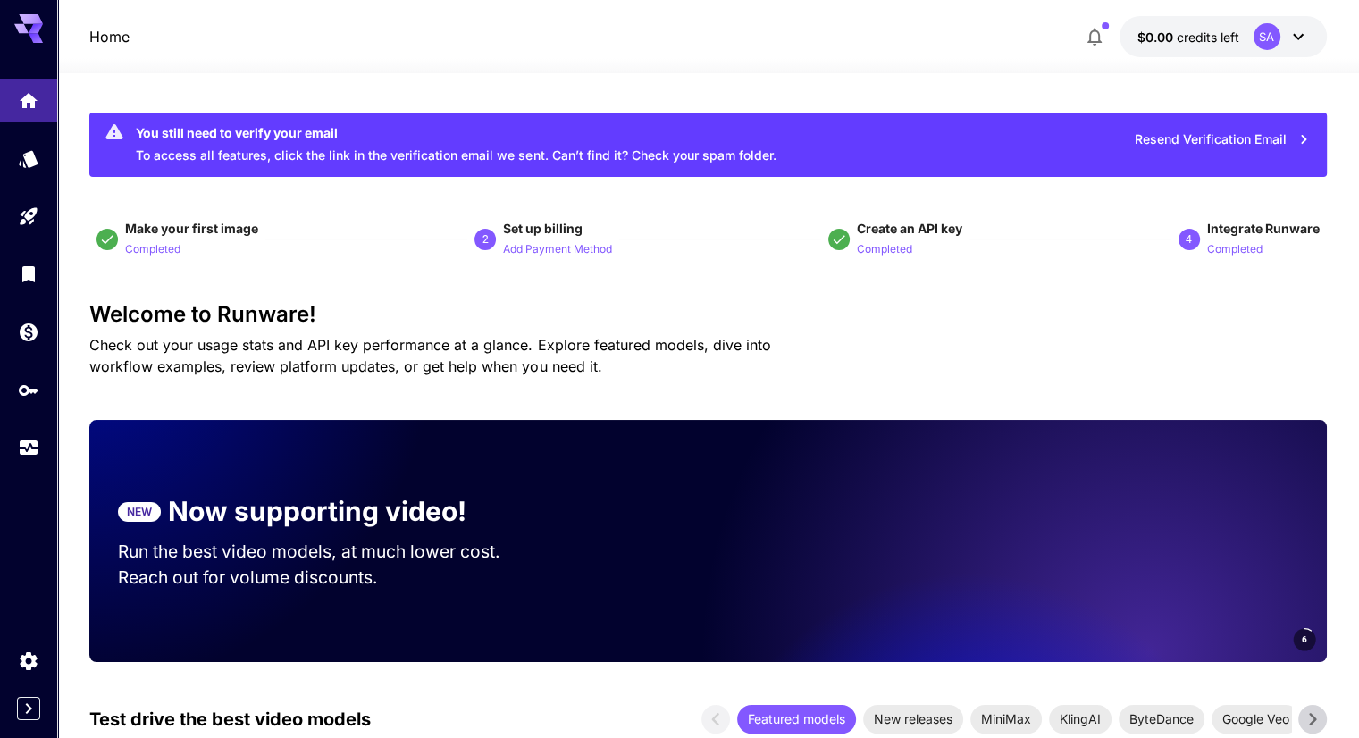
drag, startPoint x: 1014, startPoint y: 588, endPoint x: 1259, endPoint y: 587, distance: 244.9
click at [1247, 587] on video at bounding box center [1077, 541] width 500 height 242
drag, startPoint x: 1088, startPoint y: 580, endPoint x: 1184, endPoint y: 584, distance: 96.6
click at [1180, 584] on video at bounding box center [1077, 541] width 500 height 242
drag, startPoint x: 1139, startPoint y: 592, endPoint x: 1220, endPoint y: 593, distance: 81.3
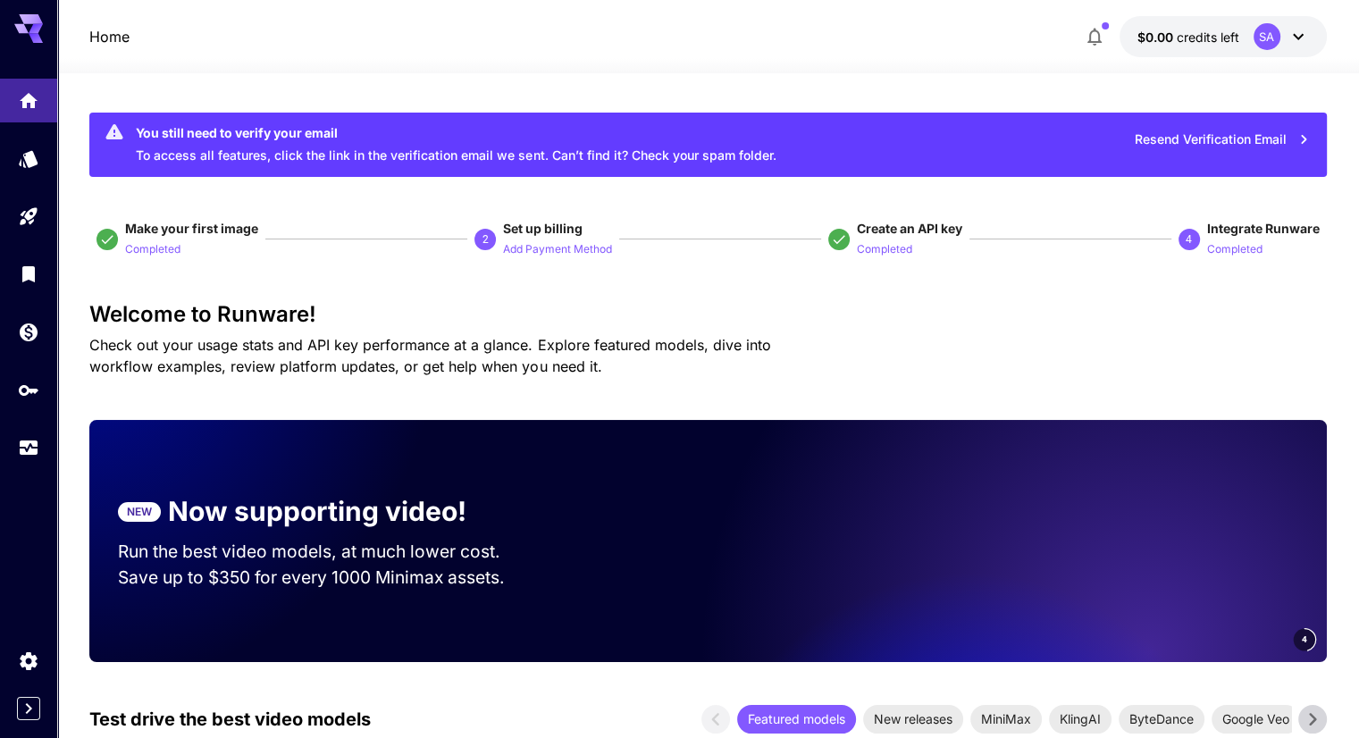
click at [1201, 592] on video at bounding box center [1077, 541] width 500 height 242
click at [32, 168] on link at bounding box center [28, 159] width 57 height 44
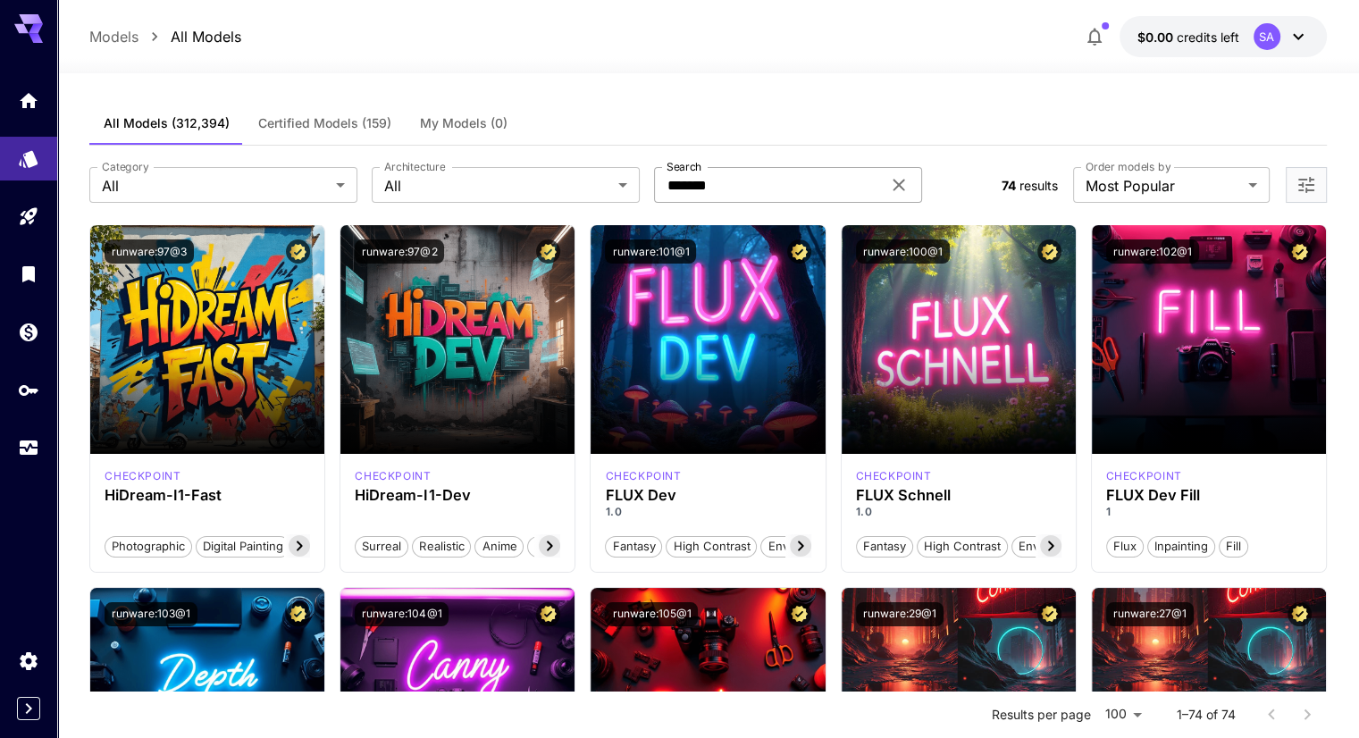
click at [754, 183] on input "*******" at bounding box center [767, 185] width 227 height 36
click at [904, 184] on icon at bounding box center [898, 184] width 21 height 21
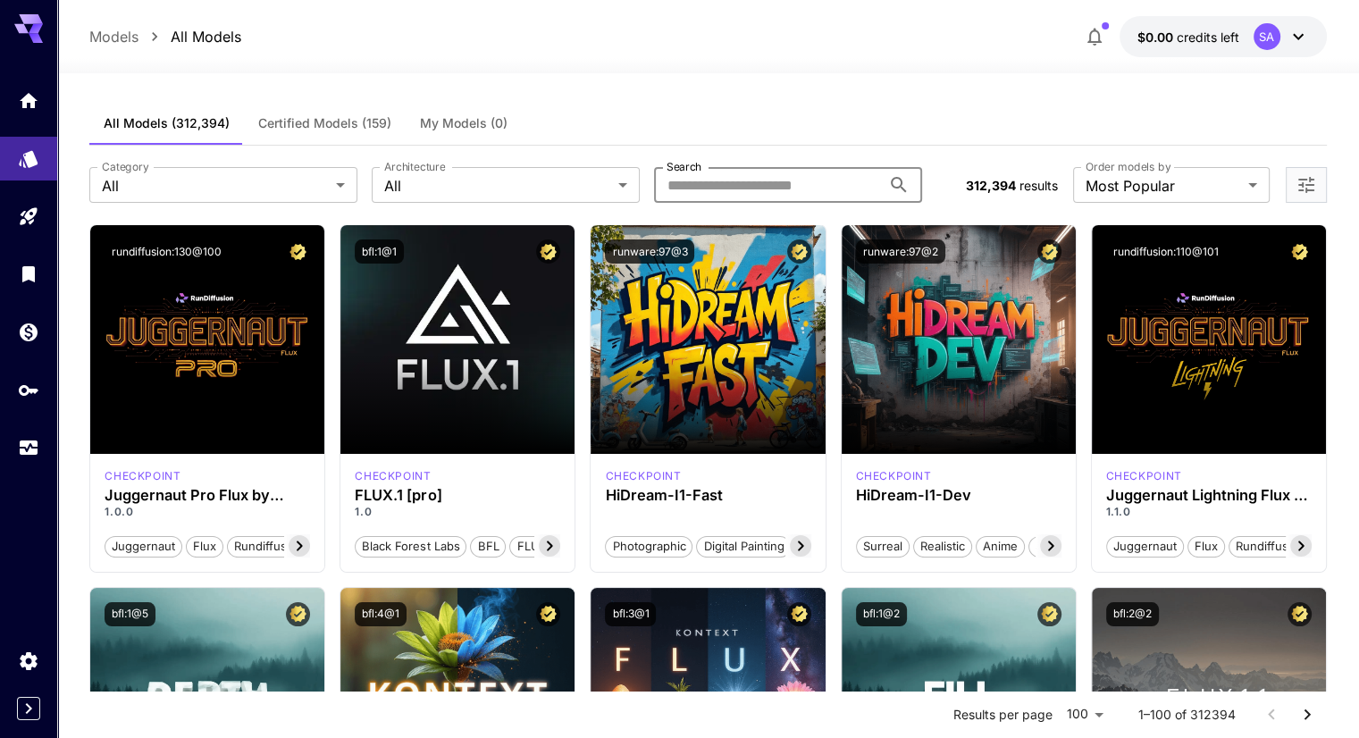
click at [837, 178] on input "Search" at bounding box center [767, 185] width 227 height 36
type input "*****"
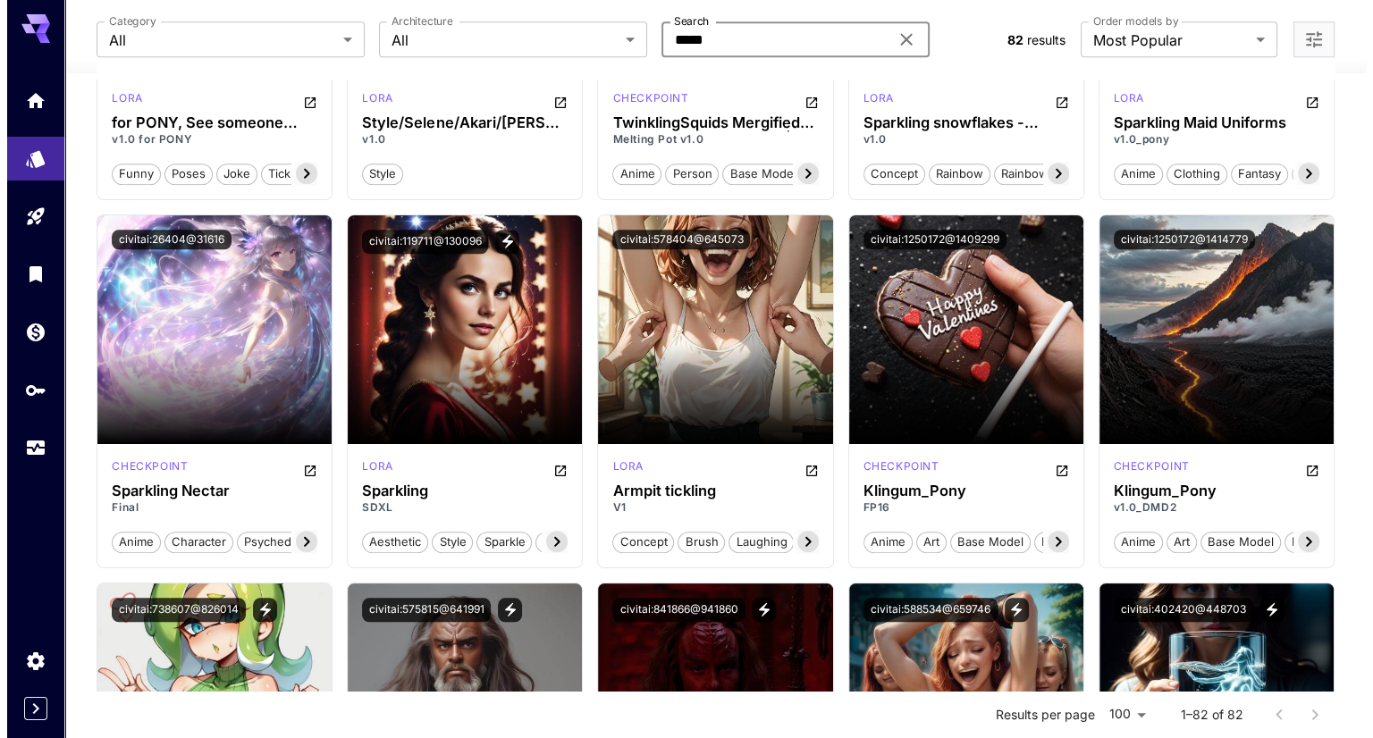
scroll to position [1340, 0]
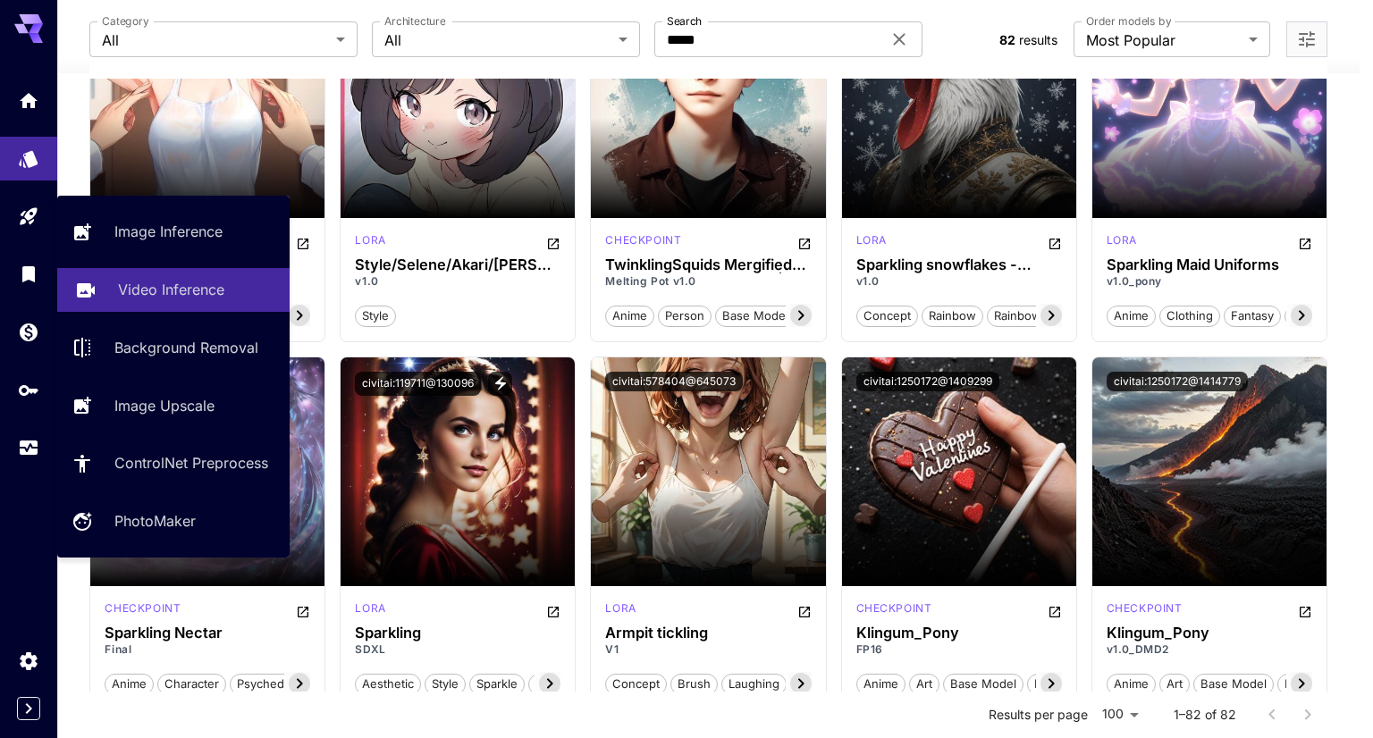
click at [172, 292] on p "Video Inference" at bounding box center [171, 289] width 106 height 21
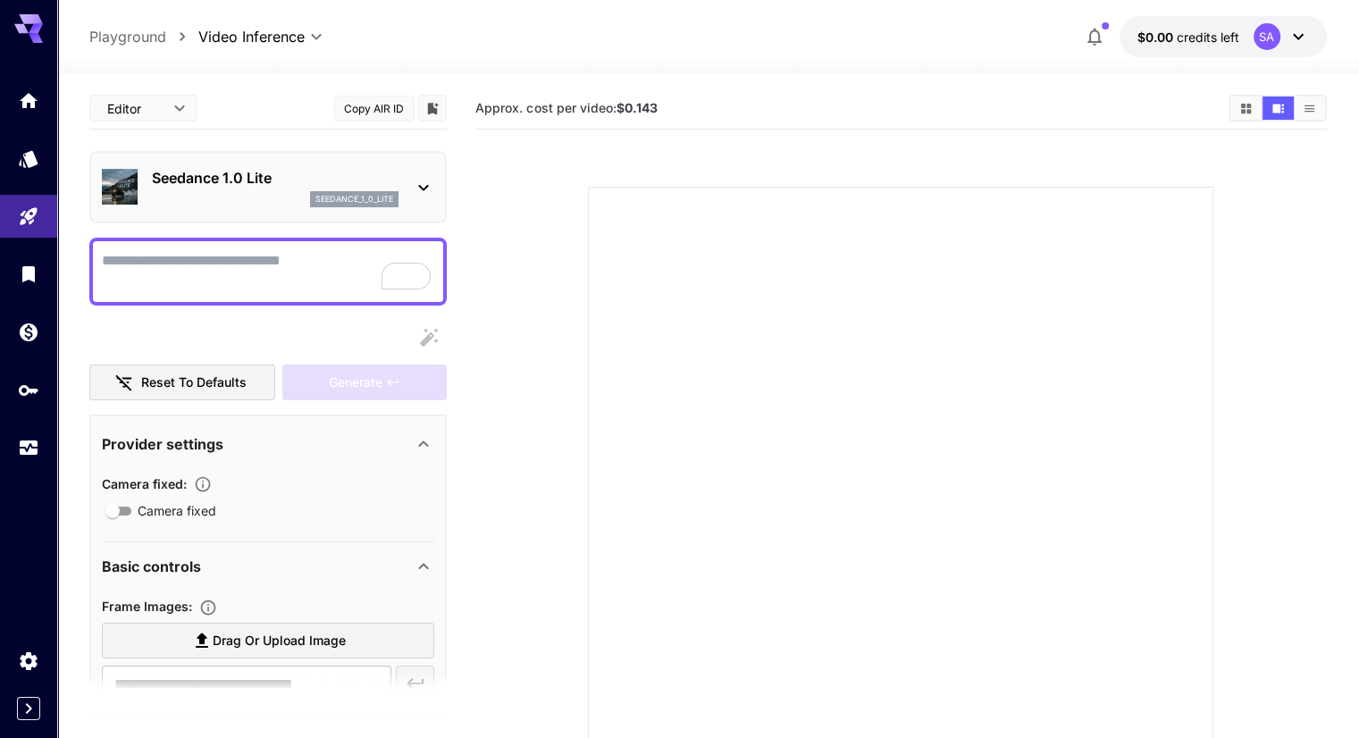
click at [133, 183] on img at bounding box center [120, 187] width 36 height 36
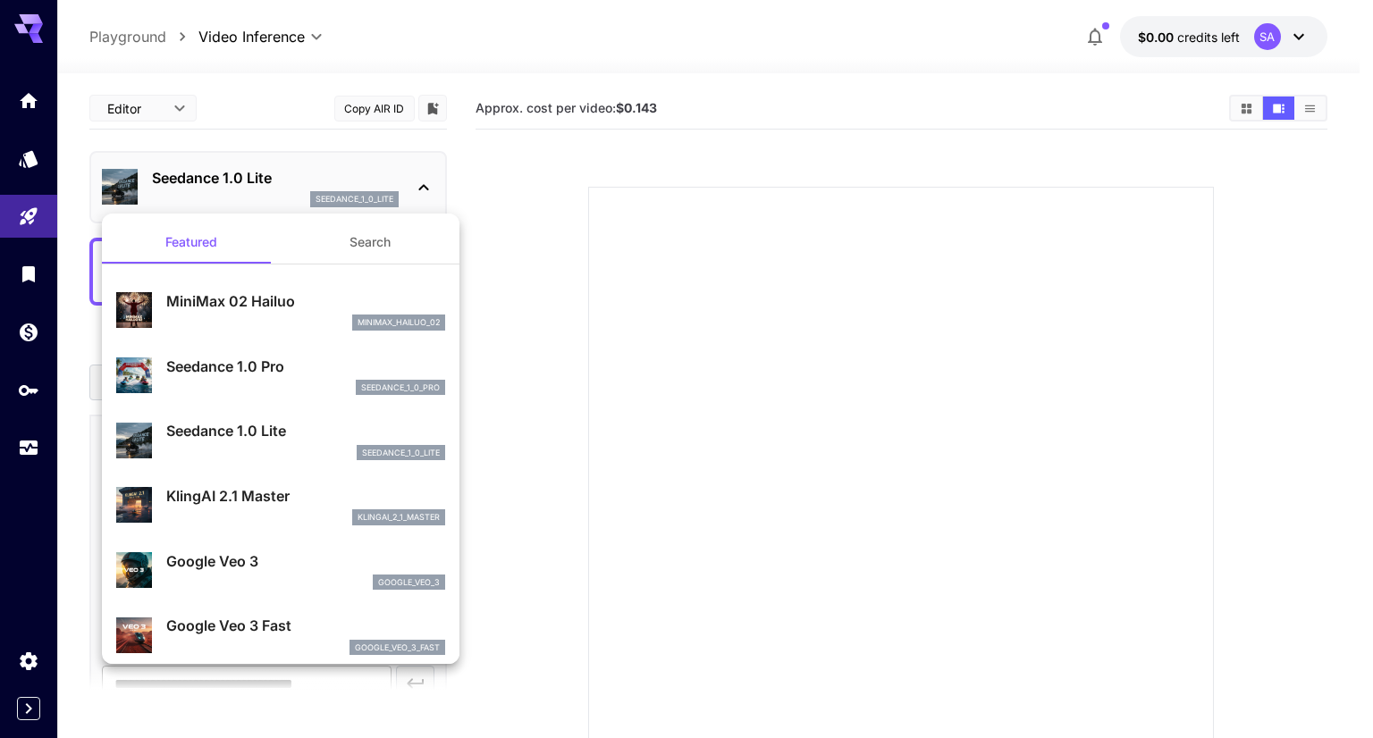
click at [389, 255] on button "Search" at bounding box center [370, 242] width 179 height 43
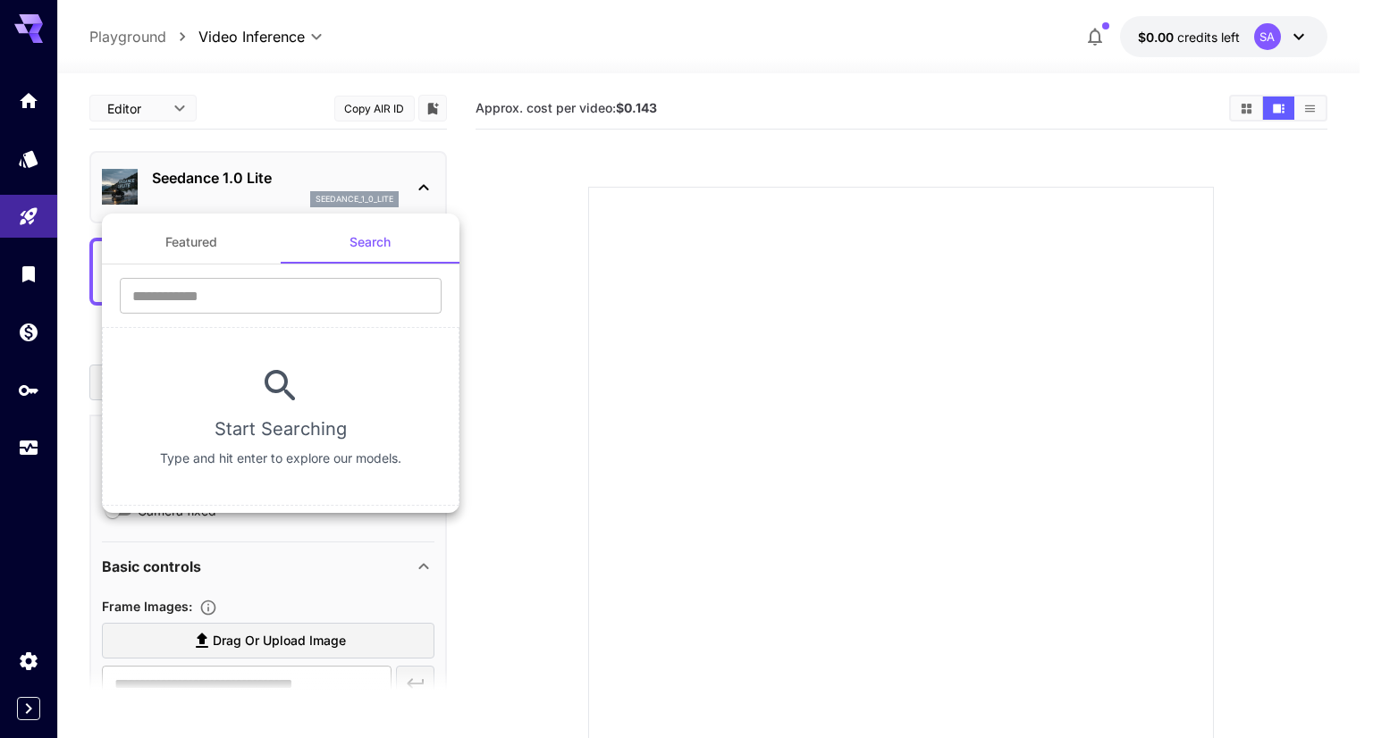
click at [22, 214] on div at bounding box center [686, 369] width 1373 height 738
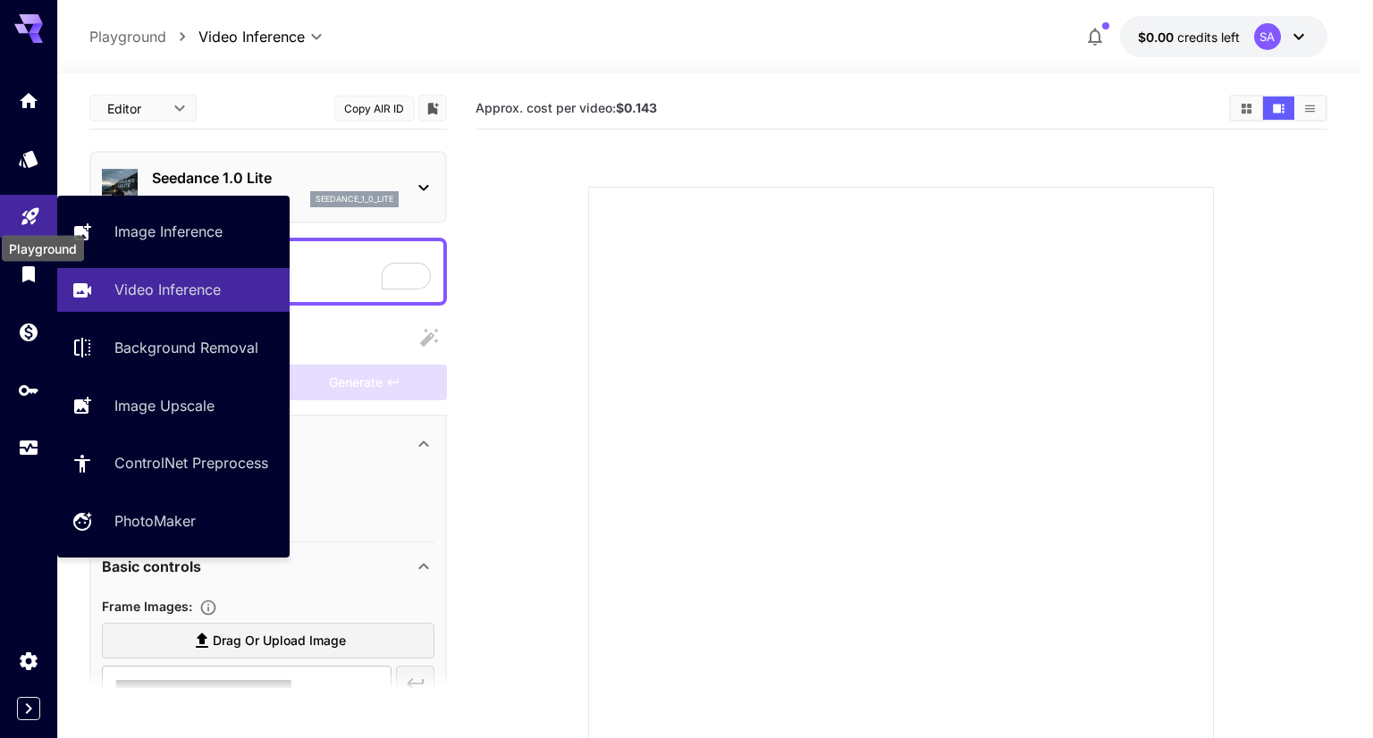
click at [22, 213] on icon "Playground" at bounding box center [30, 210] width 21 height 21
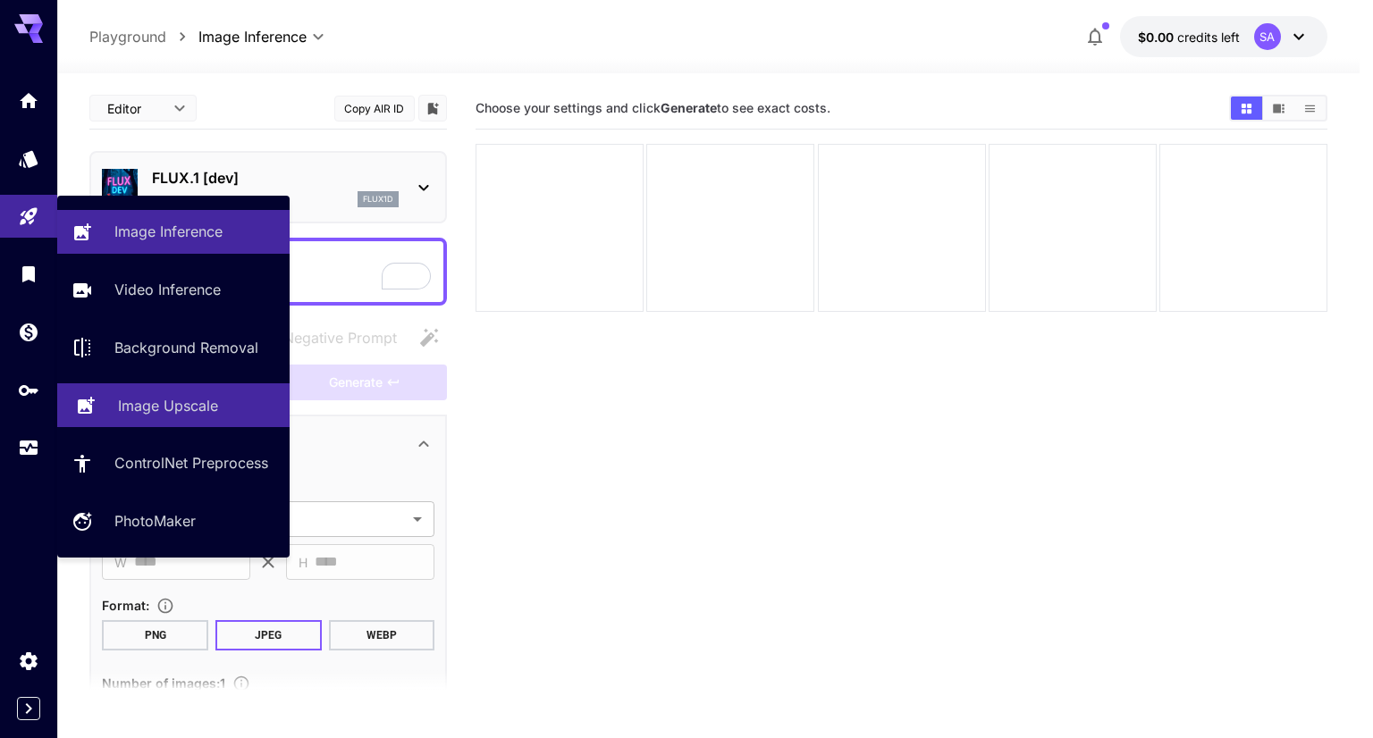
click at [206, 404] on p "Image Upscale" at bounding box center [168, 405] width 100 height 21
type input "**********"
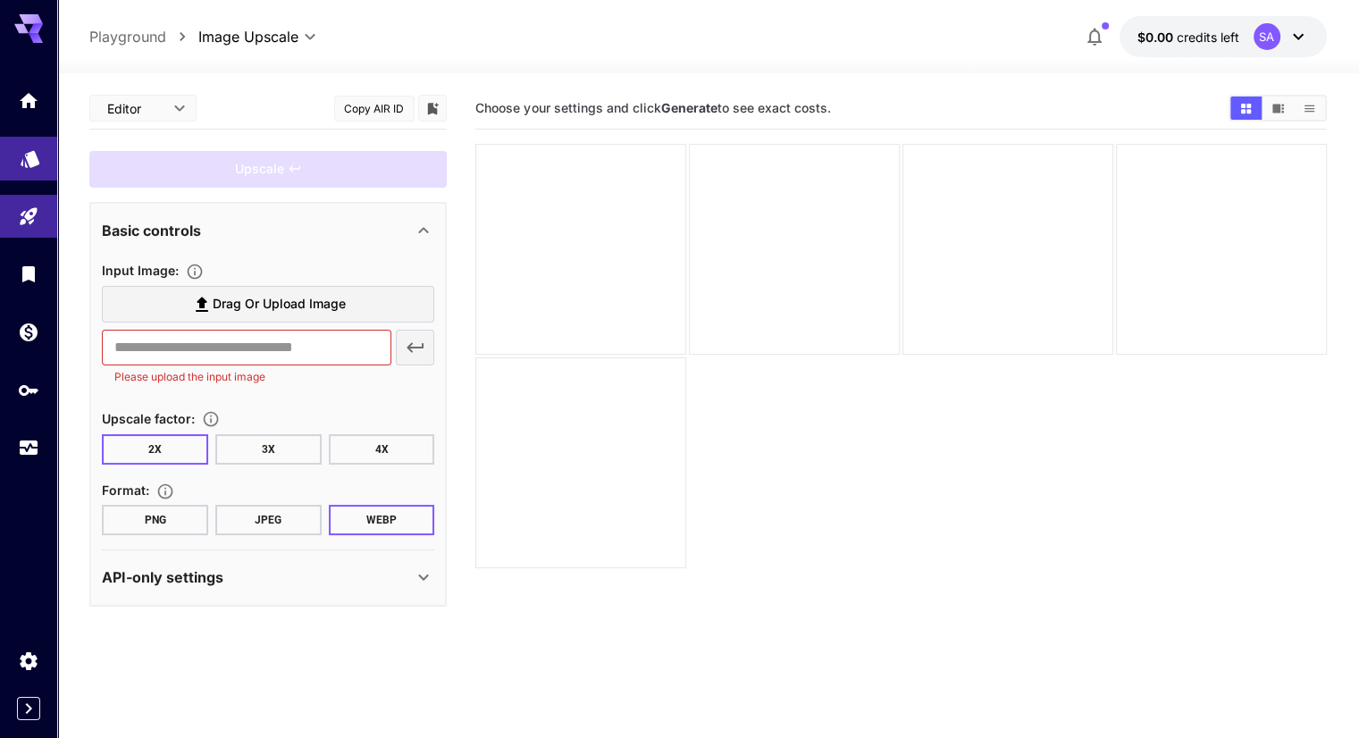
click at [30, 155] on icon "Models" at bounding box center [30, 154] width 19 height 17
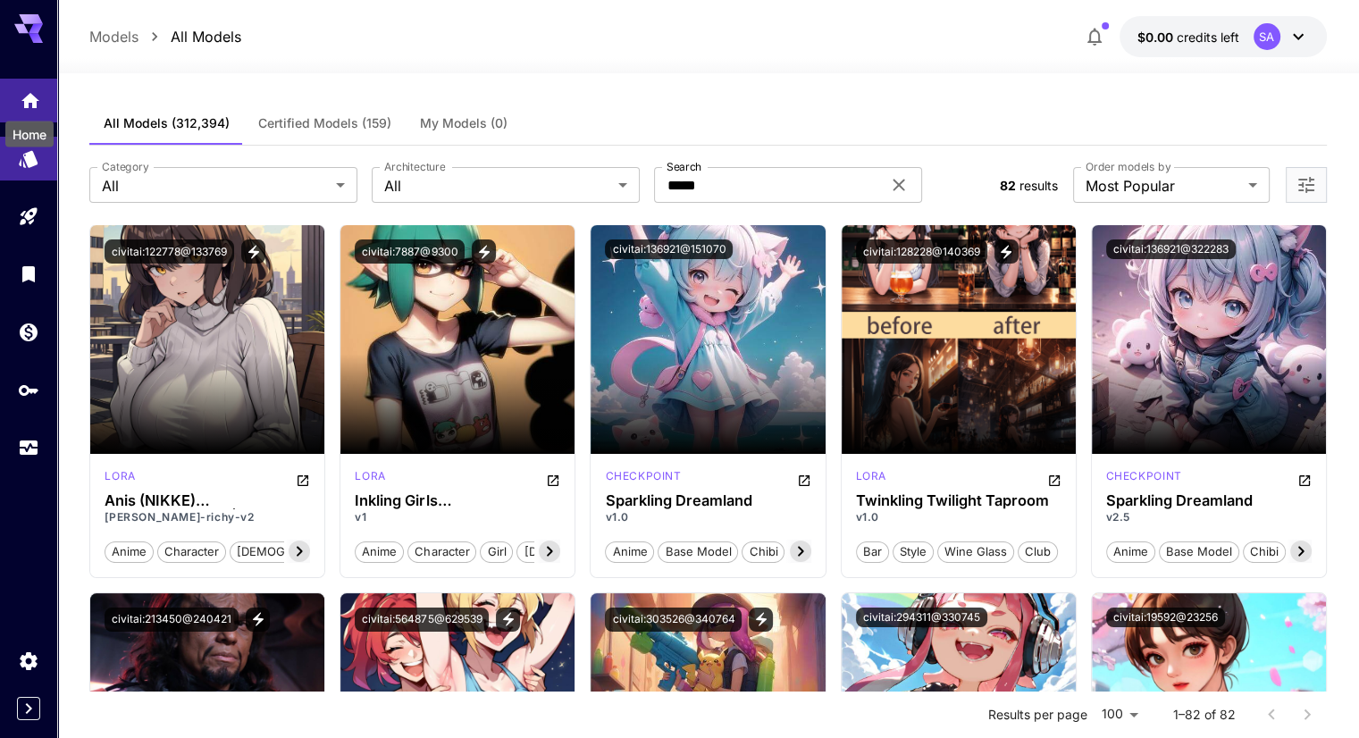
click at [23, 109] on div "Home" at bounding box center [30, 129] width 52 height 40
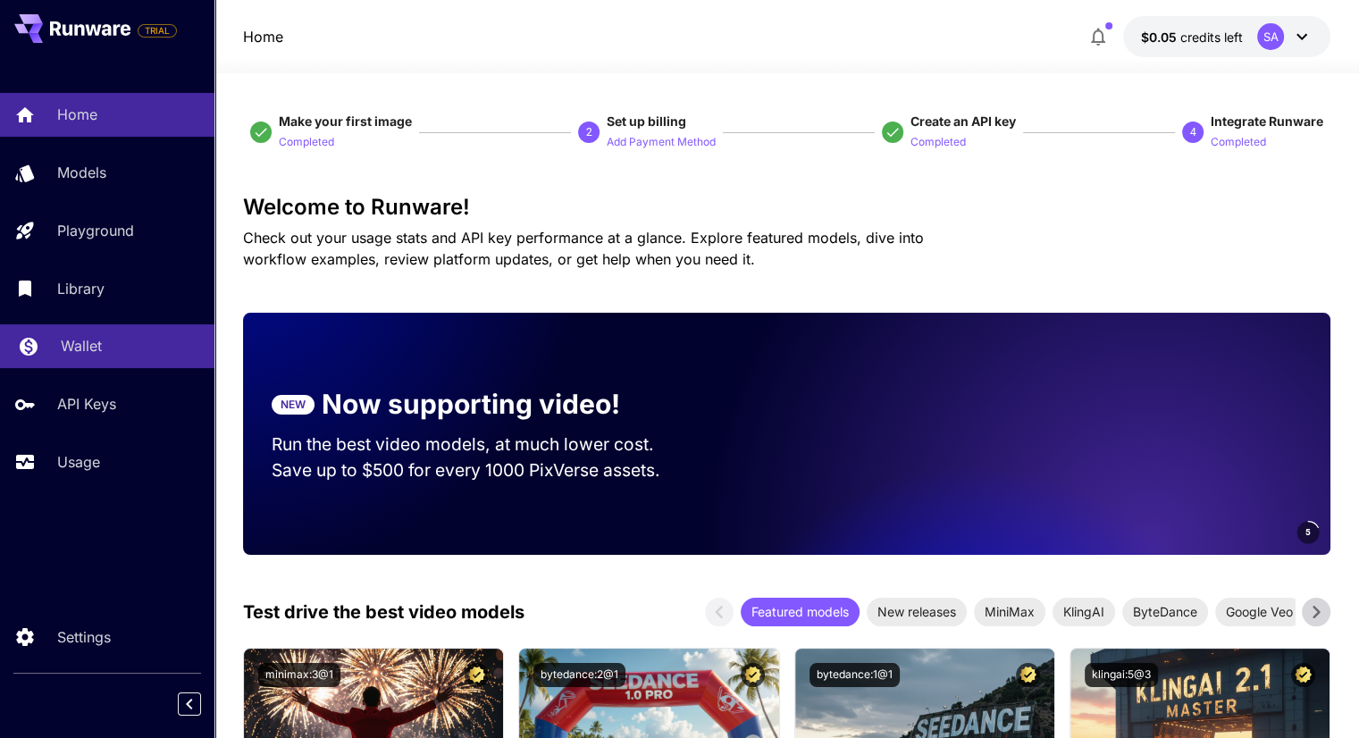
click at [82, 326] on link "Wallet" at bounding box center [107, 346] width 214 height 44
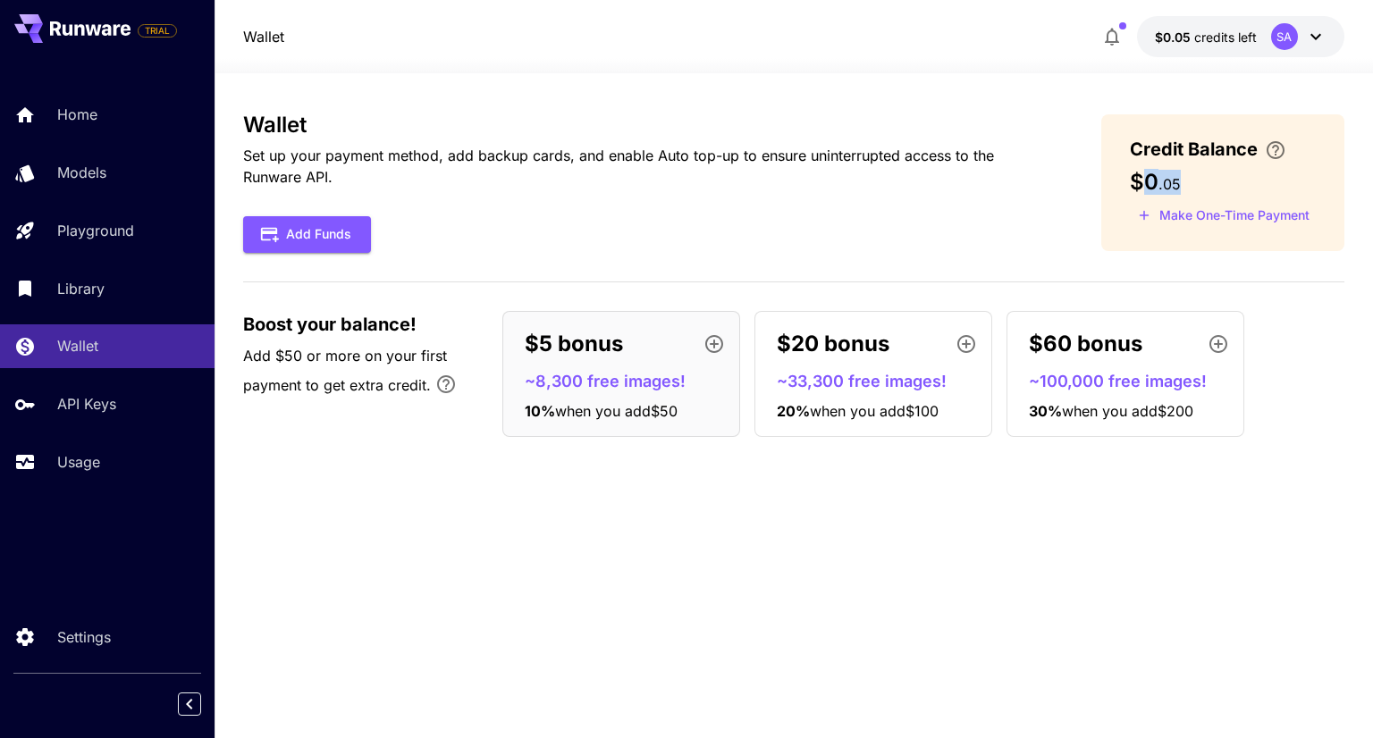
drag, startPoint x: 1196, startPoint y: 191, endPoint x: 1144, endPoint y: 190, distance: 51.8
click at [1145, 190] on div "$0 . 05" at bounding box center [1223, 182] width 186 height 25
click at [1140, 190] on span "$0" at bounding box center [1144, 182] width 29 height 26
drag, startPoint x: 1131, startPoint y: 156, endPoint x: 1184, endPoint y: 142, distance: 54.6
click at [1162, 145] on span "Credit Balance" at bounding box center [1194, 149] width 128 height 27
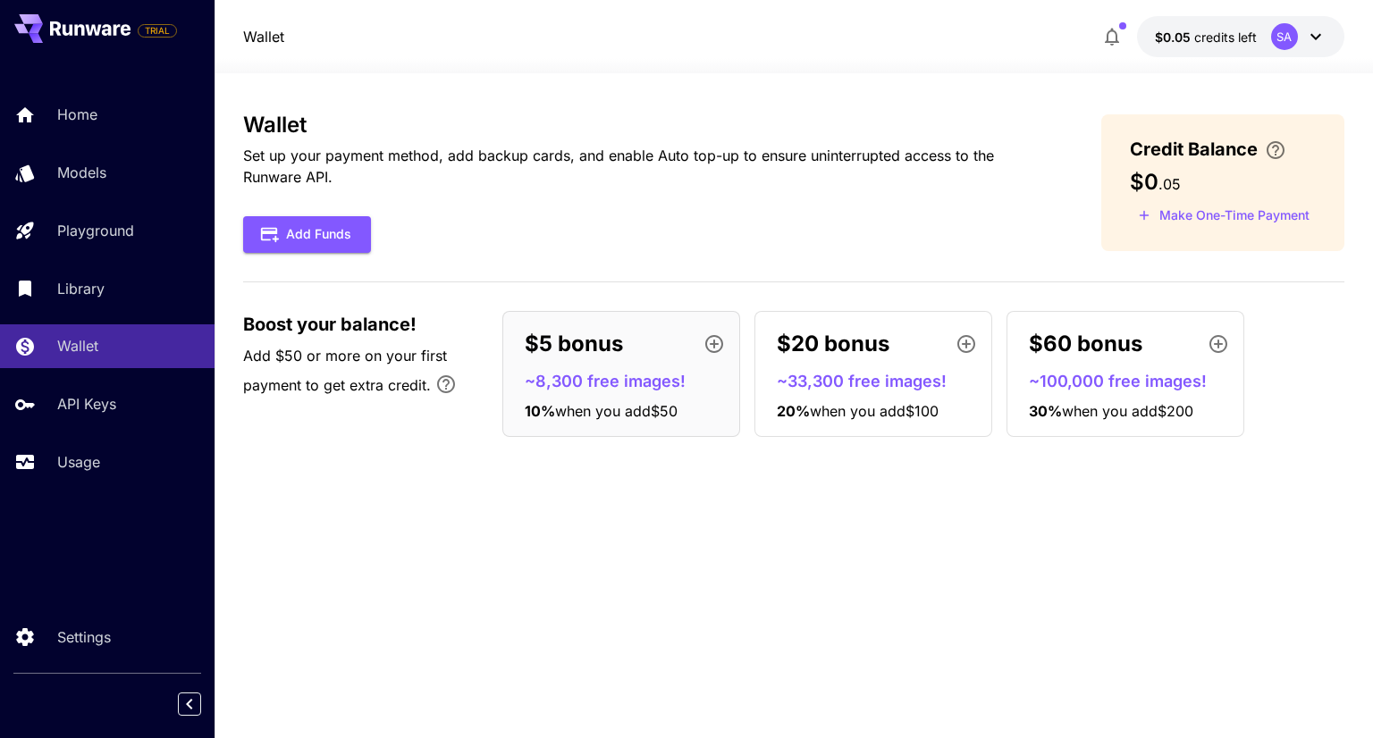
click at [1189, 185] on div "$0 . 05" at bounding box center [1223, 182] width 186 height 25
click at [1171, 185] on span ". 05" at bounding box center [1169, 184] width 22 height 18
click at [1286, 145] on button "\a Enter your card details and choose an Auto top-up amount to avoid service in…" at bounding box center [1275, 149] width 36 height 21
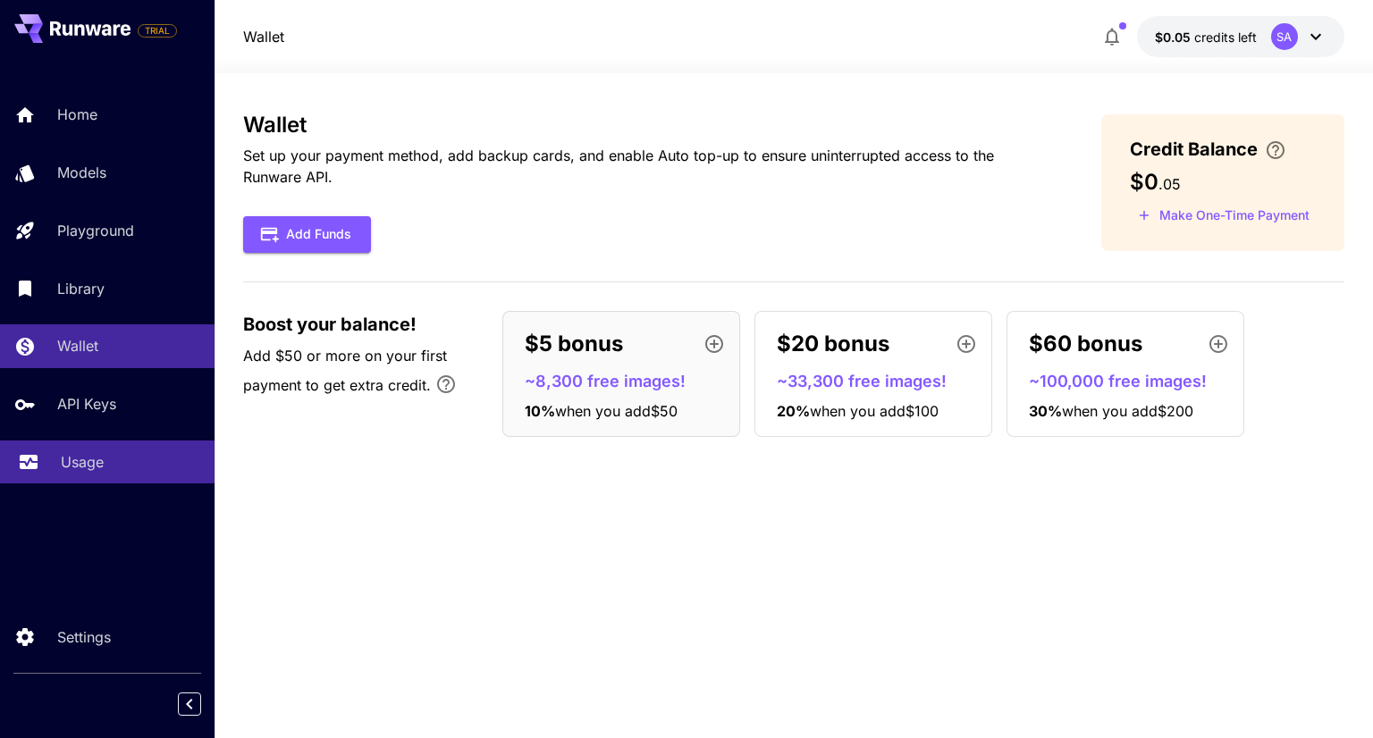
click at [101, 463] on p "Usage" at bounding box center [82, 461] width 43 height 21
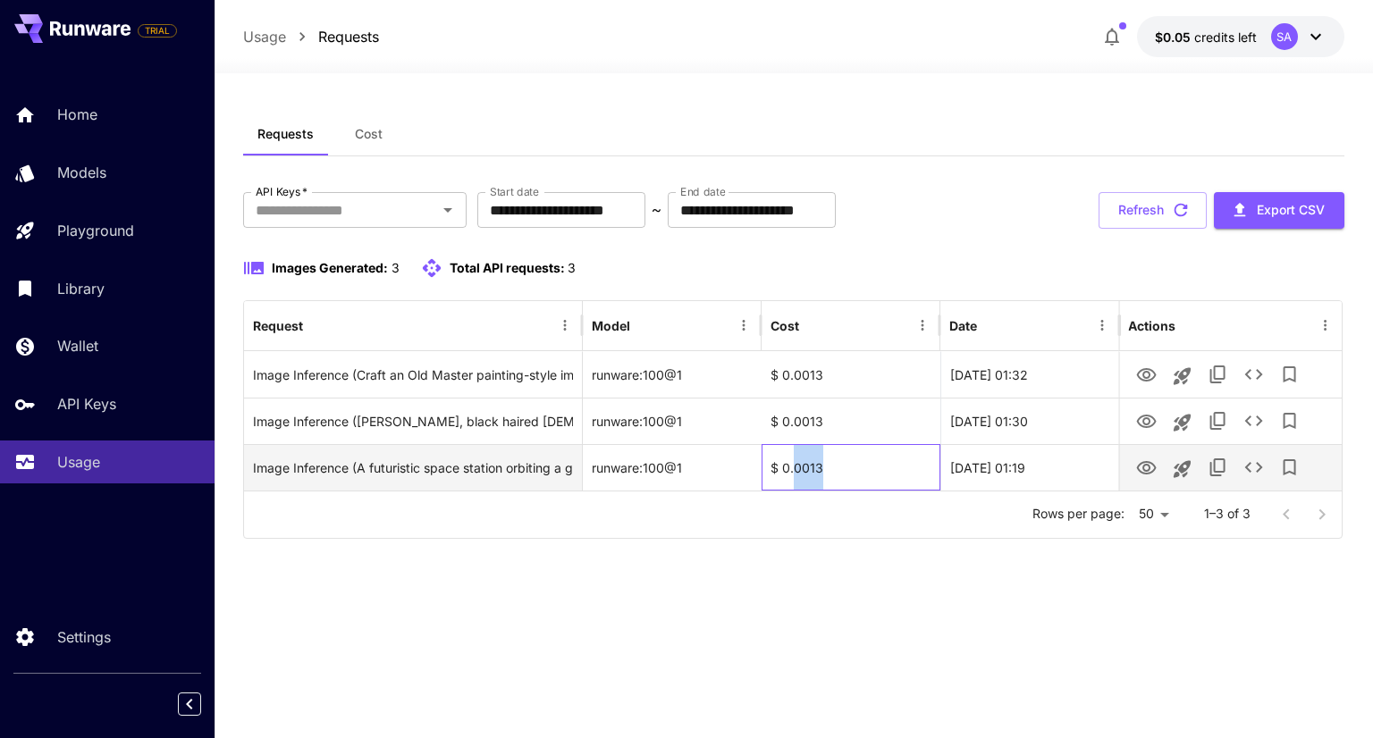
drag, startPoint x: 844, startPoint y: 458, endPoint x: 794, endPoint y: 462, distance: 50.2
click at [794, 462] on div "$ 0.0013" at bounding box center [850, 467] width 179 height 46
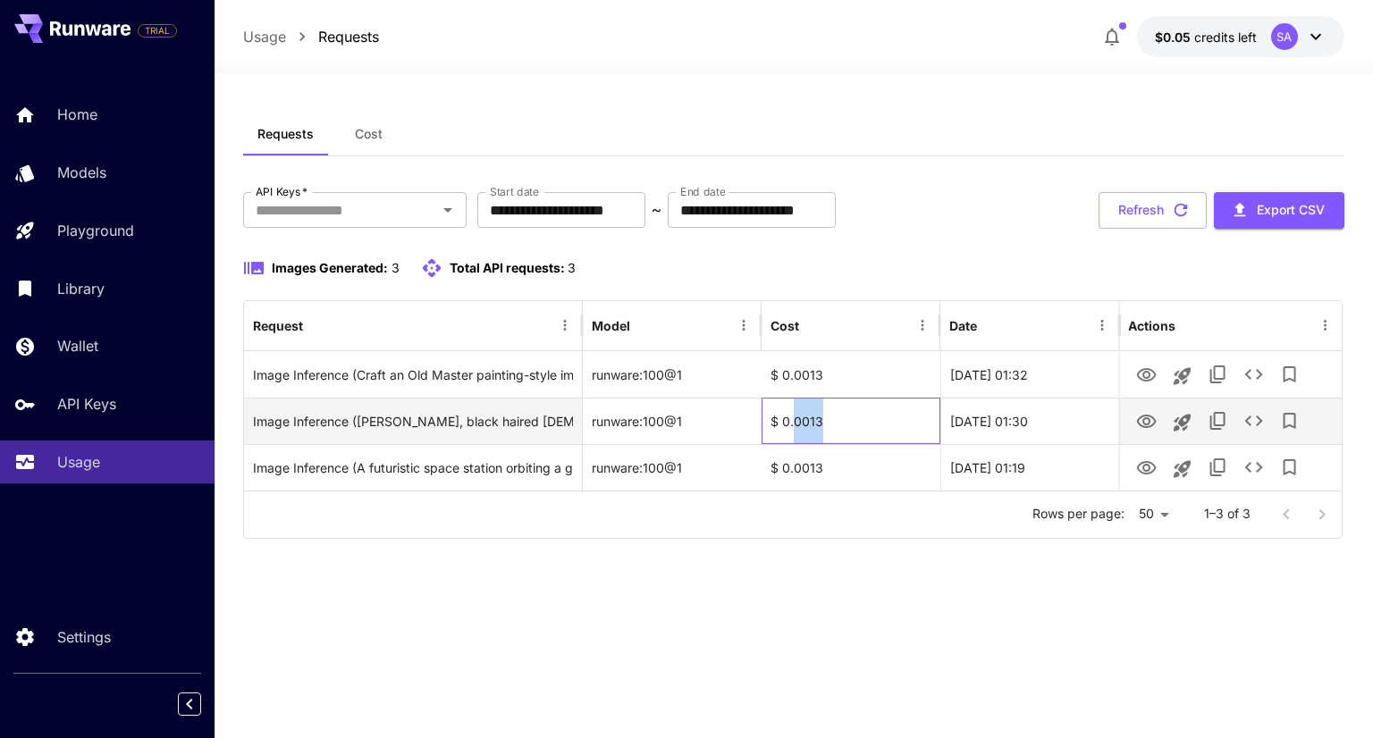
drag, startPoint x: 829, startPoint y: 419, endPoint x: 790, endPoint y: 415, distance: 39.6
click at [791, 415] on div "$ 0.0013" at bounding box center [850, 421] width 179 height 46
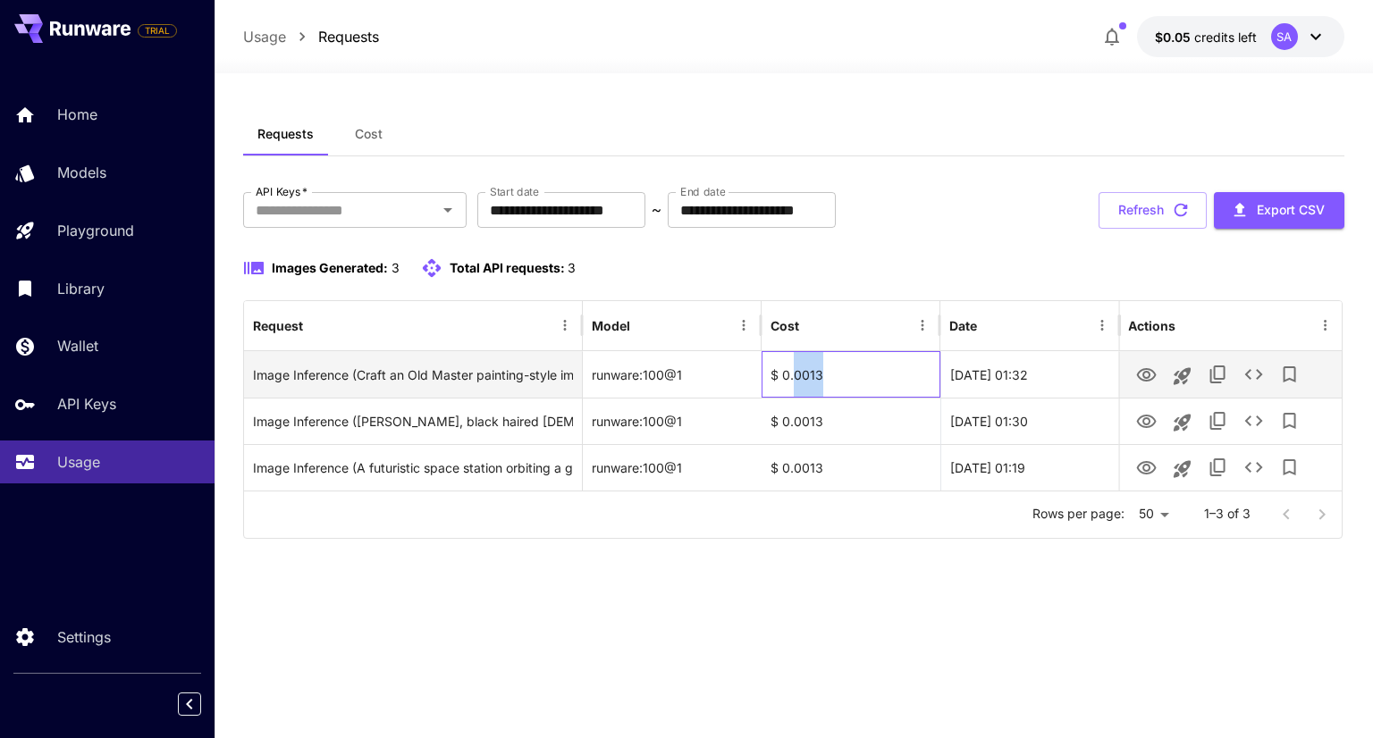
drag, startPoint x: 819, startPoint y: 382, endPoint x: 775, endPoint y: 380, distance: 44.7
click at [784, 377] on div "$ 0.0013" at bounding box center [850, 374] width 179 height 46
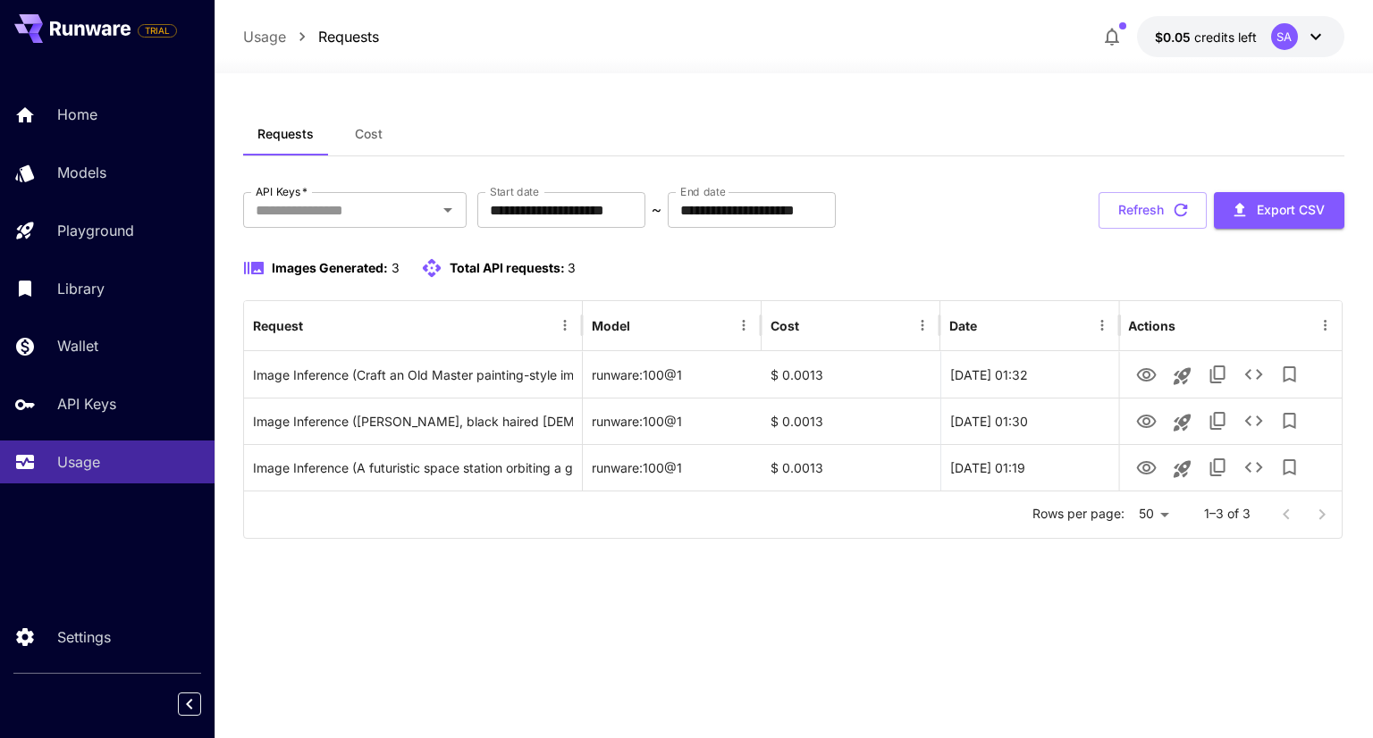
click at [833, 588] on div "**********" at bounding box center [793, 406] width 1100 height 586
click at [384, 125] on button "Cost" at bounding box center [368, 134] width 80 height 43
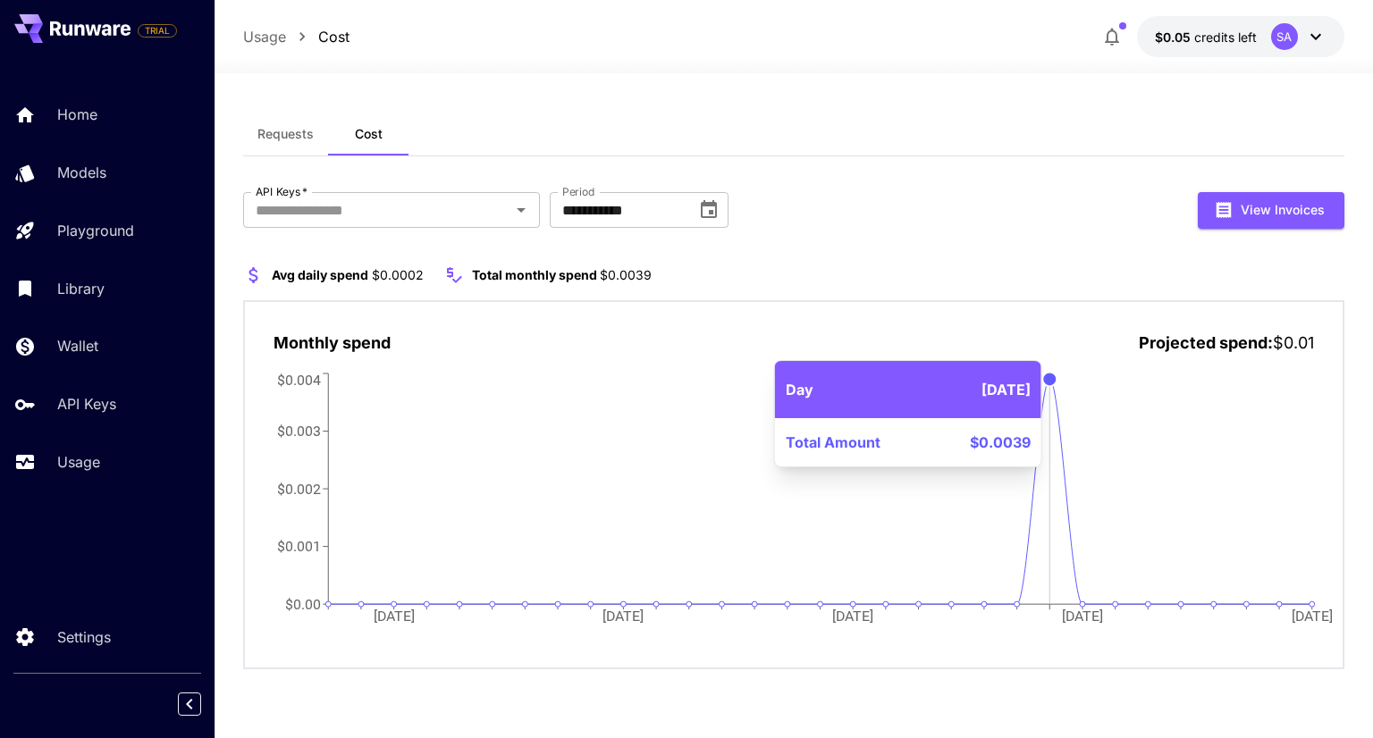
click at [1056, 391] on icon "[DATE] Aug [DATE] Aug [DATE] $0.00 $0.001 $0.002 $0.003 $0.004" at bounding box center [792, 509] width 1039 height 280
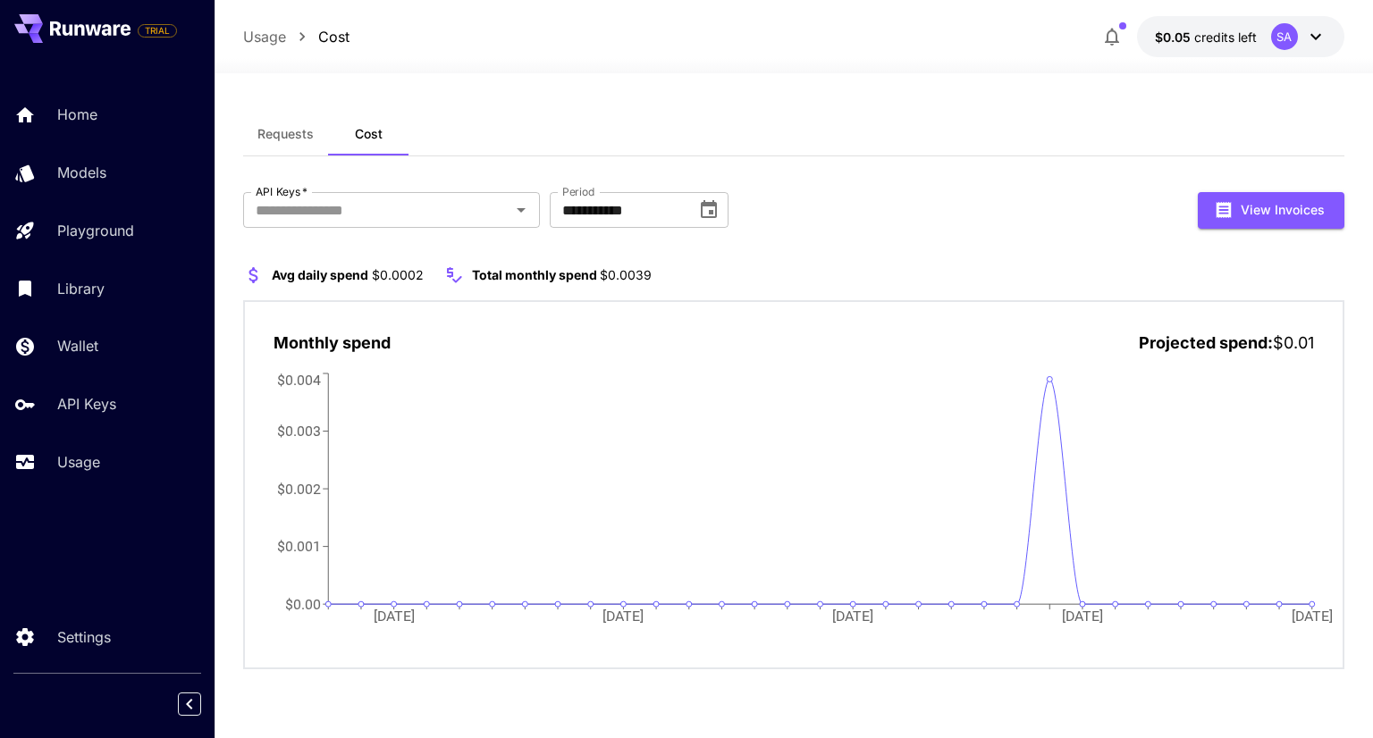
click at [390, 270] on span "$0.0002" at bounding box center [398, 274] width 52 height 15
drag, startPoint x: 328, startPoint y: 282, endPoint x: 396, endPoint y: 275, distance: 68.2
click at [395, 275] on p "Avg daily spend $0.0002" at bounding box center [347, 274] width 151 height 19
click at [438, 278] on section "Avg daily spend $0.0002 Total monthly spend $0.0039" at bounding box center [793, 275] width 1100 height 21
drag, startPoint x: 438, startPoint y: 280, endPoint x: 366, endPoint y: 273, distance: 72.7
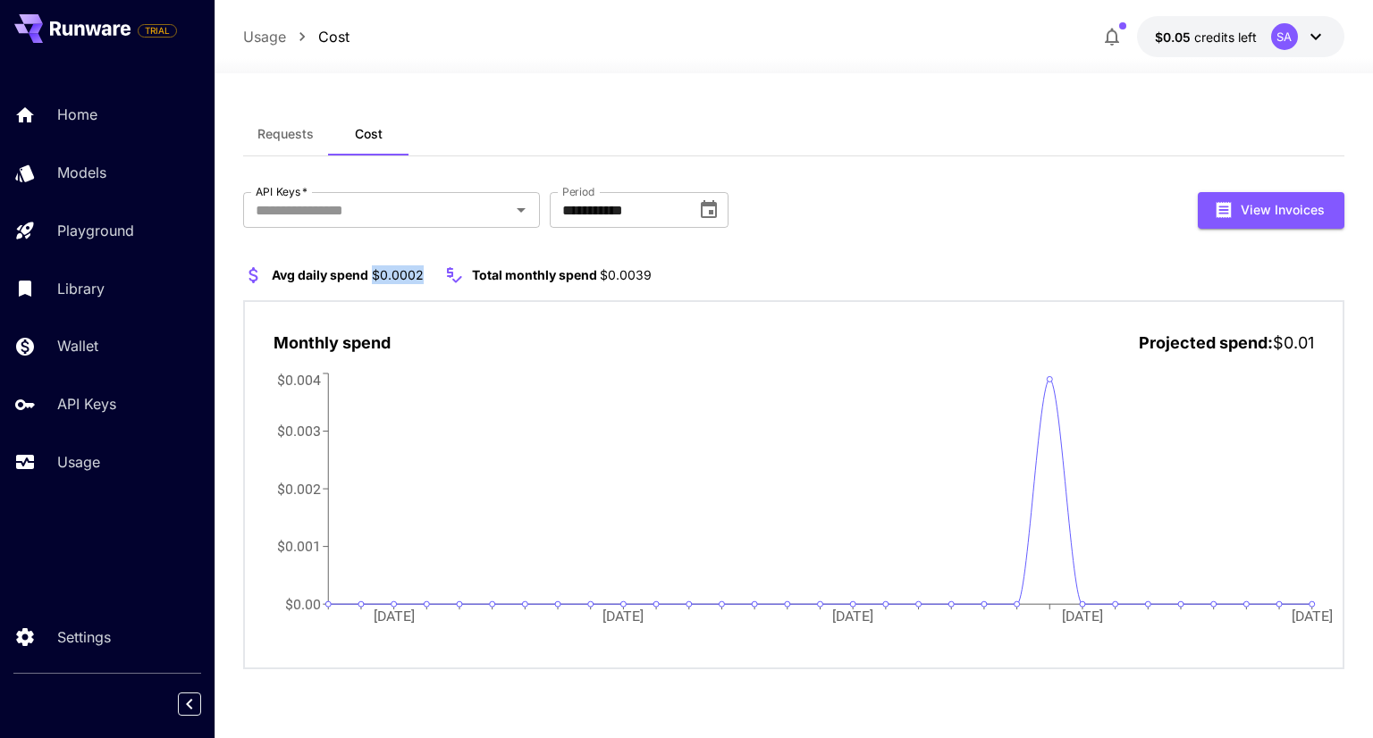
click at [366, 273] on section "Avg daily spend $0.0002 Total monthly spend $0.0039" at bounding box center [793, 275] width 1100 height 21
drag, startPoint x: 668, startPoint y: 264, endPoint x: 465, endPoint y: 279, distance: 204.3
click at [466, 279] on section "Avg daily spend $0.0002 Total monthly spend $0.0039" at bounding box center [793, 275] width 1100 height 21
click at [461, 280] on icon at bounding box center [453, 275] width 21 height 21
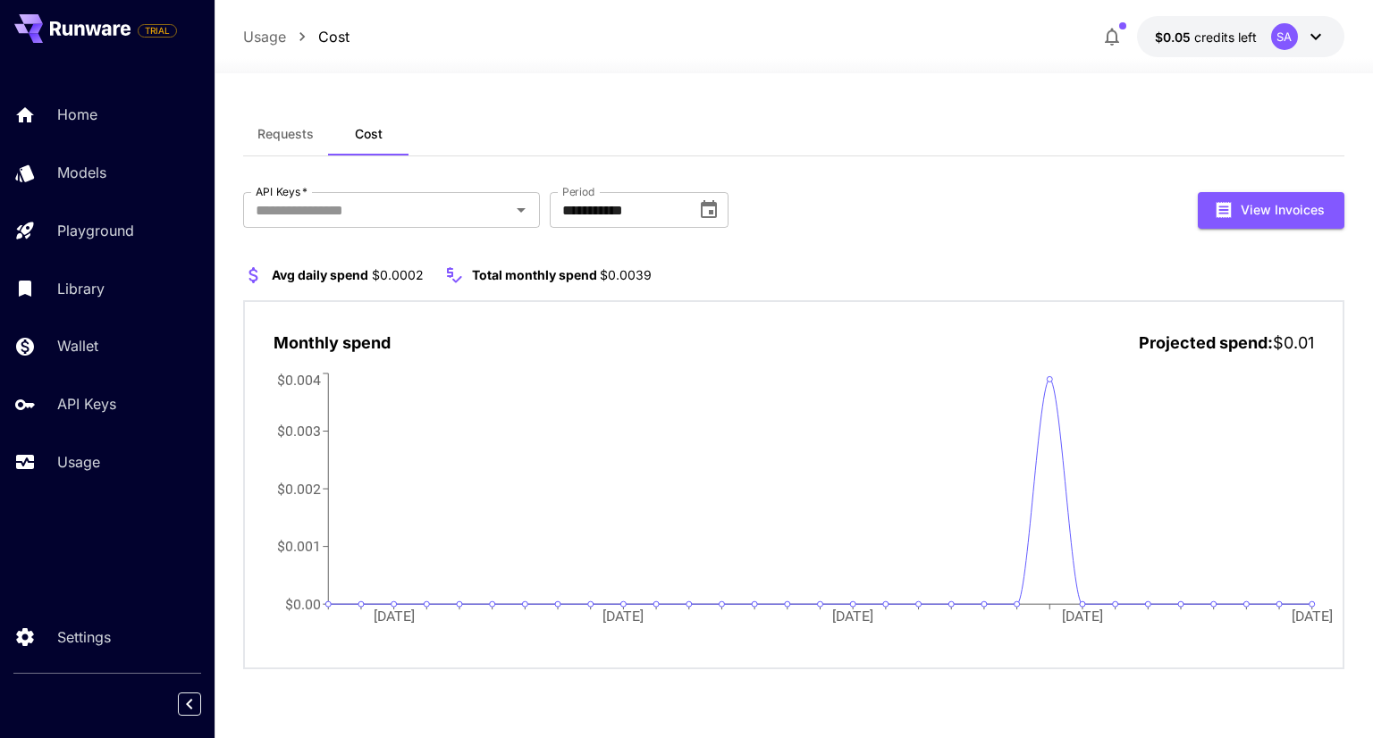
click at [446, 286] on div "Avg daily spend $0.0002 Total monthly spend $0.0039 Monthly spend Projected spe…" at bounding box center [793, 467] width 1100 height 405
click at [456, 278] on icon at bounding box center [453, 275] width 21 height 21
click at [280, 124] on button "Requests" at bounding box center [285, 134] width 85 height 43
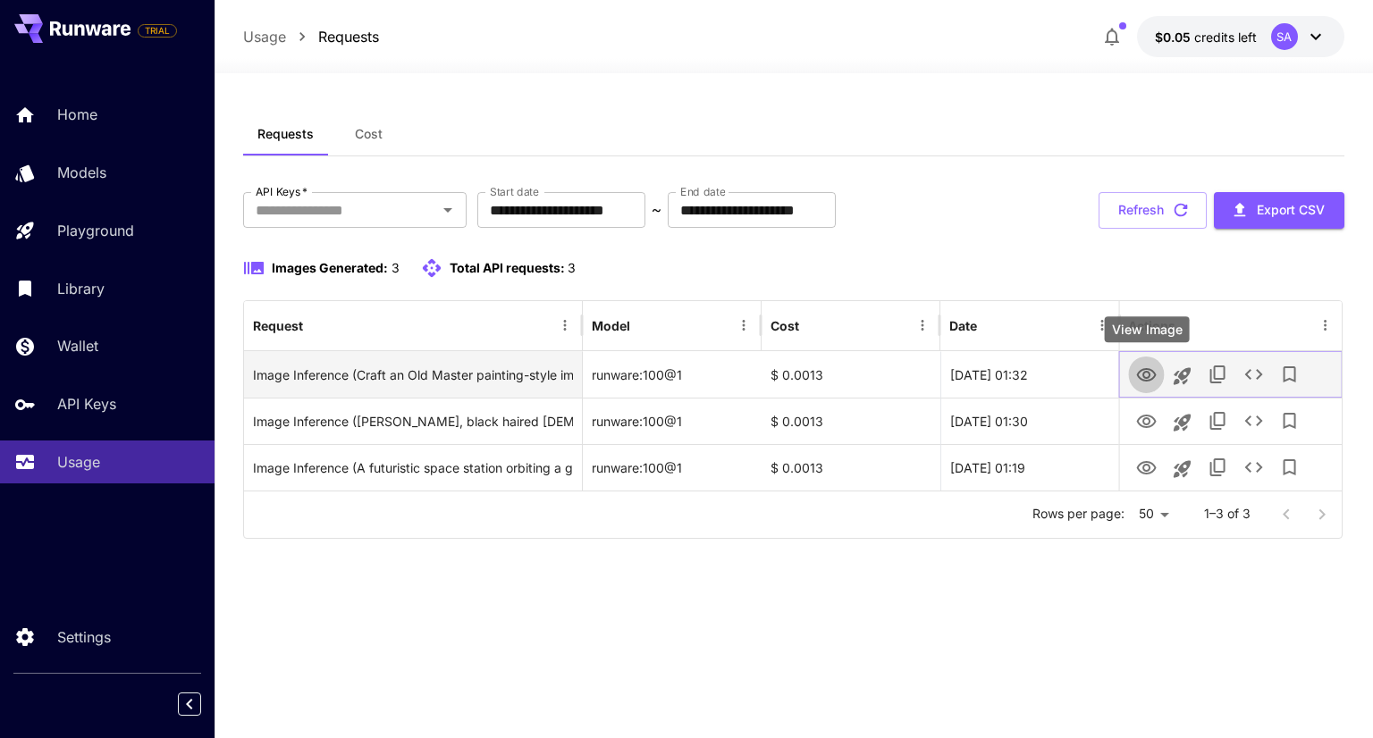
click at [1148, 376] on icon "View Image" at bounding box center [1146, 374] width 20 height 13
